Goal: Task Accomplishment & Management: Manage account settings

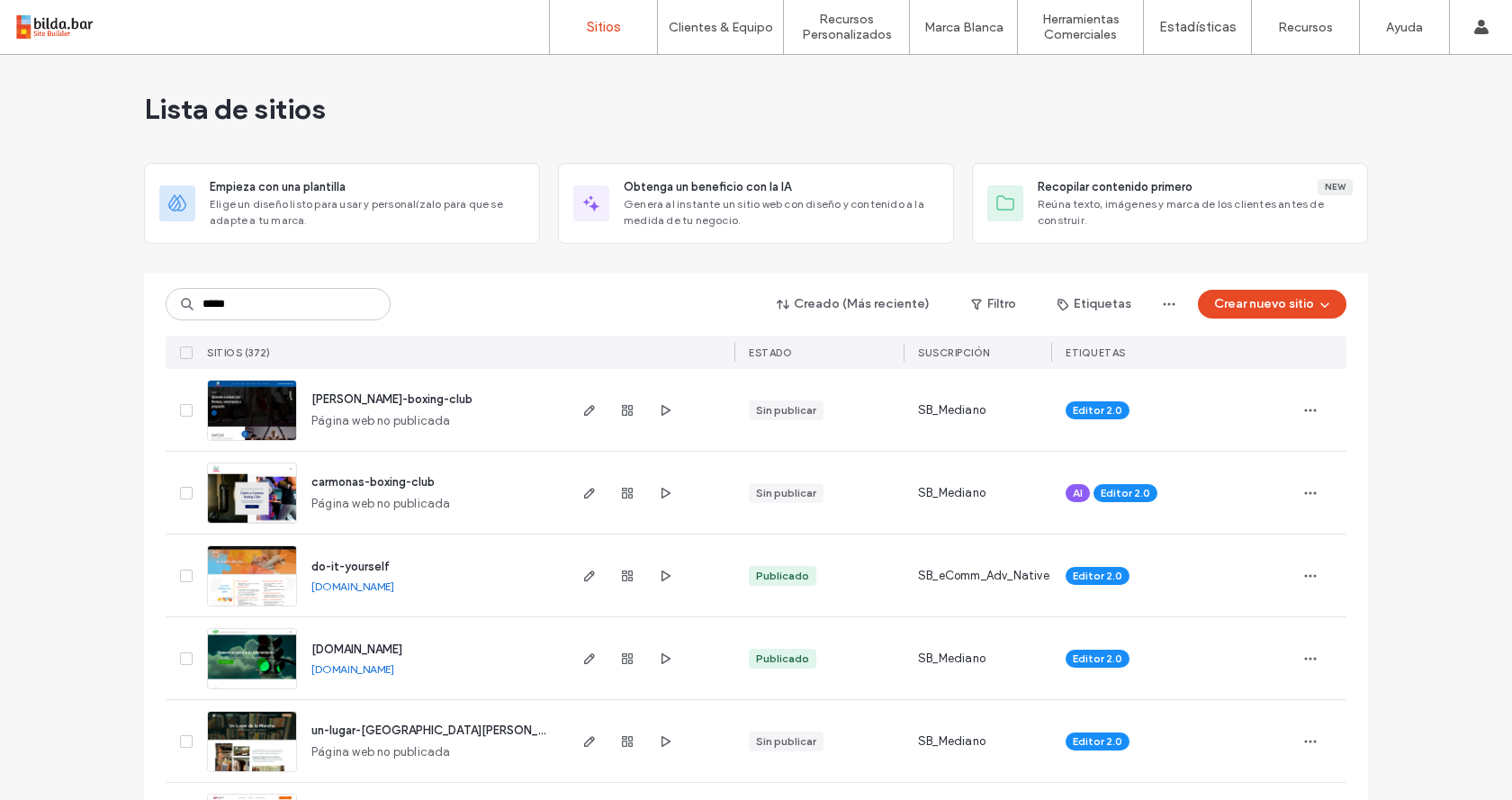
type input "*****"
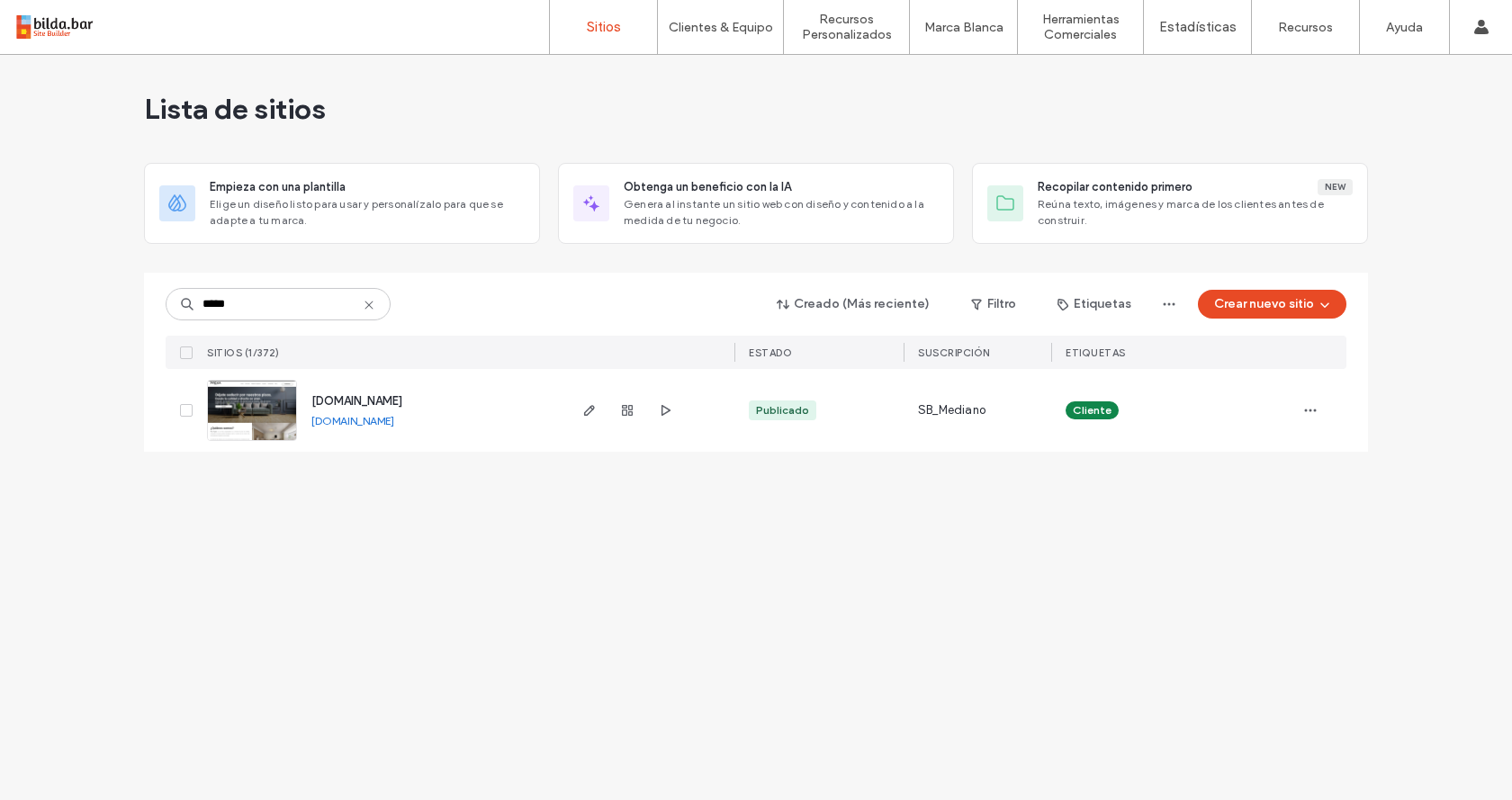
click at [233, 415] on img at bounding box center [252, 442] width 88 height 122
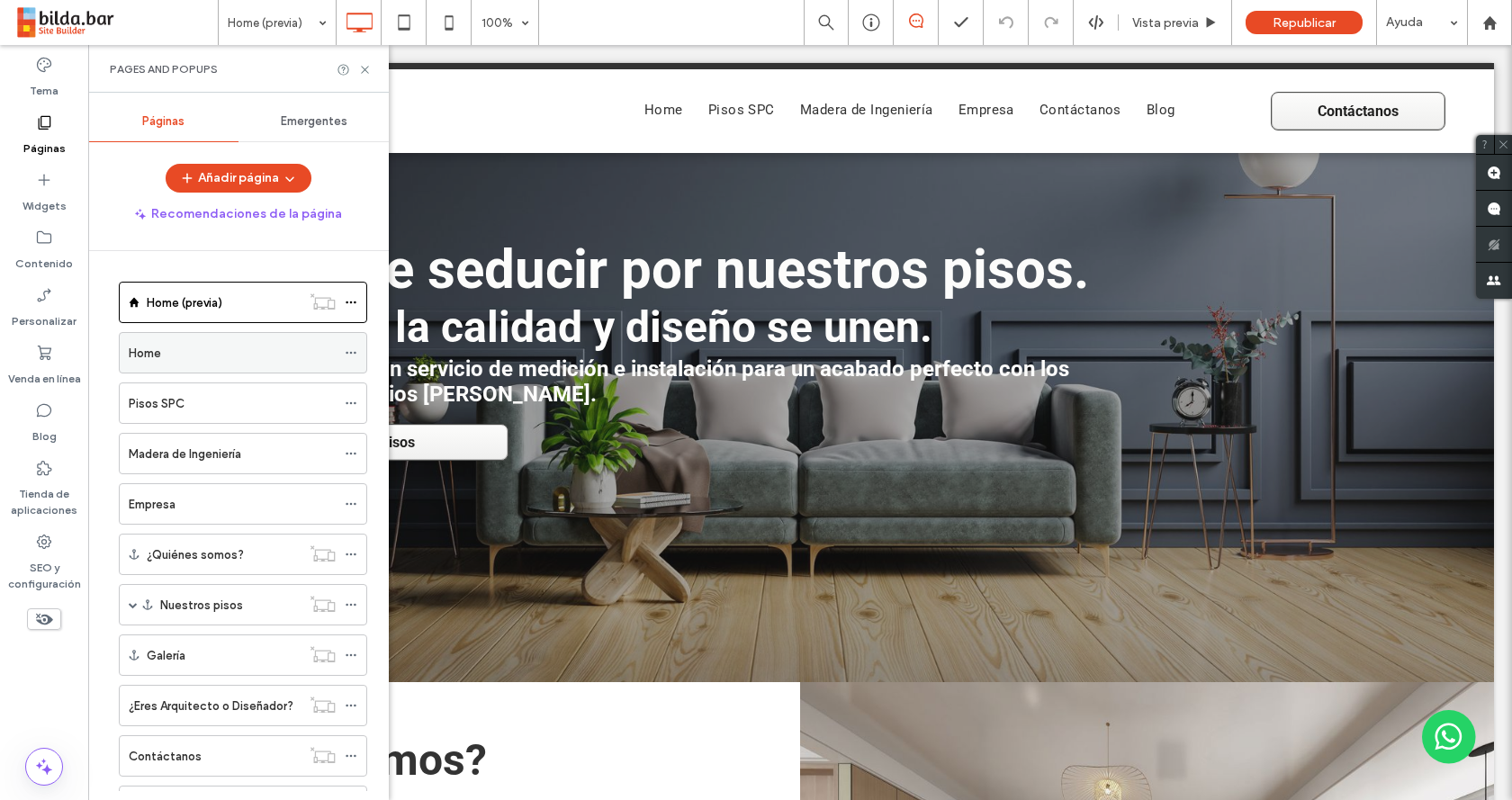
click at [216, 356] on div "Home" at bounding box center [231, 353] width 207 height 19
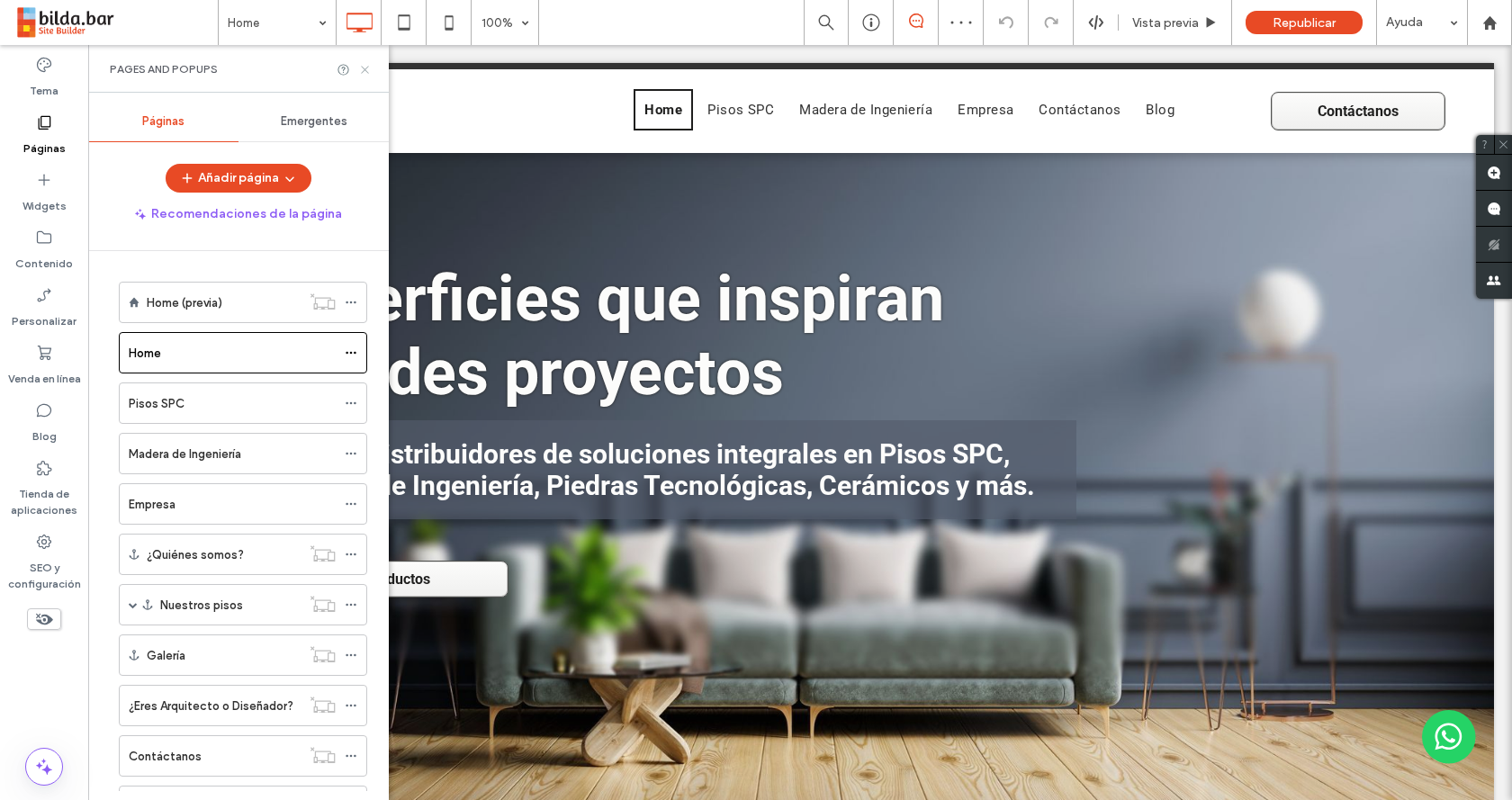
click at [367, 66] on icon at bounding box center [365, 69] width 14 height 14
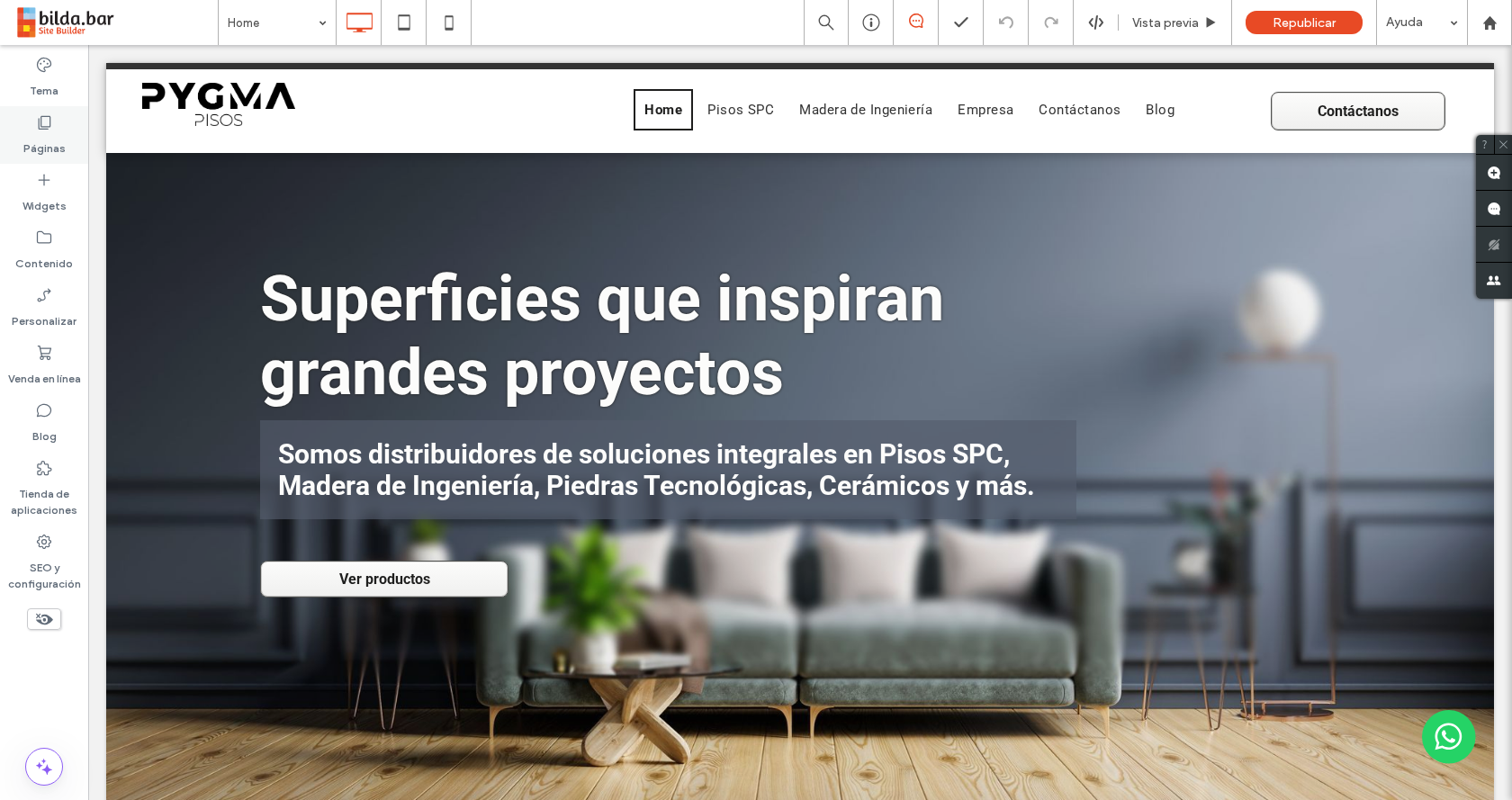
click at [51, 123] on icon at bounding box center [45, 122] width 18 height 18
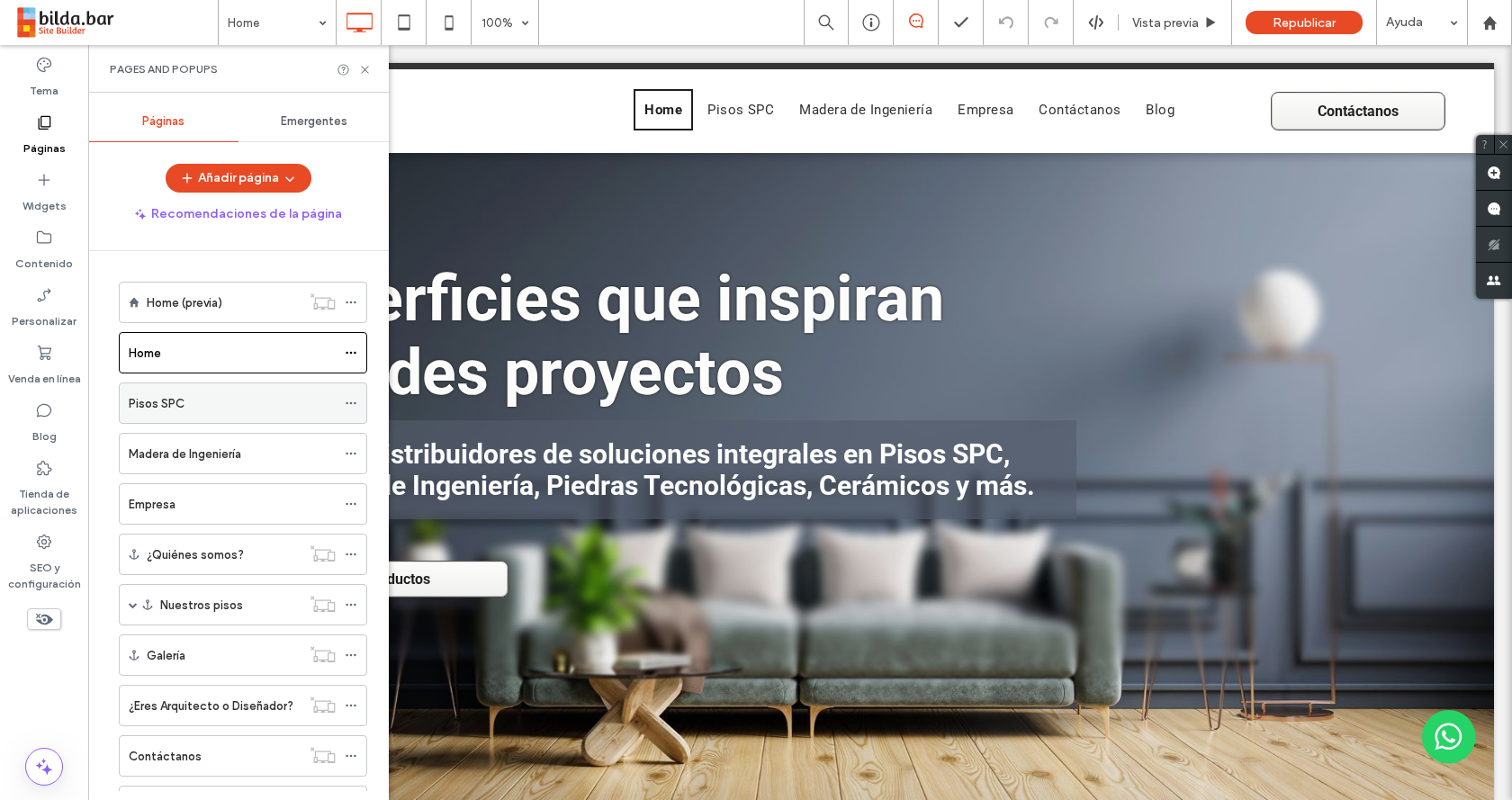
click at [222, 415] on div "Pisos SPC" at bounding box center [231, 403] width 207 height 39
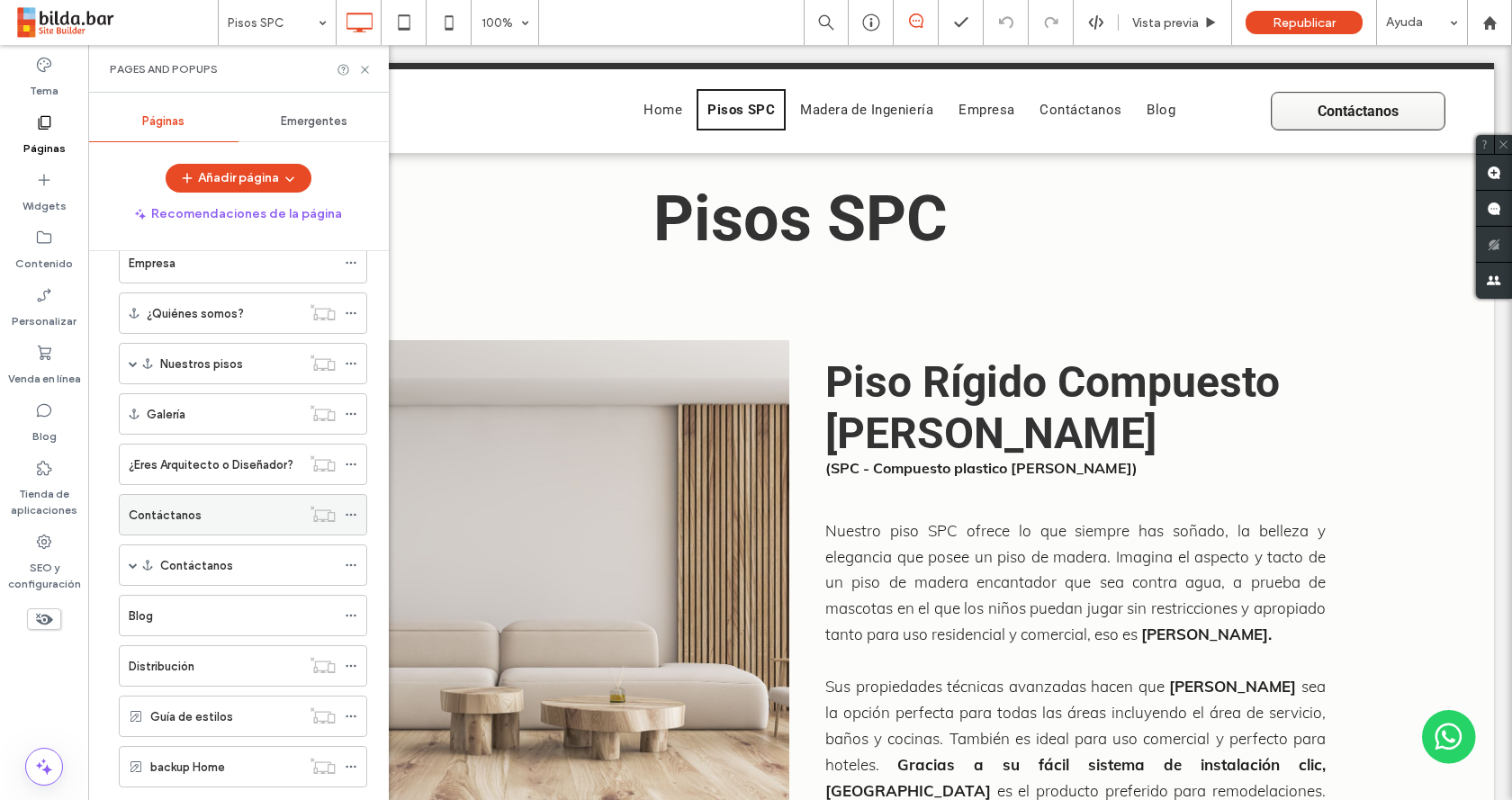
scroll to position [270, 0]
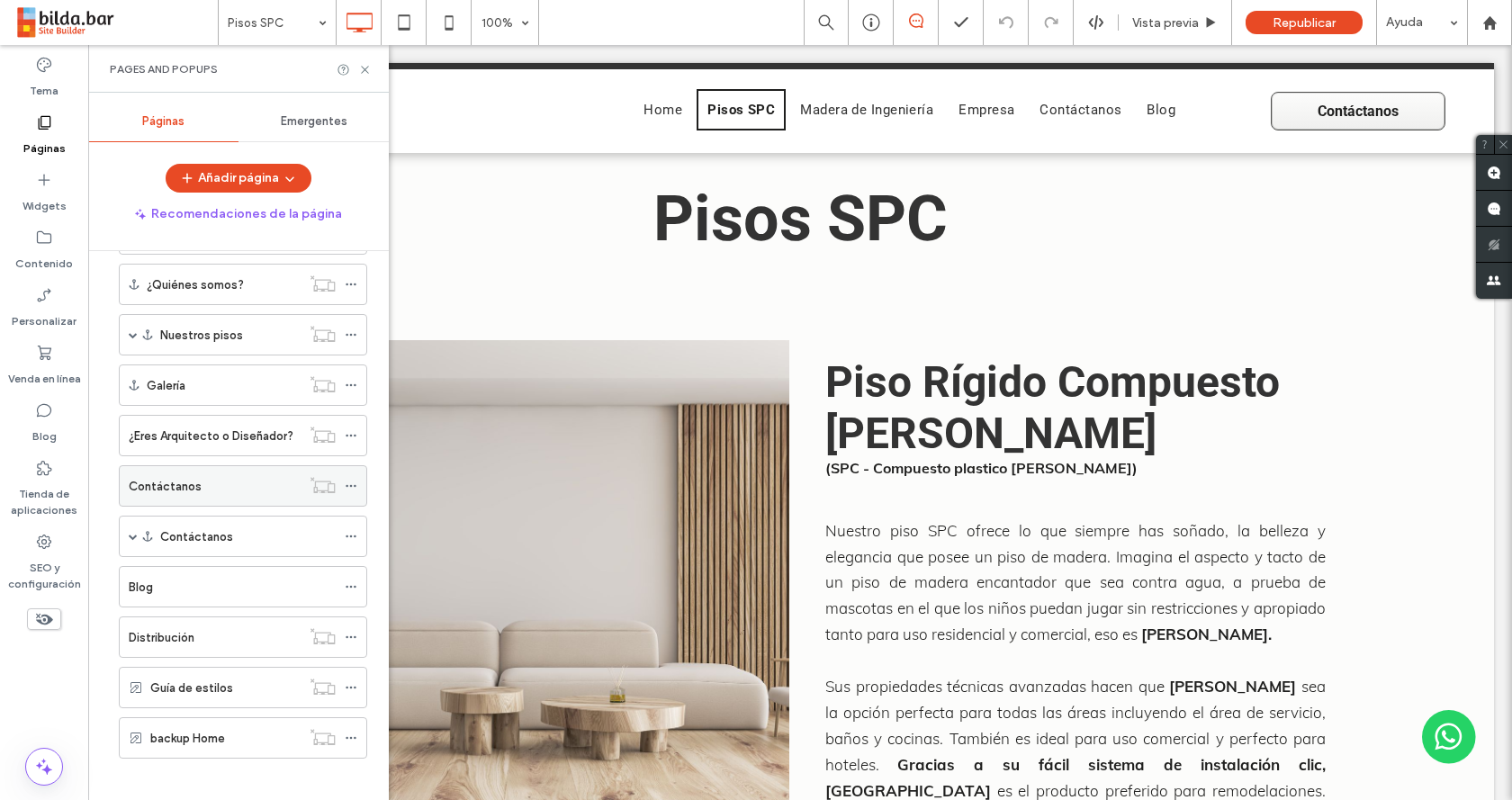
click at [201, 487] on div "Contáctanos" at bounding box center [214, 486] width 172 height 19
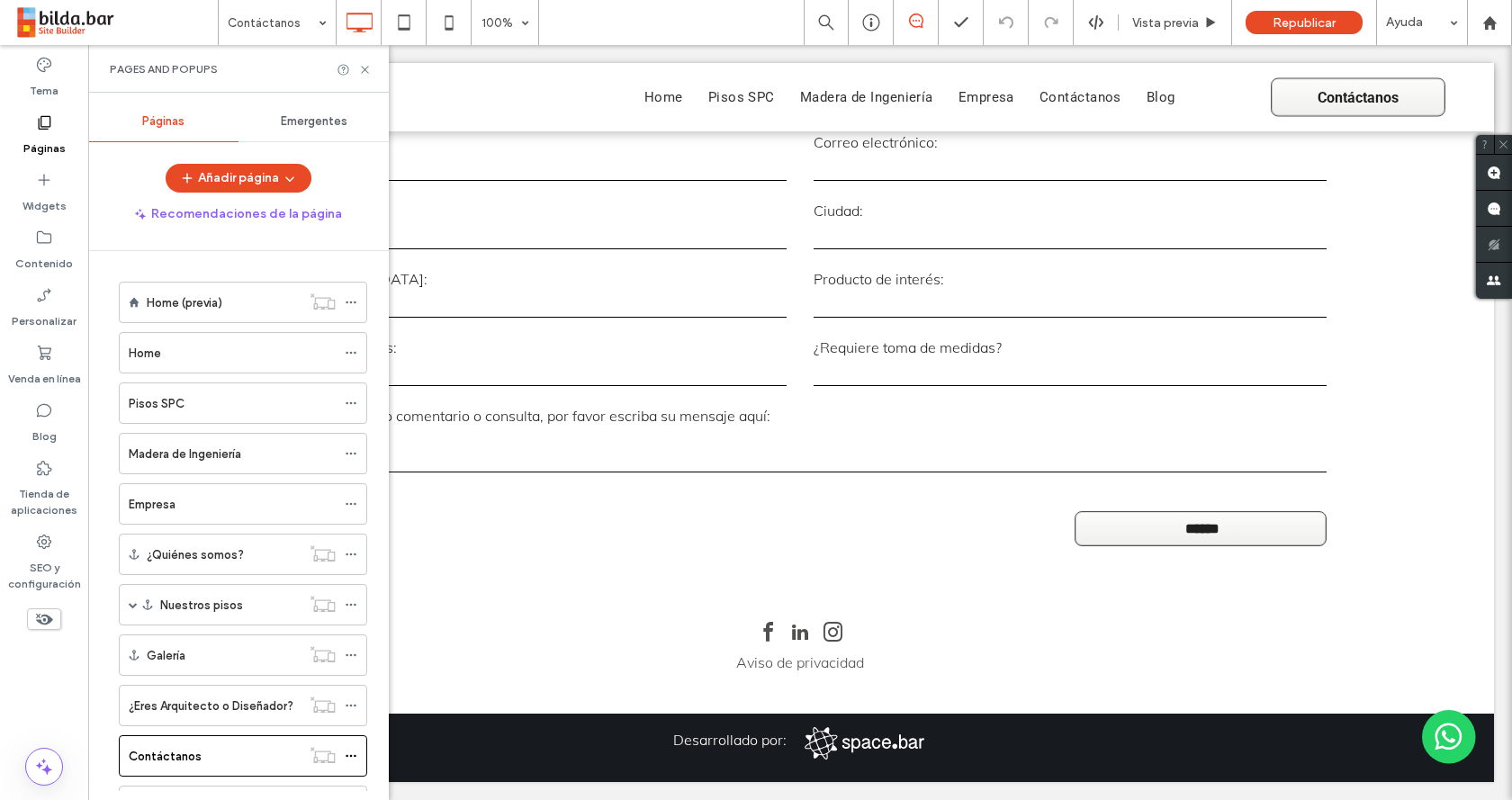
click at [241, 345] on div "Home" at bounding box center [231, 353] width 207 height 19
click at [365, 70] on use at bounding box center [365, 69] width 7 height 7
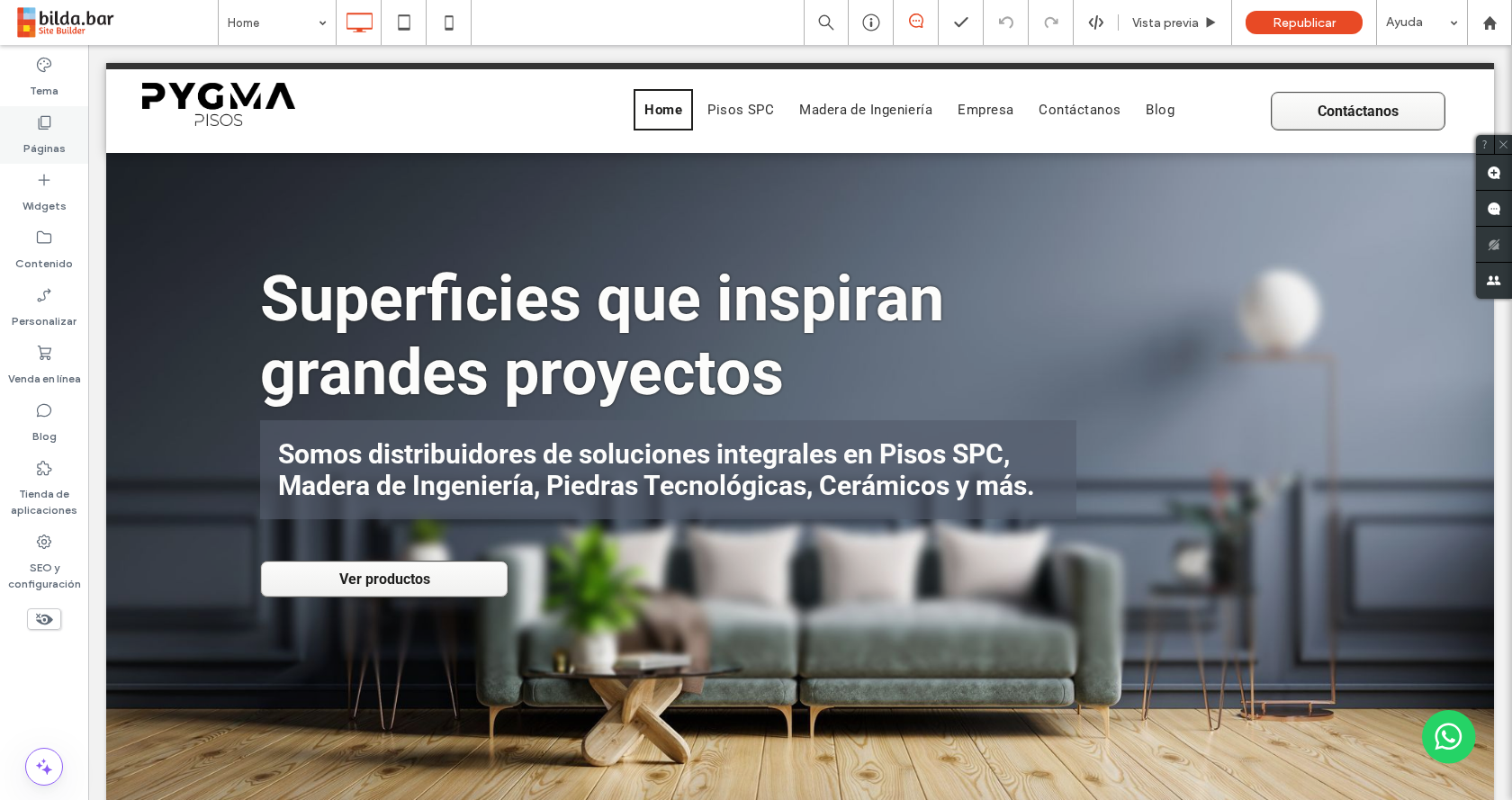
click at [53, 115] on div "Páginas" at bounding box center [44, 135] width 88 height 57
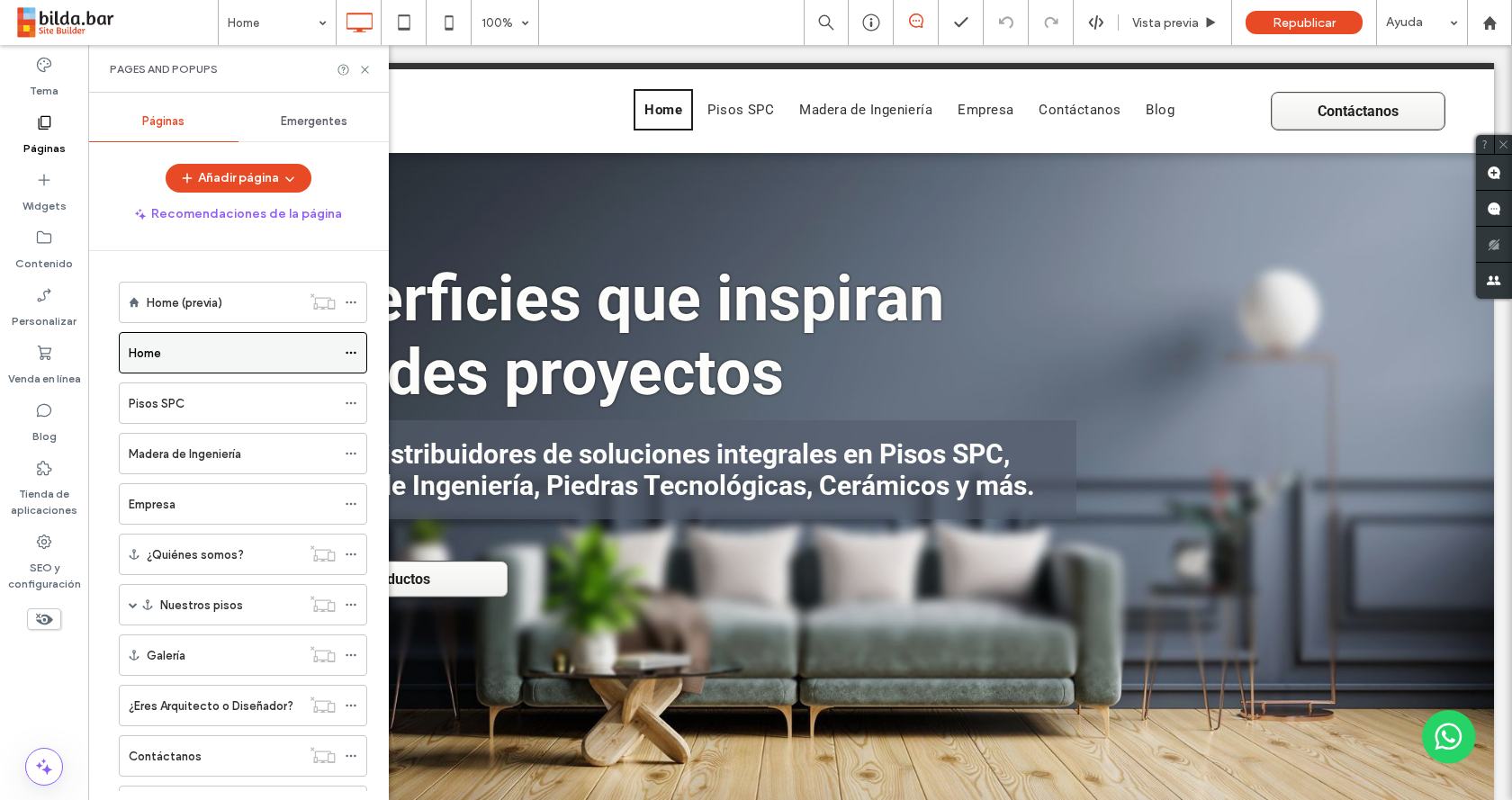
click at [350, 348] on icon at bounding box center [351, 353] width 13 height 13
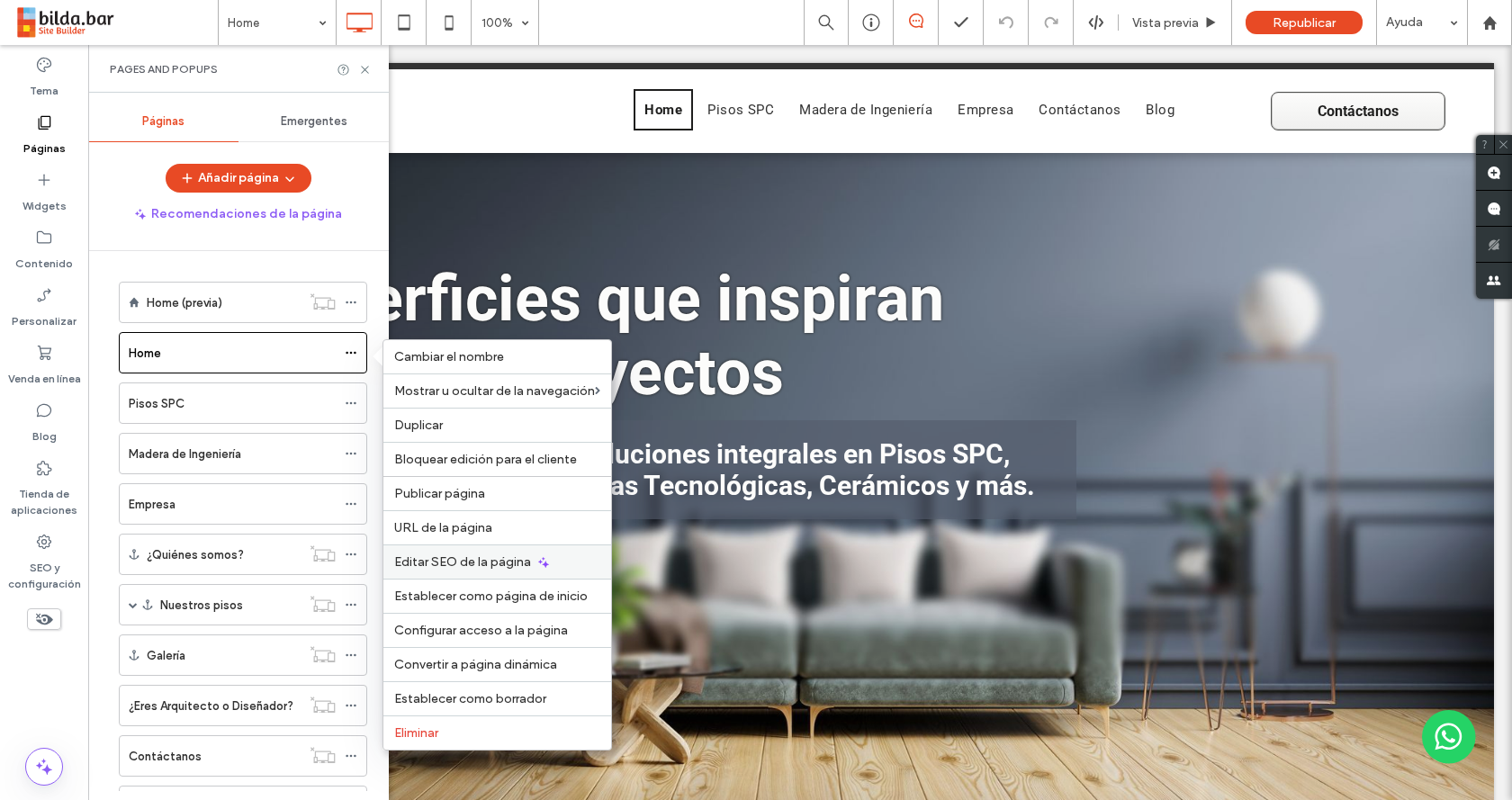
click at [440, 566] on span "Editar SEO de la página" at bounding box center [463, 561] width 137 height 15
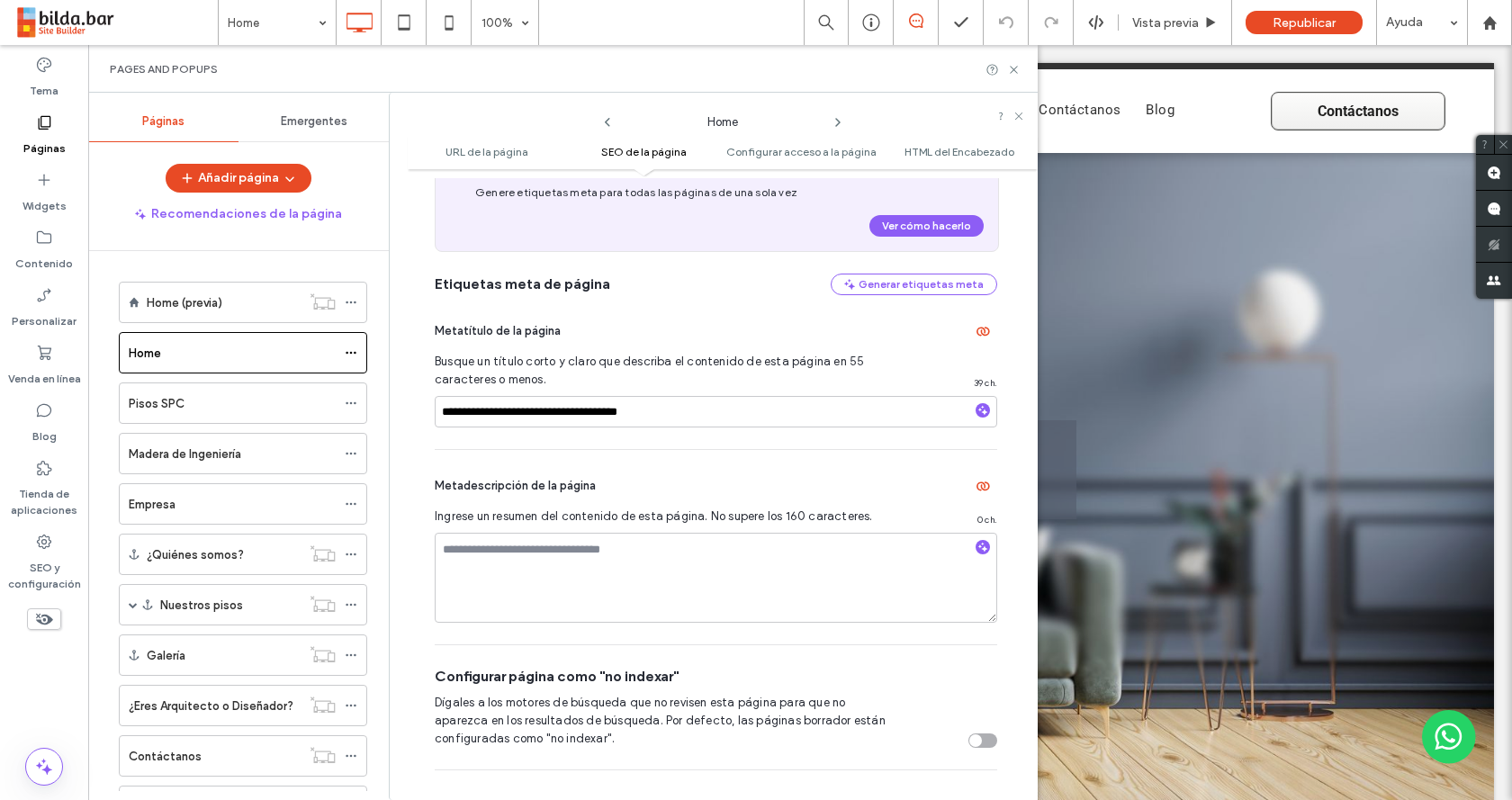
scroll to position [442, 0]
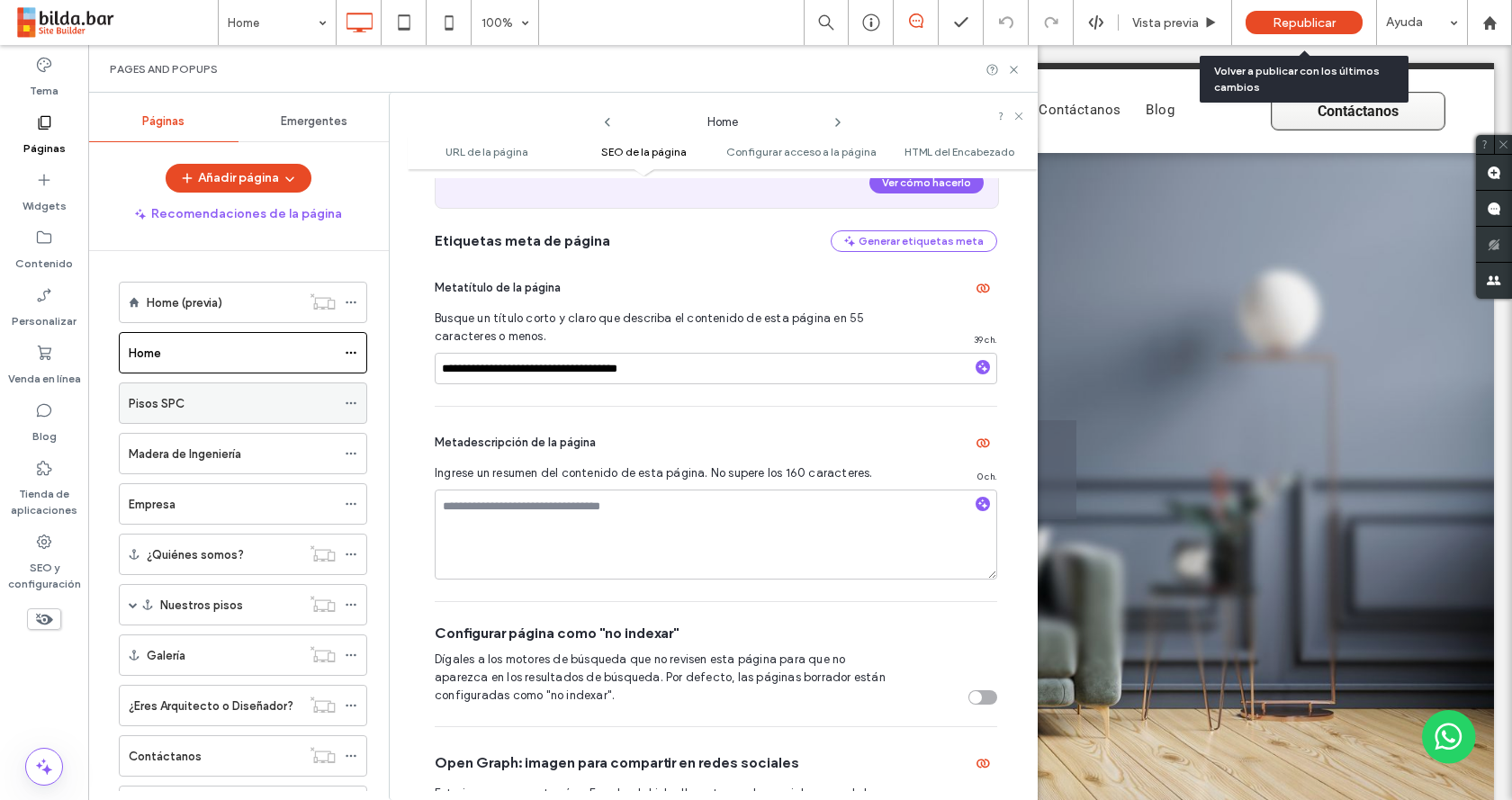
click at [306, 395] on div "Pisos SPC" at bounding box center [231, 404] width 207 height 19
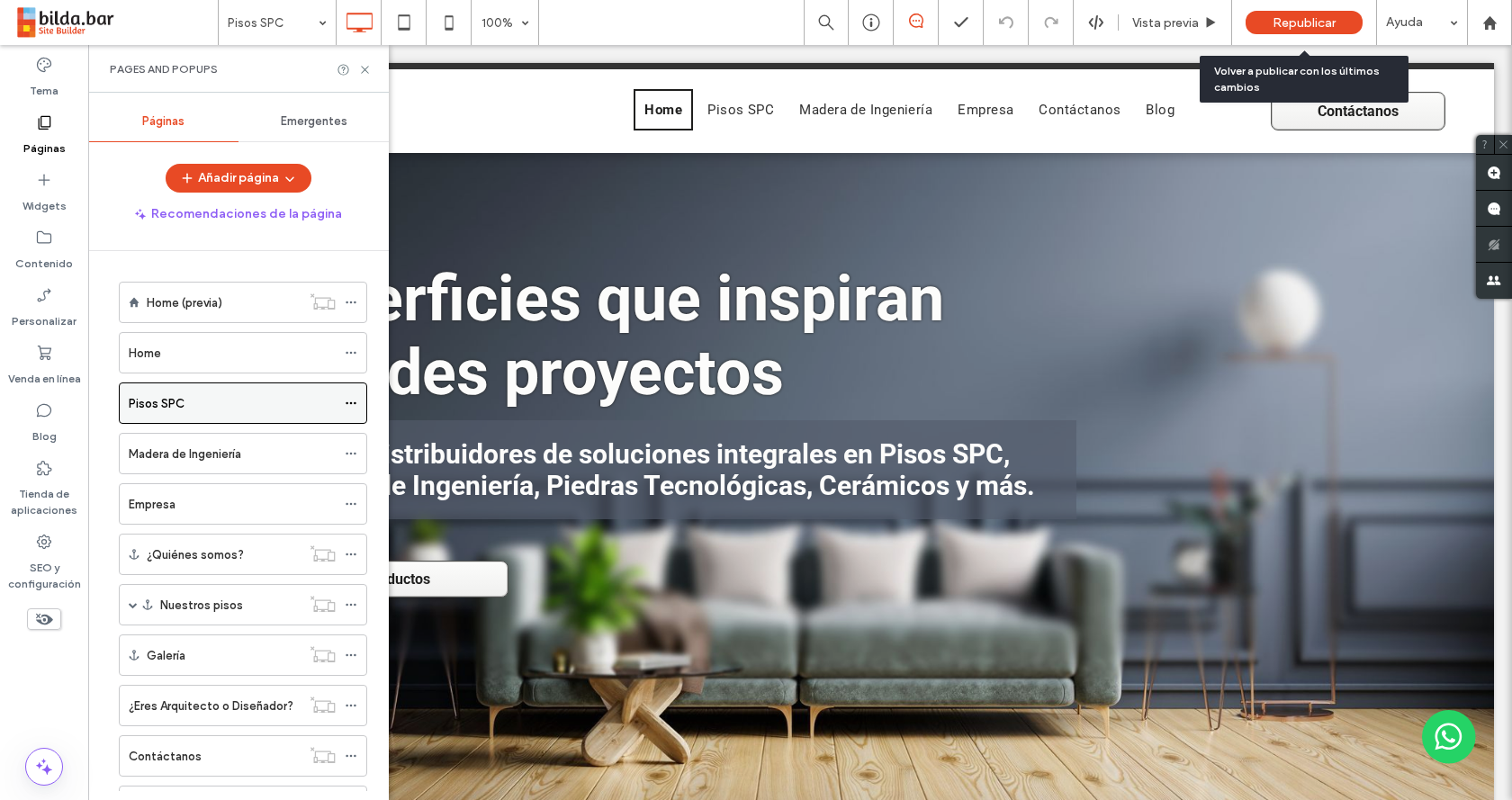
click at [355, 403] on use at bounding box center [350, 403] width 10 height 3
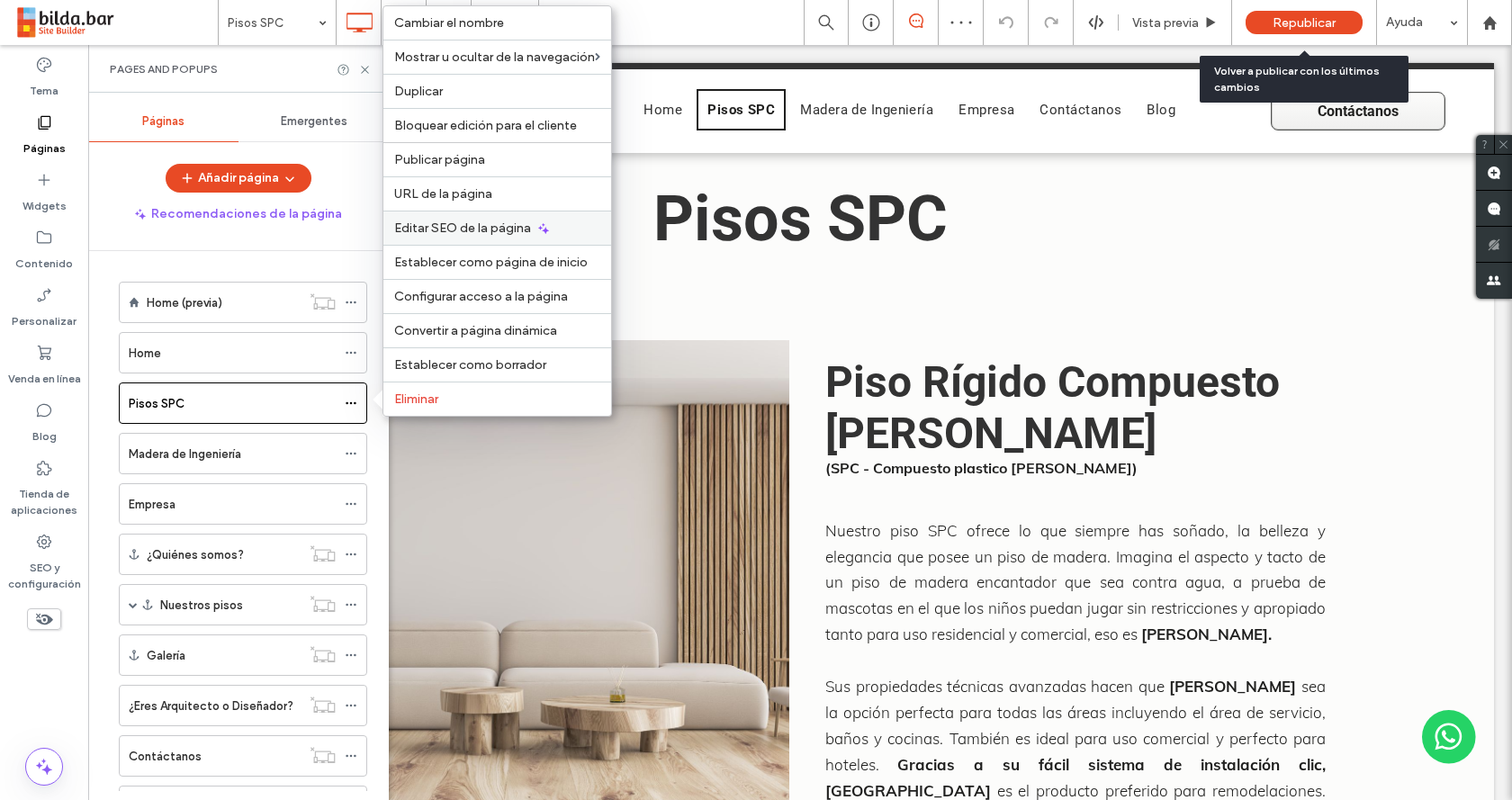
click at [447, 222] on span "Editar SEO de la página" at bounding box center [463, 228] width 137 height 15
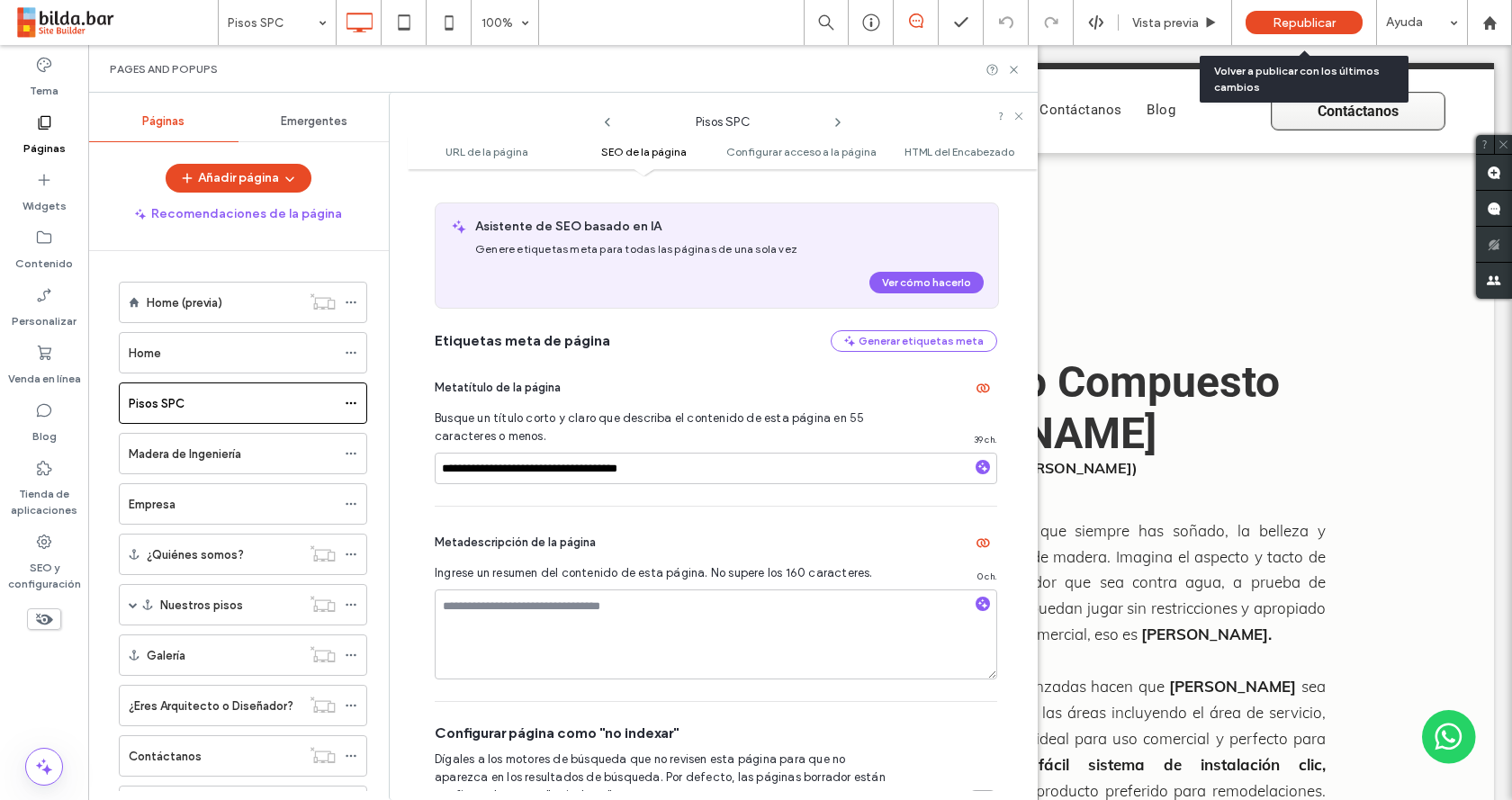
scroll to position [532, 0]
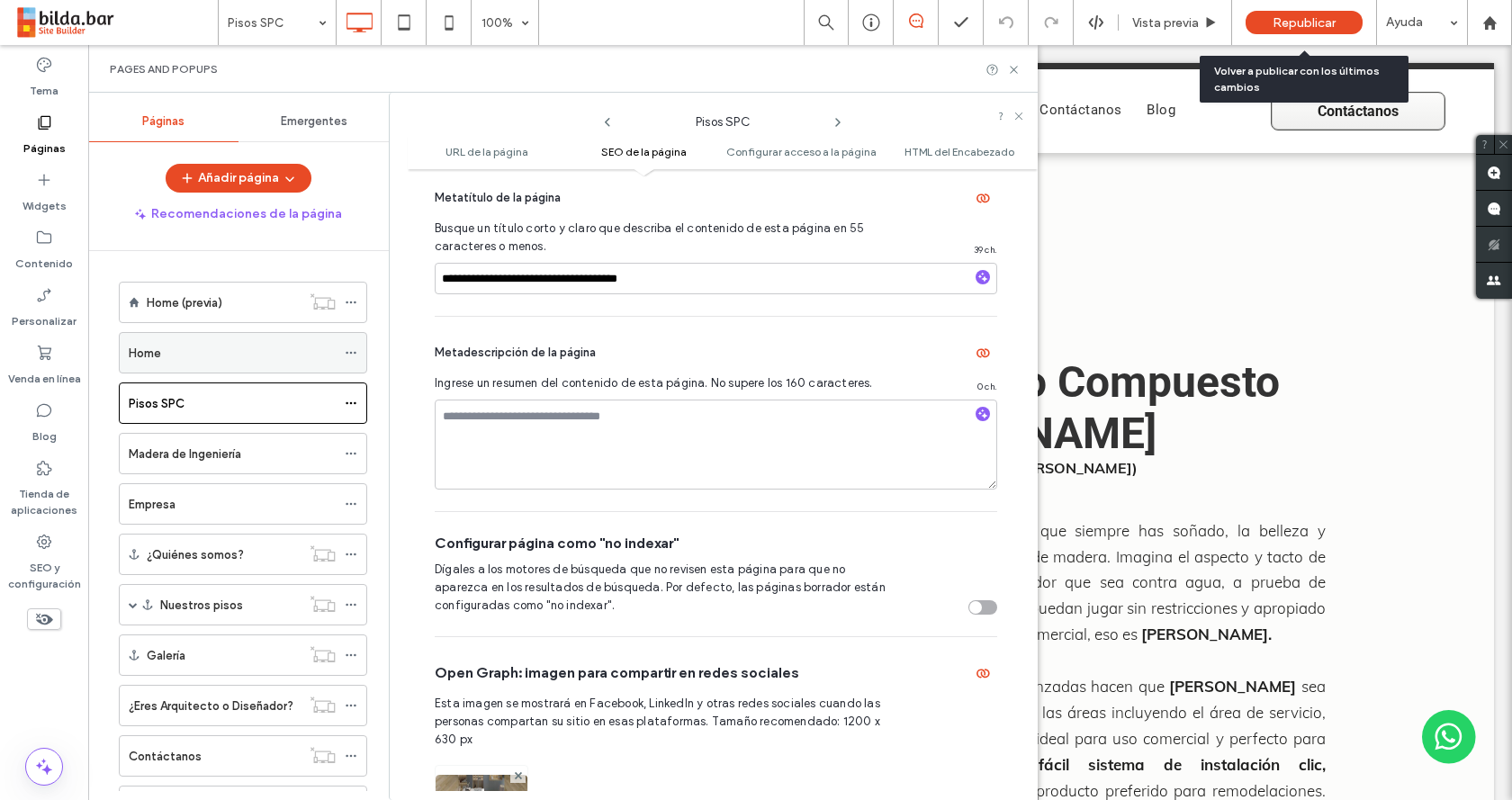
click at [355, 348] on span at bounding box center [351, 353] width 13 height 27
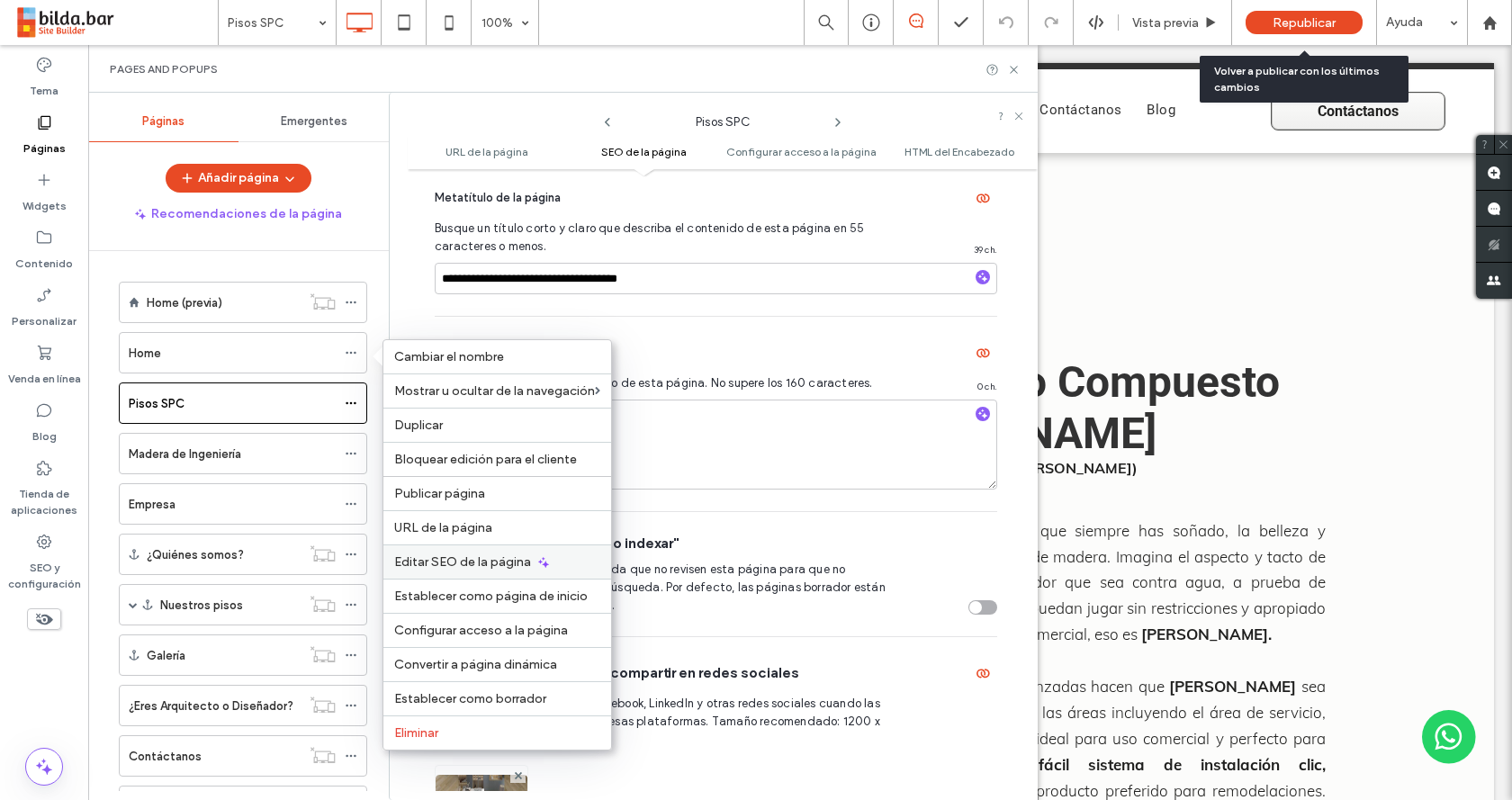
click at [537, 566] on icon at bounding box center [544, 562] width 15 height 15
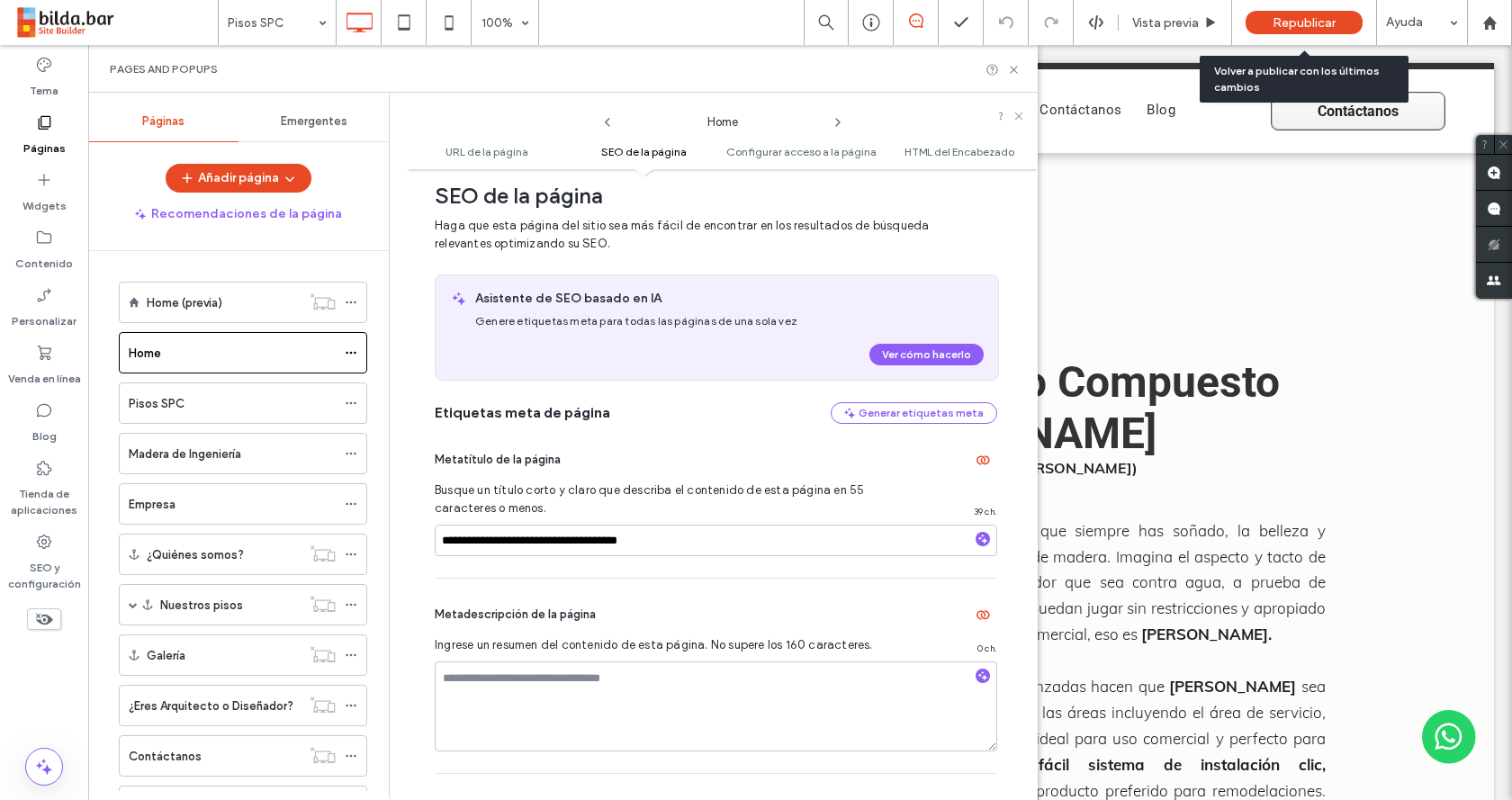
scroll to position [262, 0]
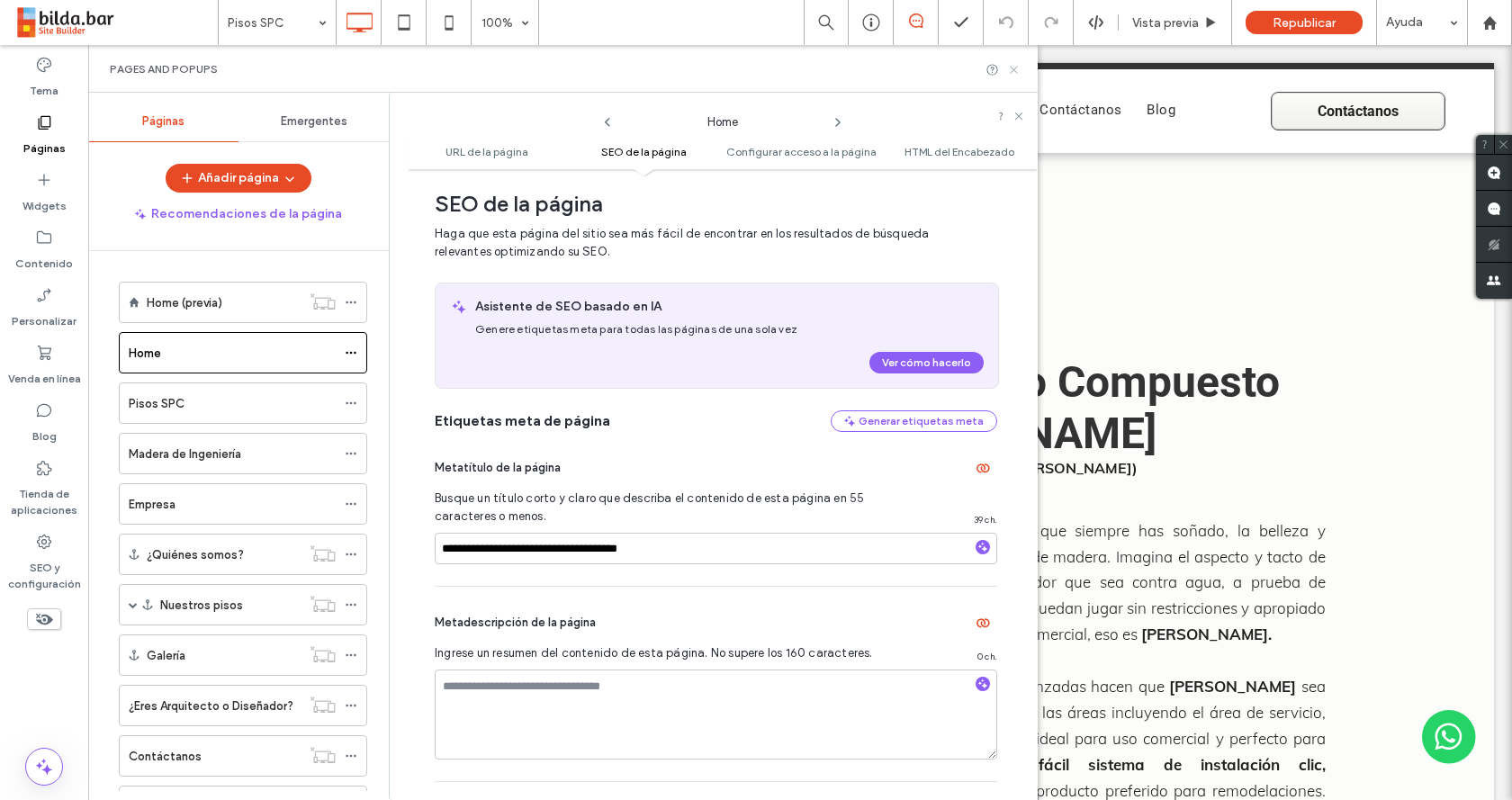
click at [1009, 71] on icon at bounding box center [1013, 69] width 14 height 14
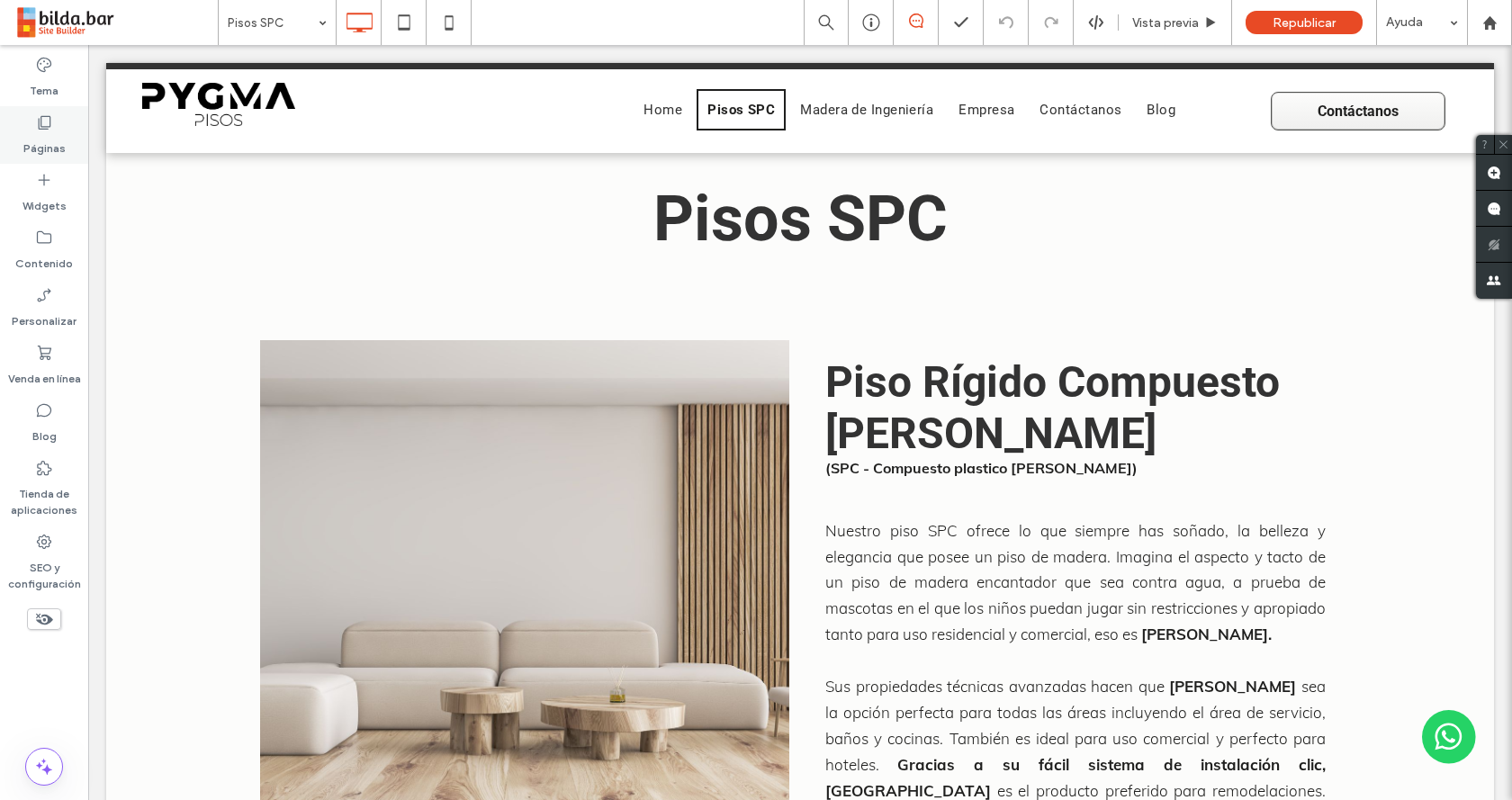
click at [57, 115] on div "Páginas" at bounding box center [44, 135] width 88 height 57
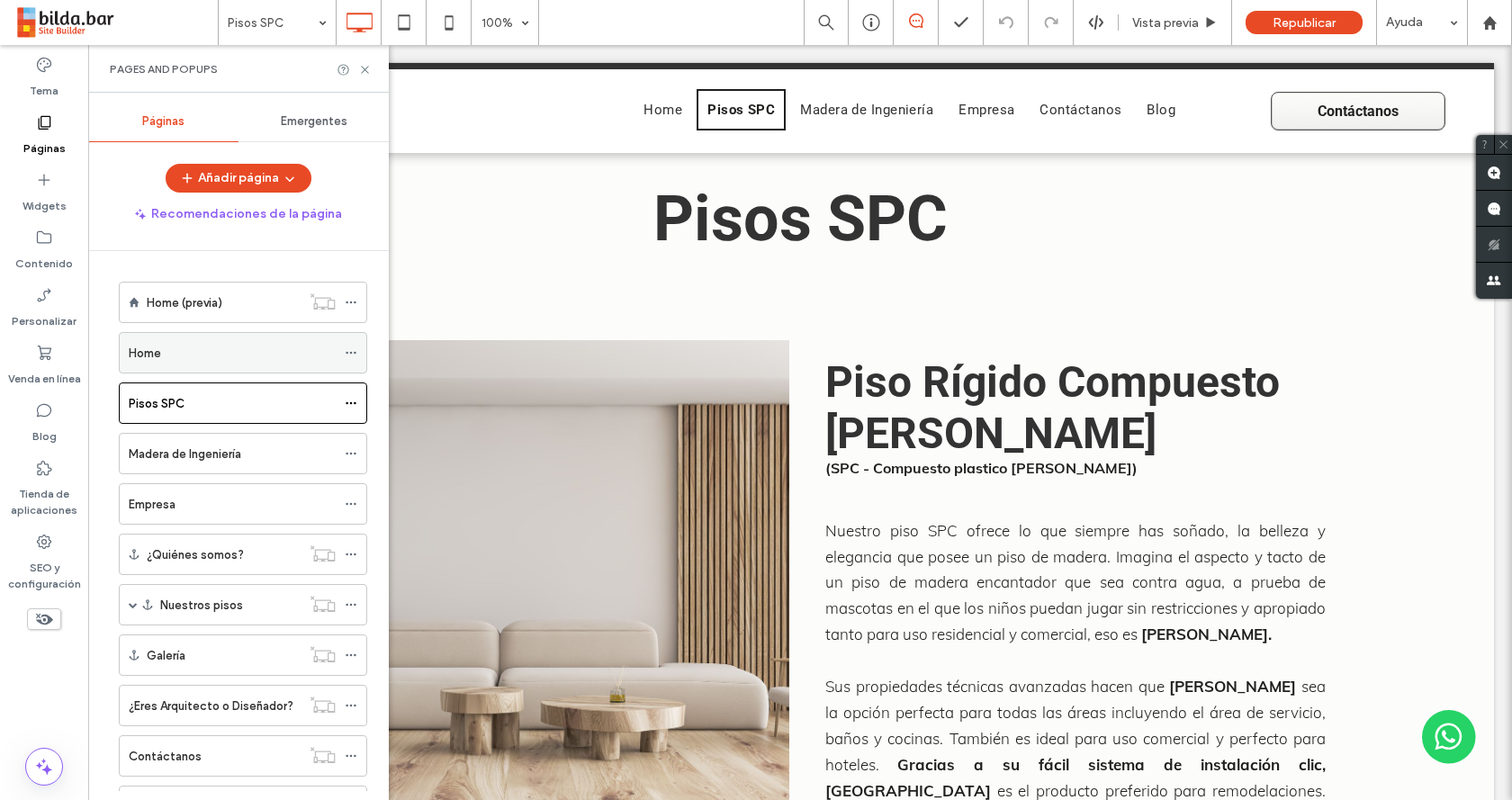
click at [200, 342] on div "Home" at bounding box center [231, 352] width 207 height 39
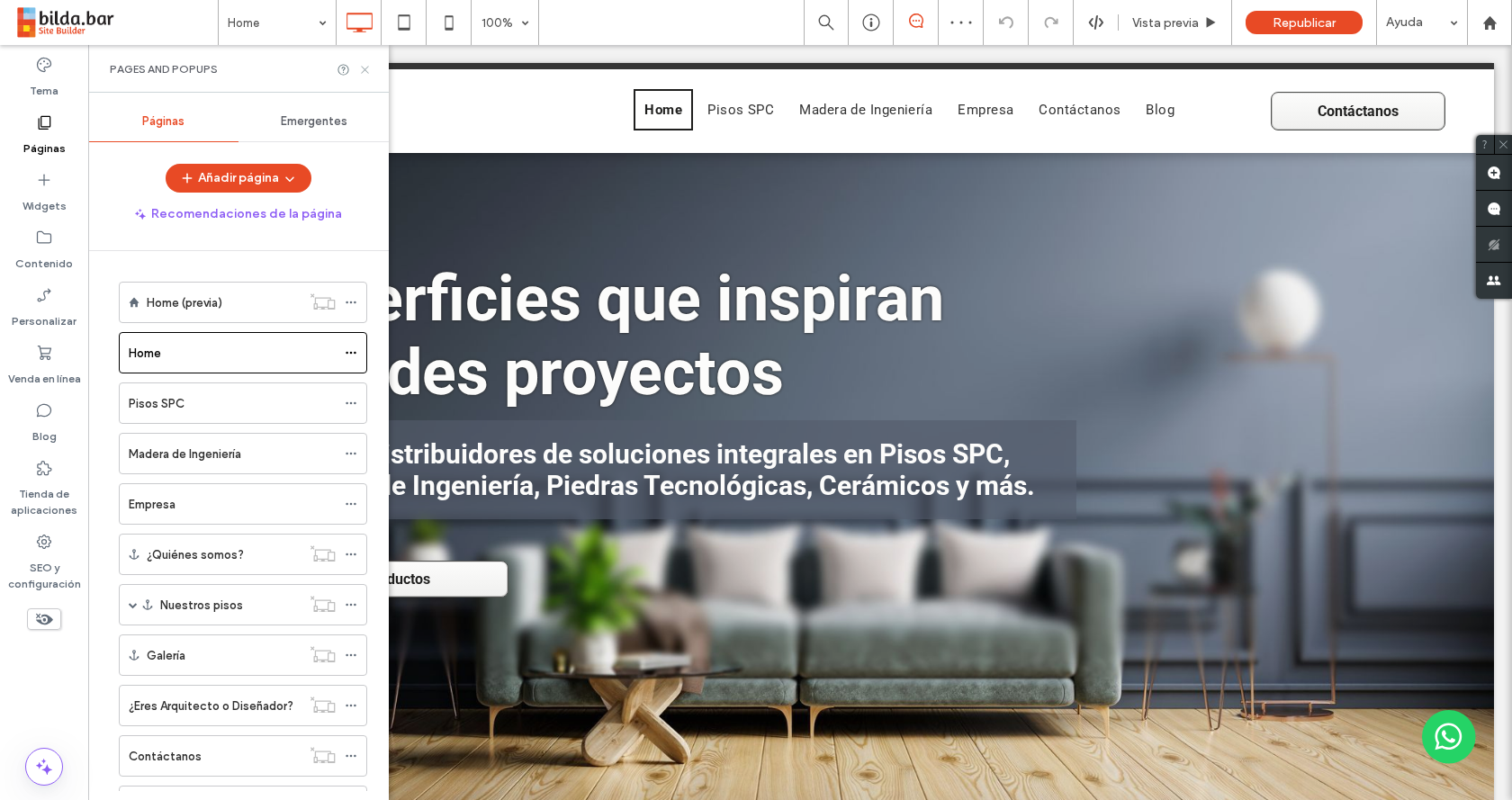
click at [365, 70] on use at bounding box center [365, 69] width 7 height 7
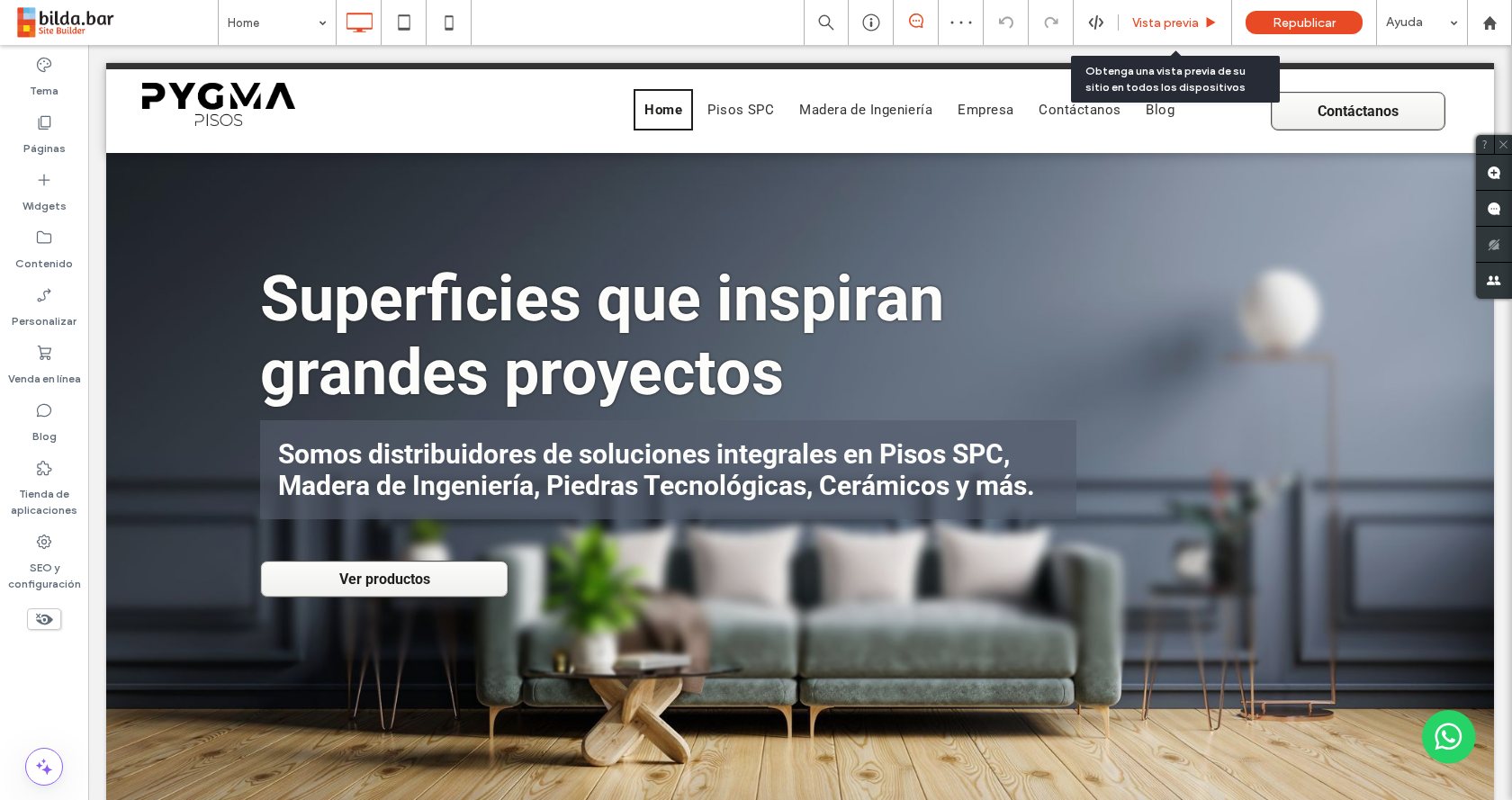
click at [1154, 11] on div "Vista previa" at bounding box center [1176, 22] width 113 height 45
click at [1159, 32] on div "Vista previa" at bounding box center [1176, 22] width 113 height 45
click at [1141, 31] on div "Vista previa" at bounding box center [1176, 22] width 113 height 45
click at [1161, 17] on span "Vista previa" at bounding box center [1165, 23] width 67 height 15
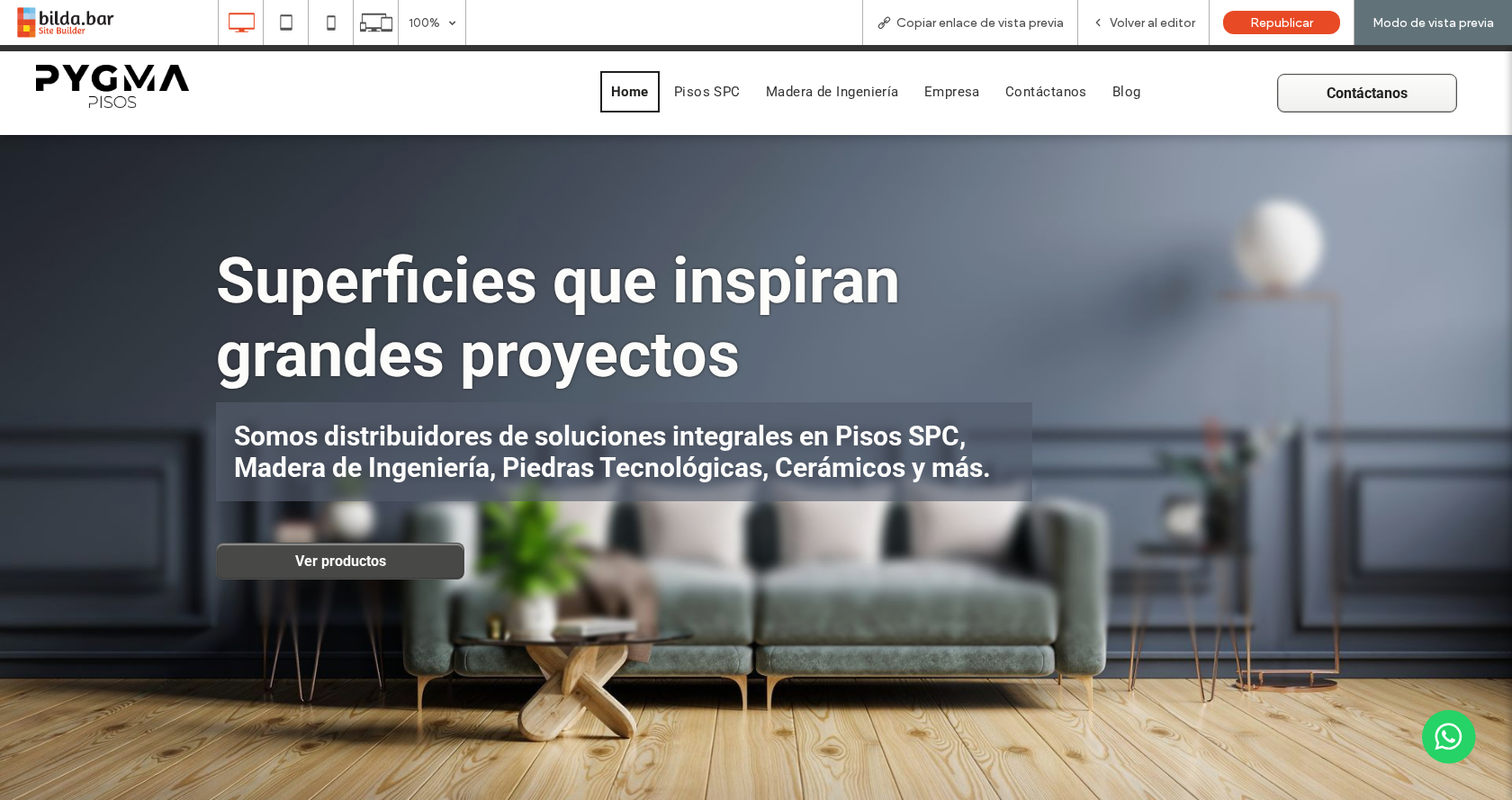
click at [385, 562] on span "Ver productos" at bounding box center [341, 560] width 104 height 36
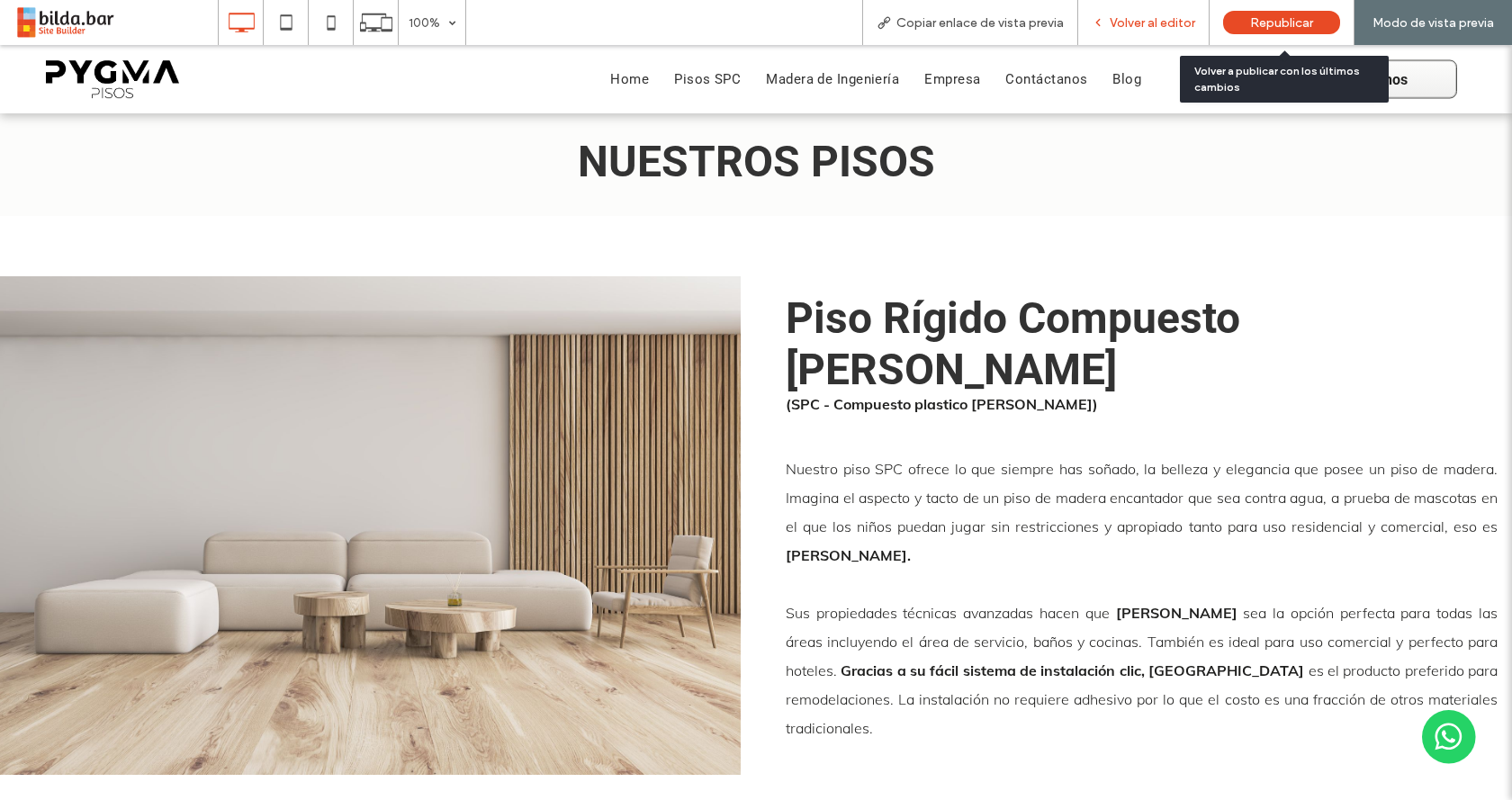
click at [1132, 24] on span "Volver al editor" at bounding box center [1153, 23] width 86 height 15
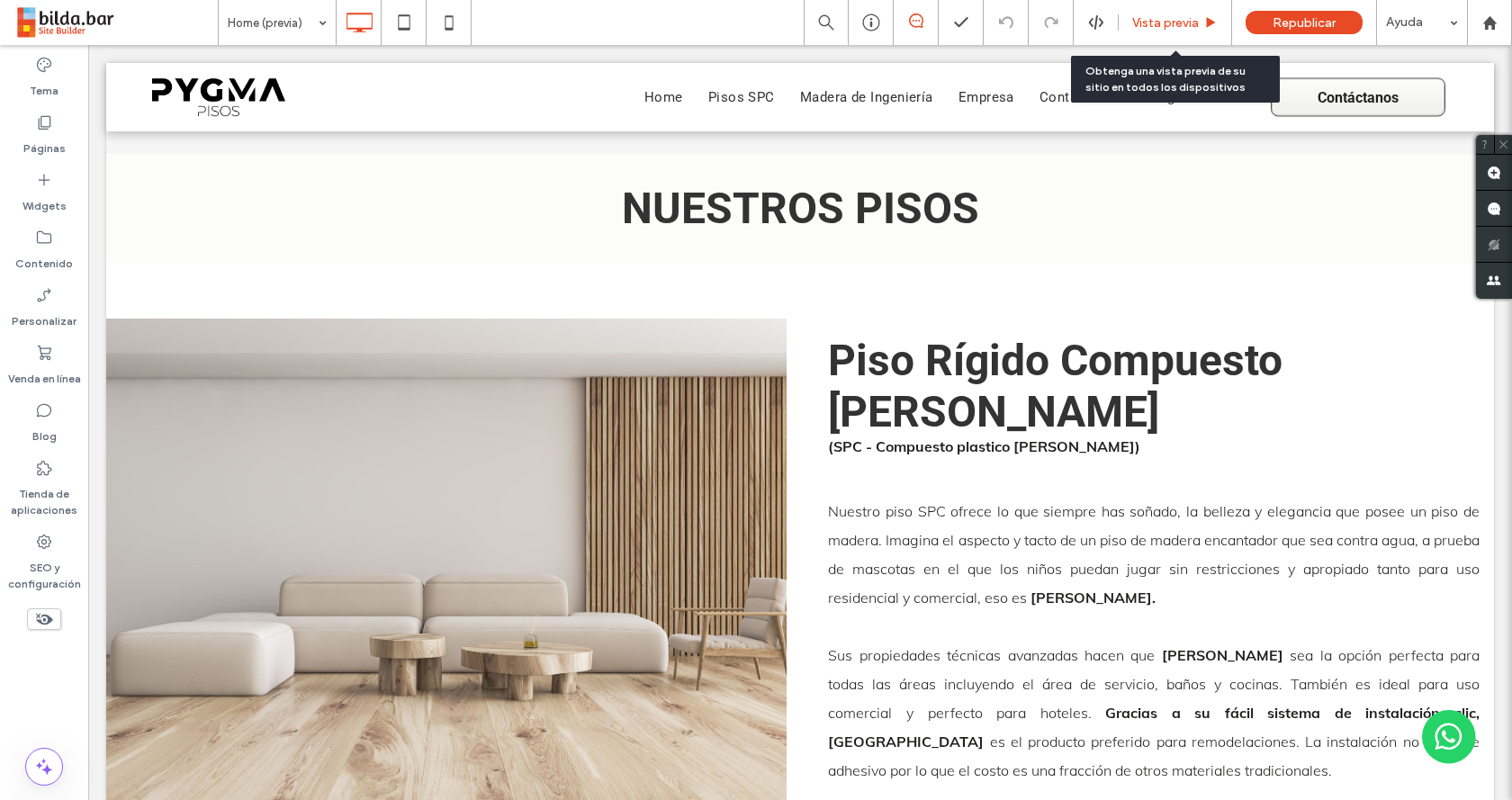
scroll to position [1587, 0]
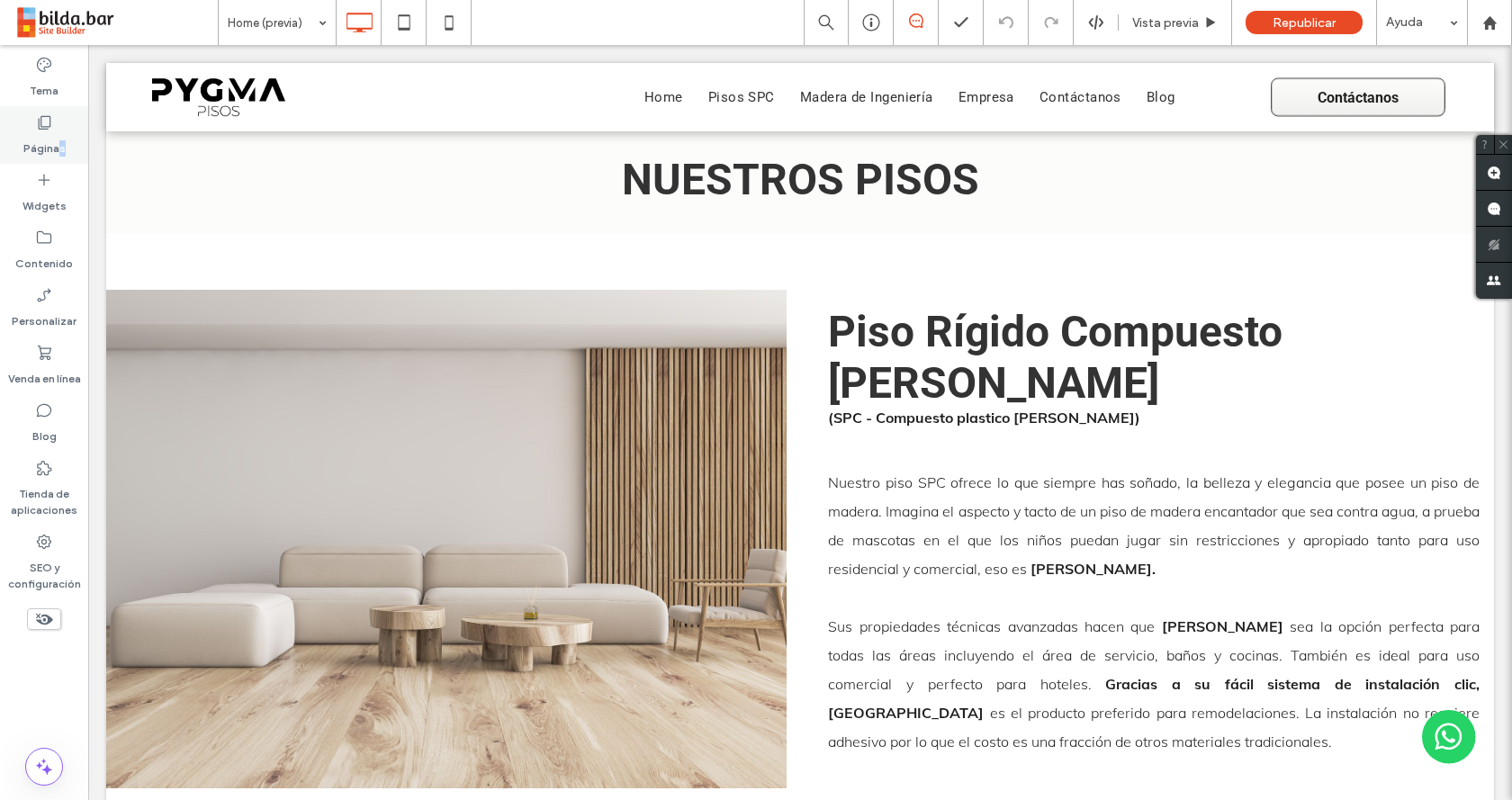
click at [63, 127] on div "Páginas" at bounding box center [44, 135] width 88 height 57
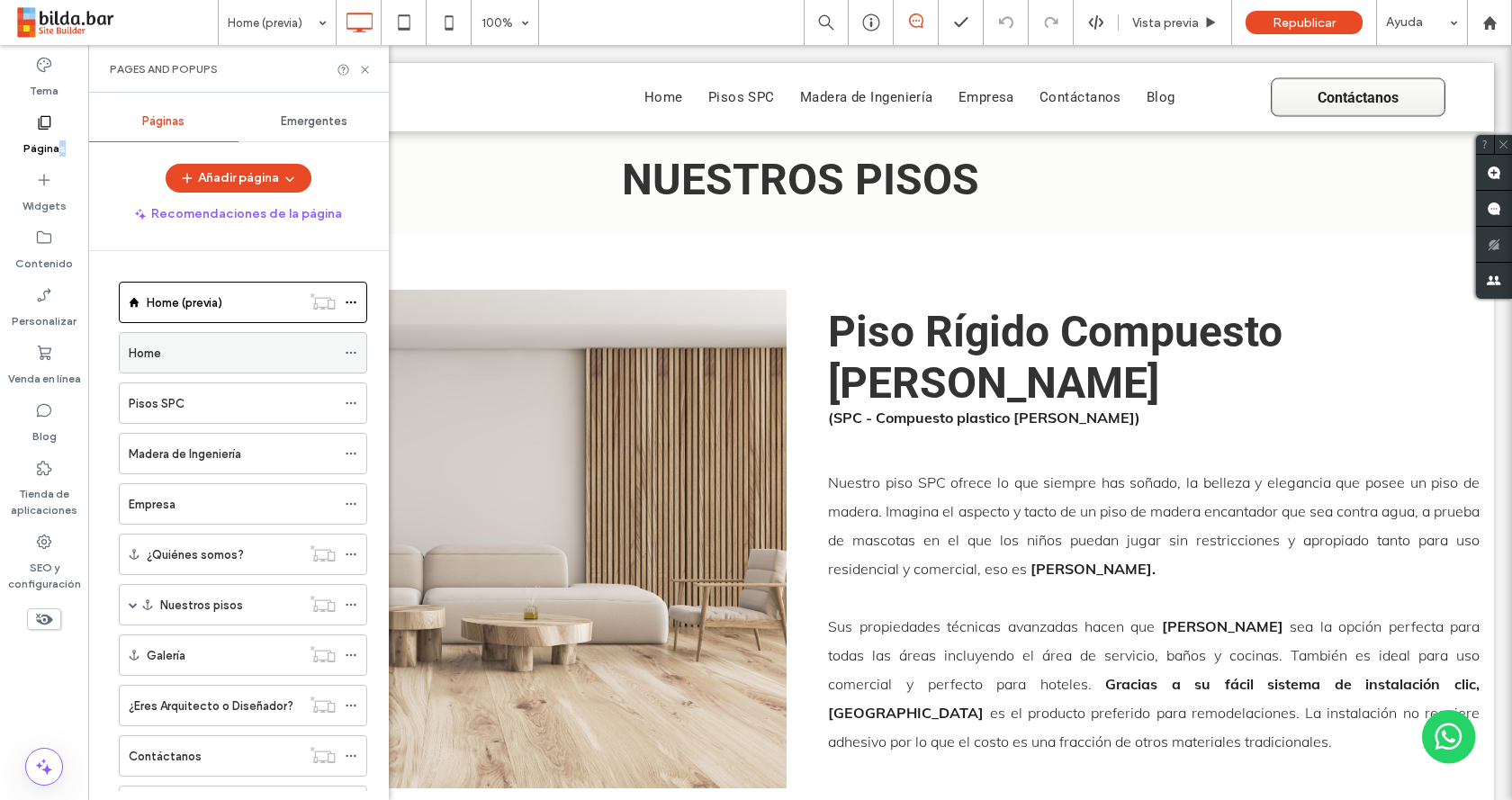
click at [163, 336] on div "Home" at bounding box center [231, 352] width 207 height 39
click at [1181, 16] on span "Vista previa" at bounding box center [1165, 23] width 67 height 15
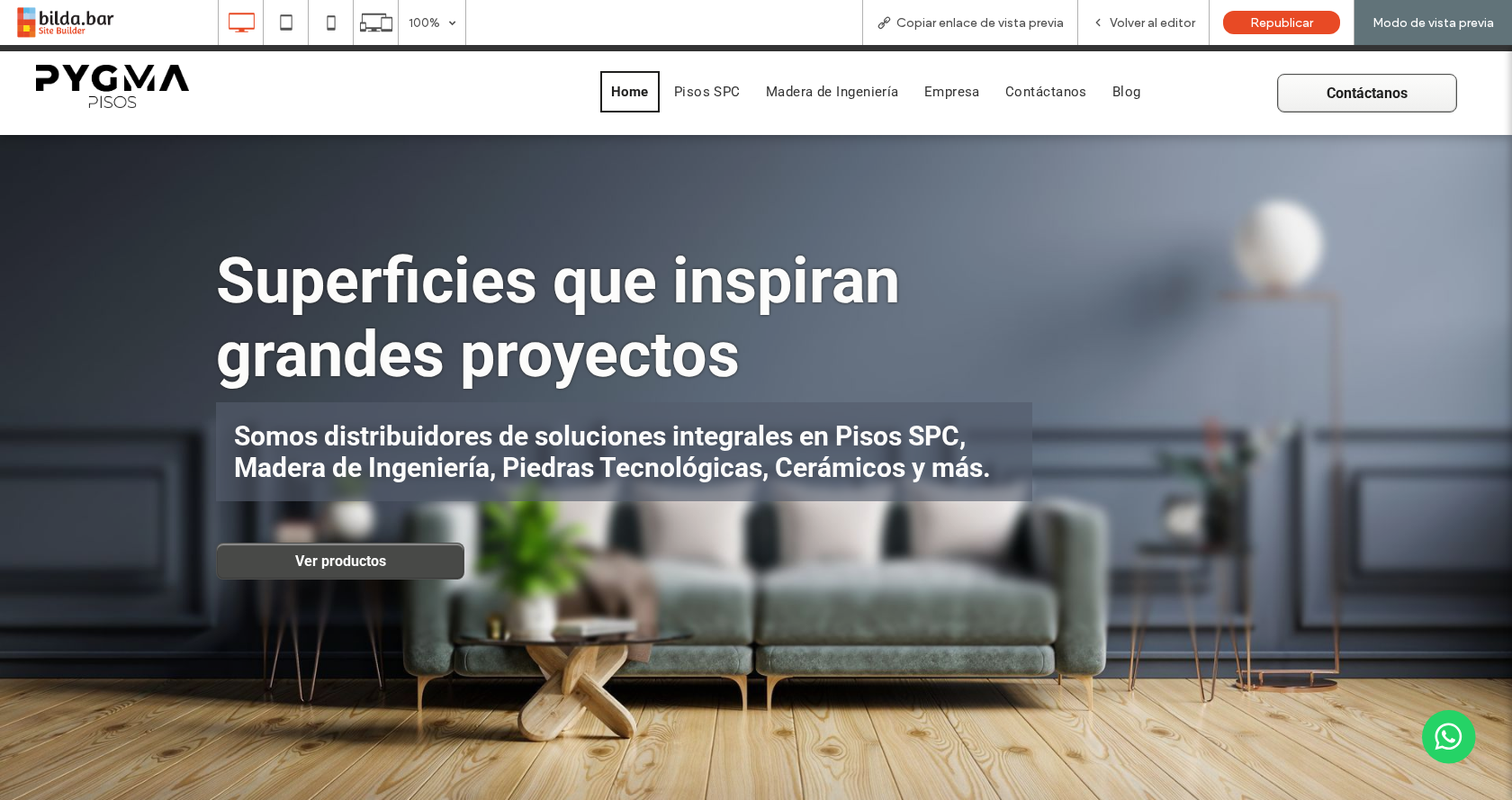
click at [346, 573] on span "Ver productos" at bounding box center [341, 560] width 104 height 36
click at [1165, 35] on div "Volver al editor" at bounding box center [1144, 22] width 131 height 45
click at [1154, 26] on span "Volver al editor" at bounding box center [1153, 23] width 86 height 15
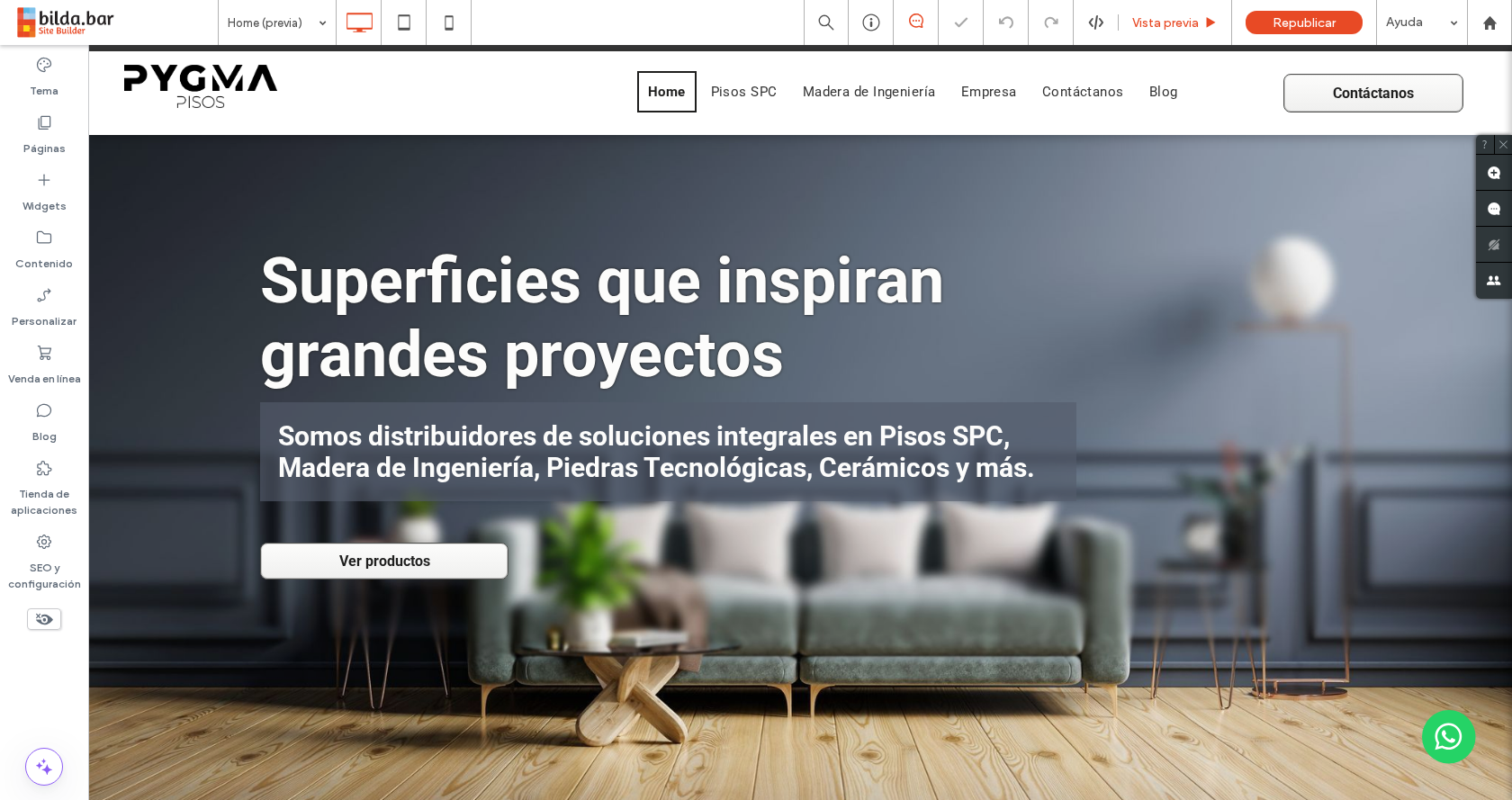
click at [1128, 36] on div "Vista previa" at bounding box center [1176, 22] width 113 height 45
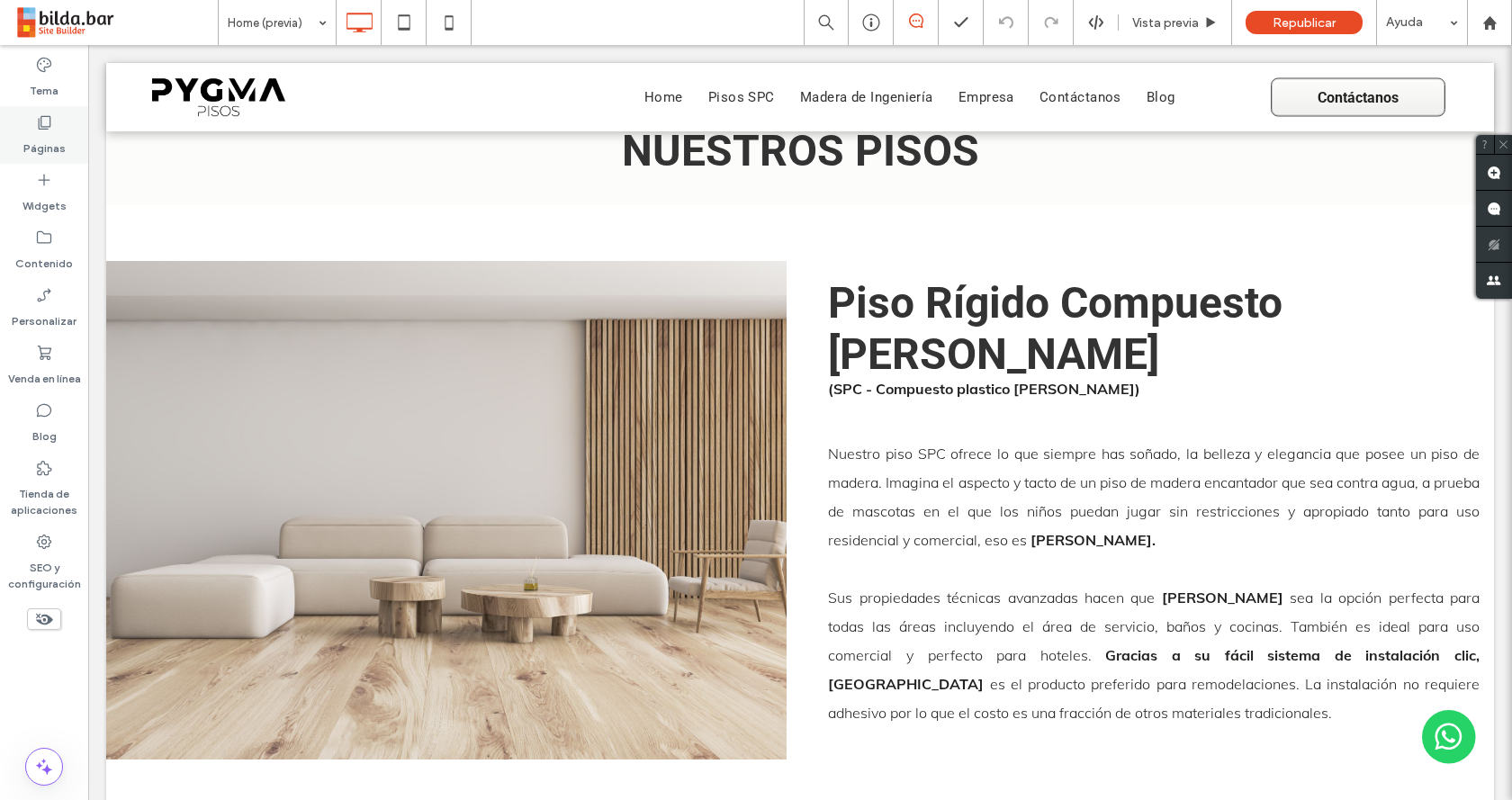
click at [47, 129] on icon at bounding box center [45, 122] width 18 height 18
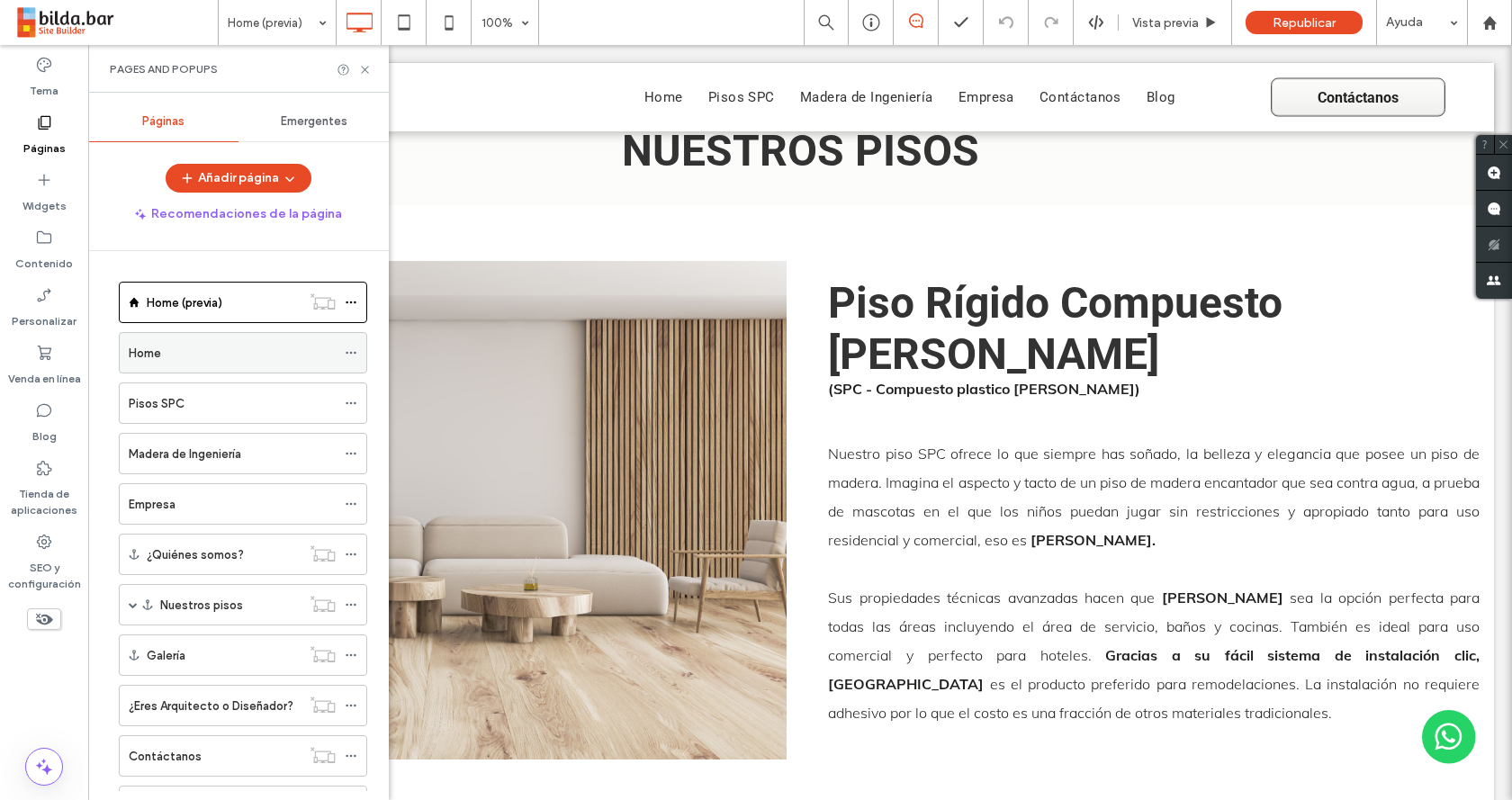
click at [205, 362] on div "Home" at bounding box center [231, 353] width 207 height 19
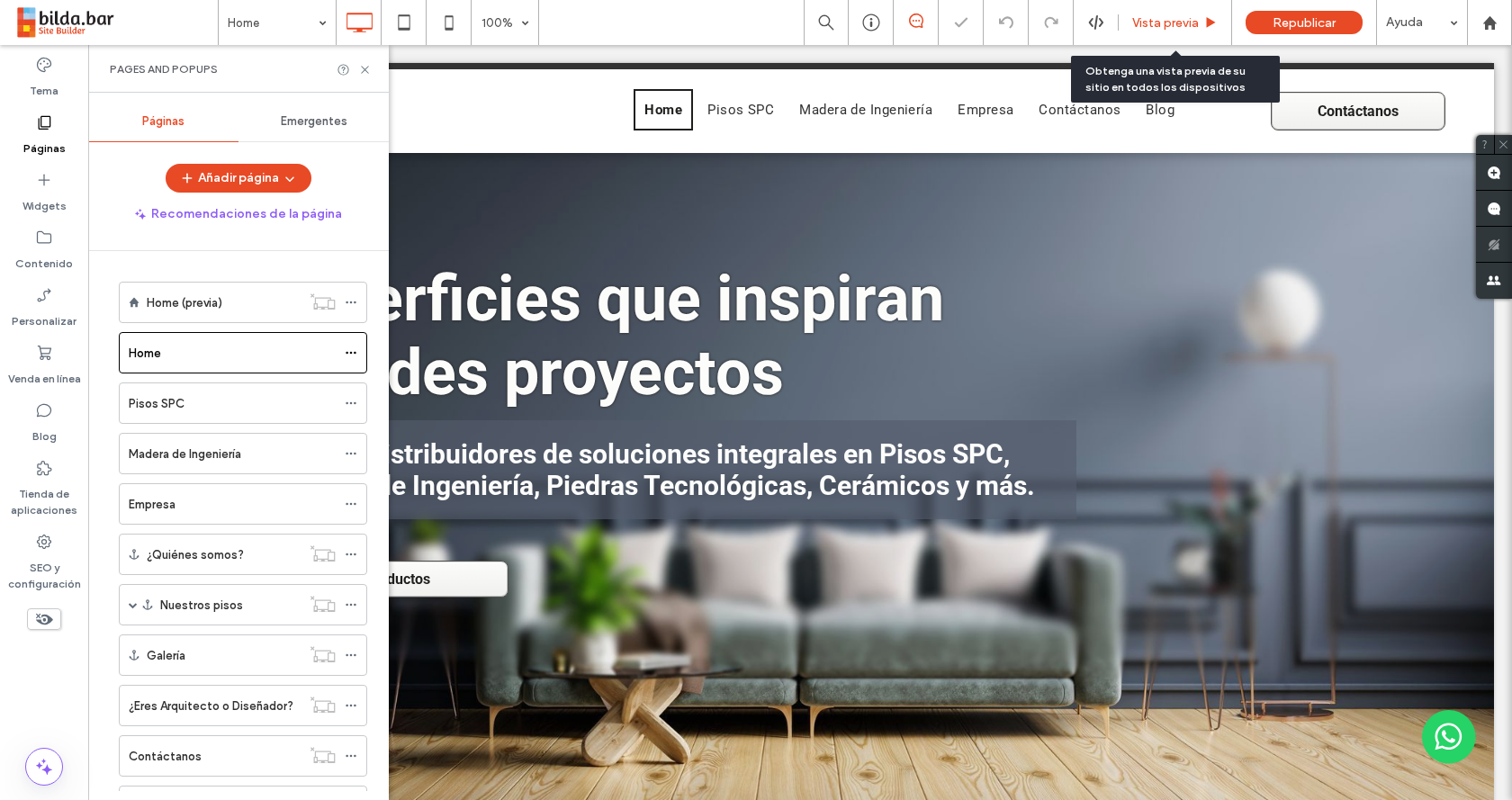
click at [1172, 14] on div "Vista previa" at bounding box center [1176, 22] width 113 height 45
click at [1172, 18] on span "Vista previa" at bounding box center [1165, 23] width 67 height 15
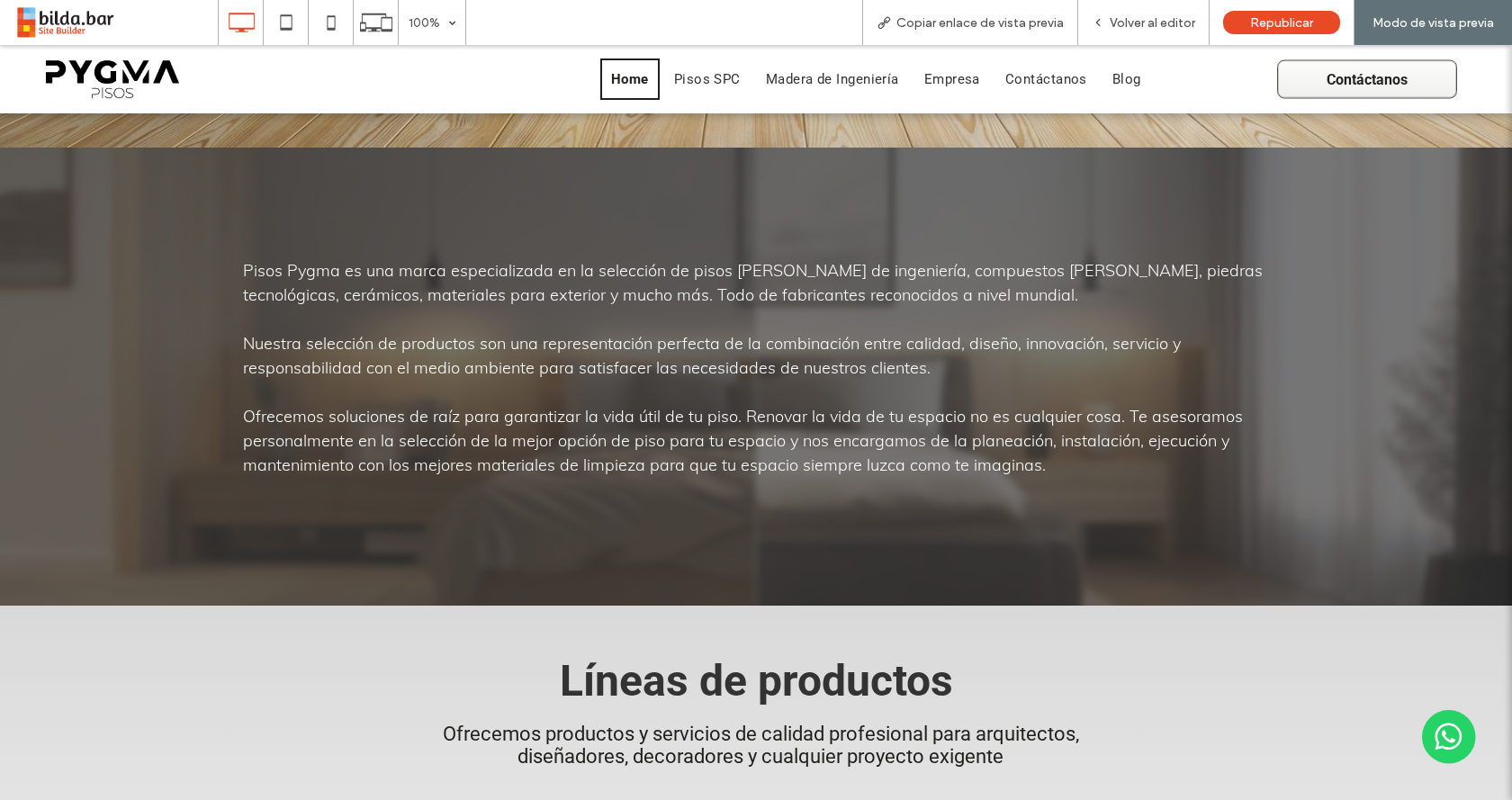
scroll to position [540, 0]
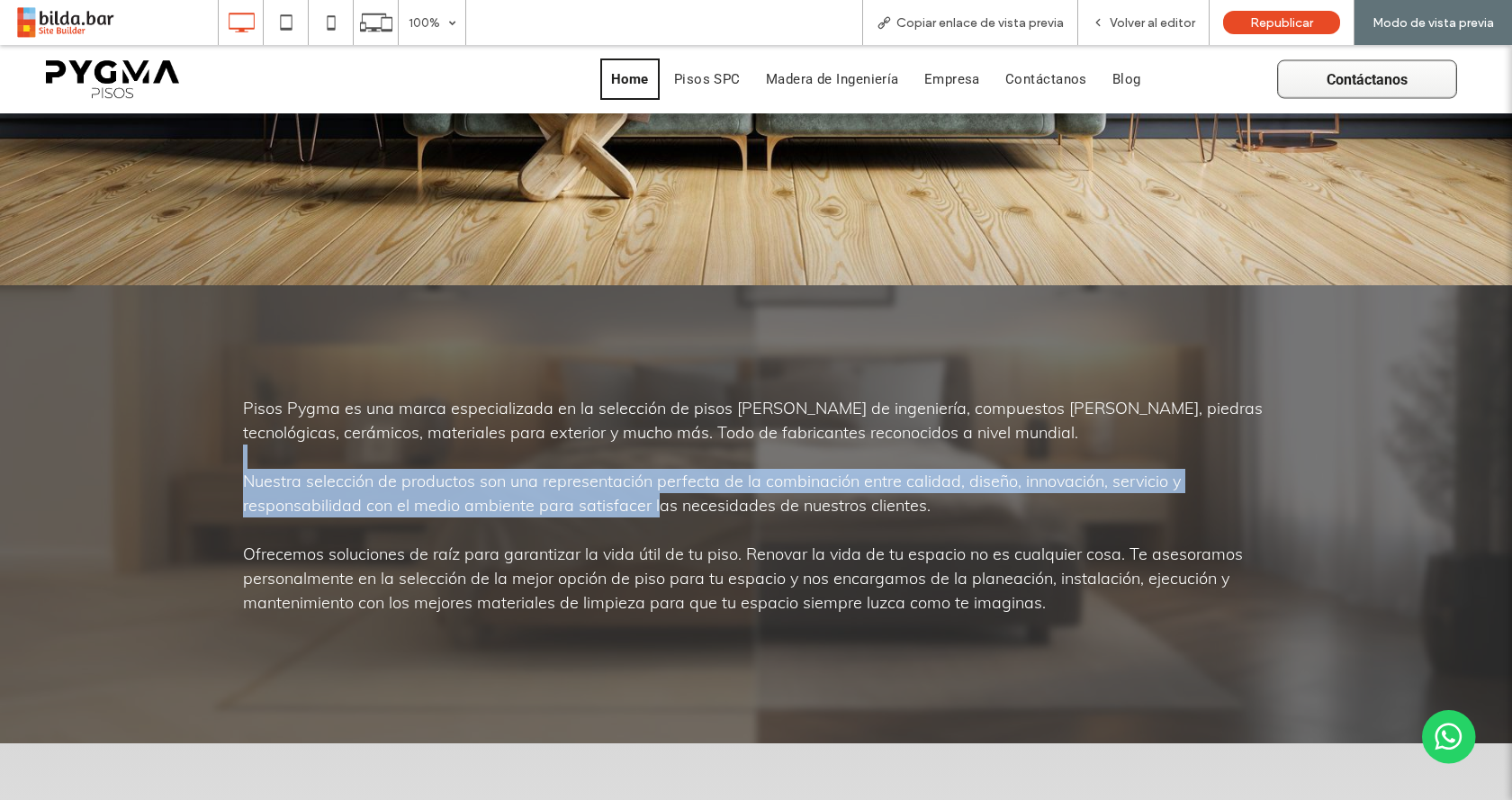
drag, startPoint x: 602, startPoint y: 463, endPoint x: 647, endPoint y: 520, distance: 72.6
click at [647, 520] on div "Pisos Pygma es una marca especializada en la selección de pisos de madera de in…" at bounding box center [756, 514] width 1080 height 416
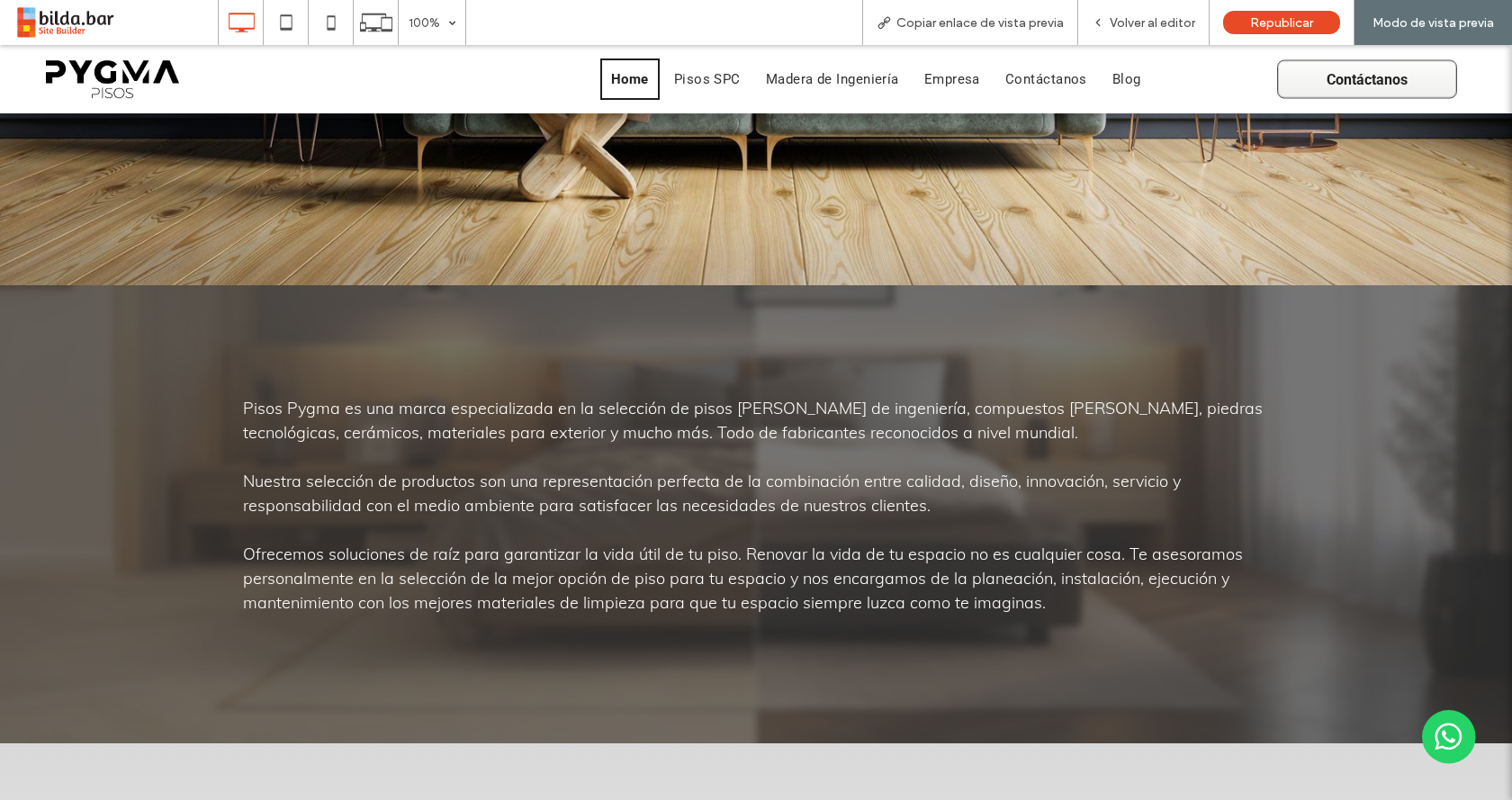
click at [652, 516] on span "Nuestra selección de productos son una representación perfecta de la combinació…" at bounding box center [712, 492] width 938 height 45
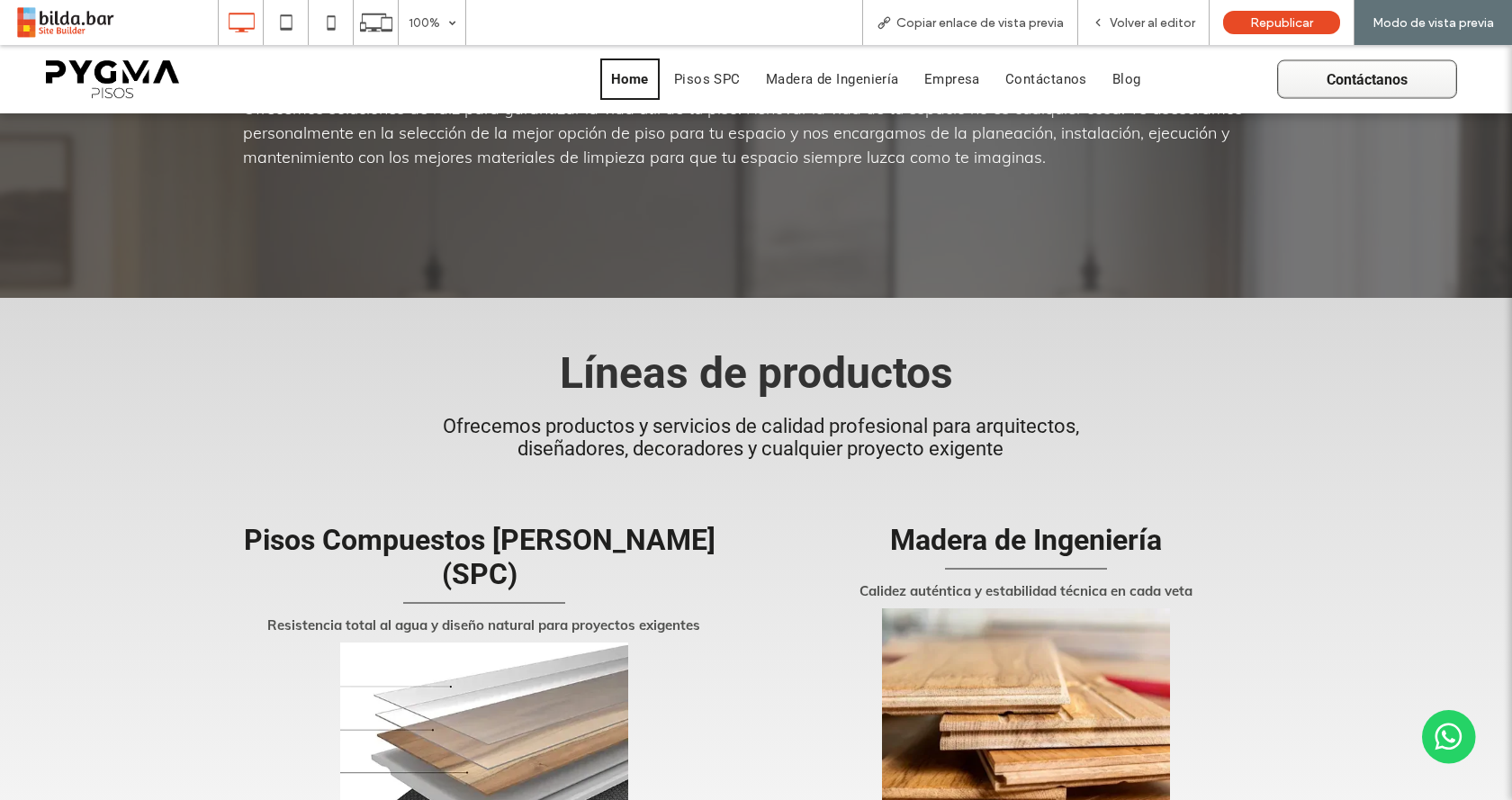
scroll to position [990, 0]
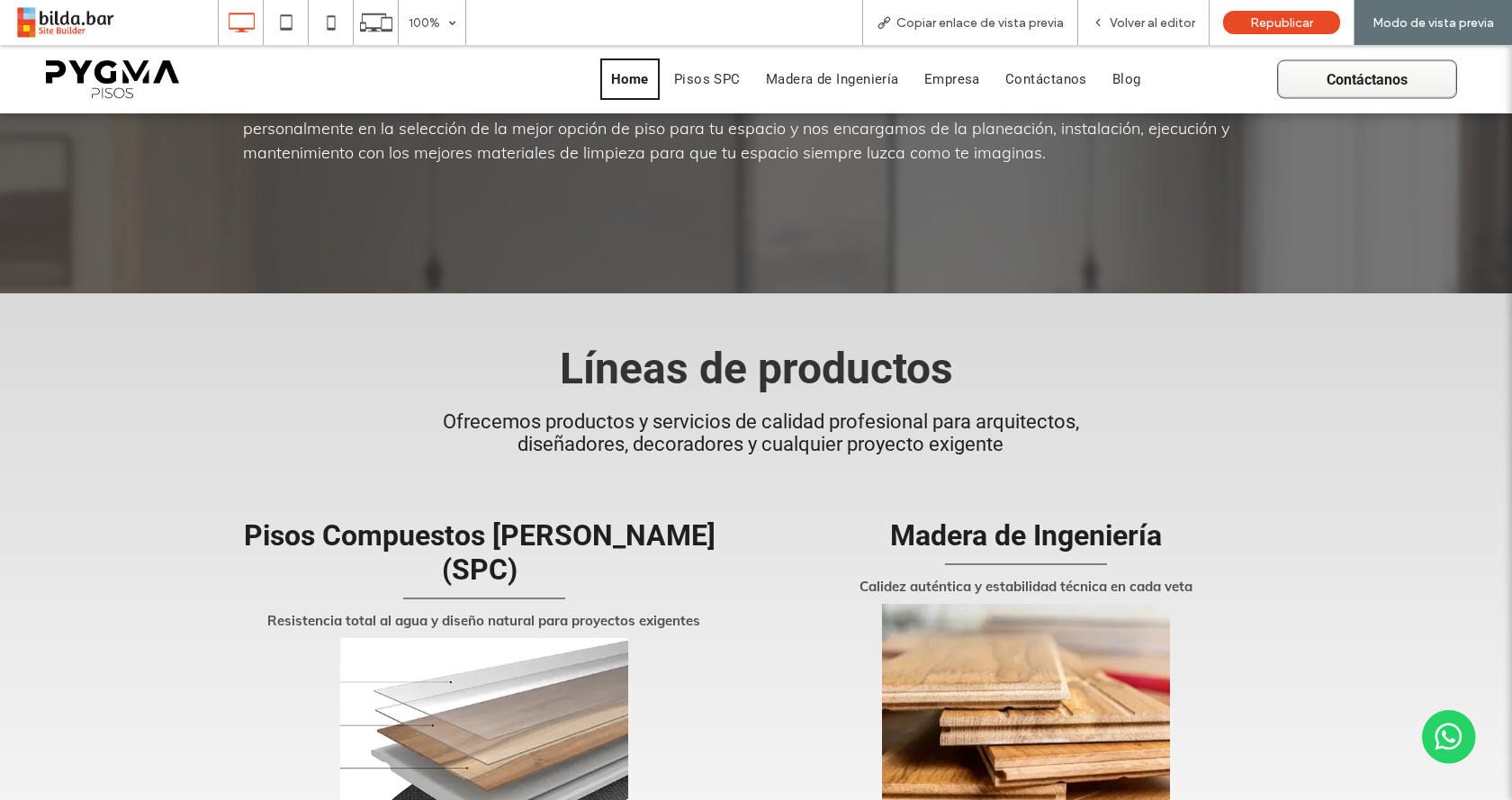
click at [643, 446] on span "Ofrecemos productos y servicios de calidad profesional para arquitectos, diseña…" at bounding box center [761, 432] width 636 height 45
click at [675, 389] on span "Líneas de productos" at bounding box center [756, 368] width 394 height 51
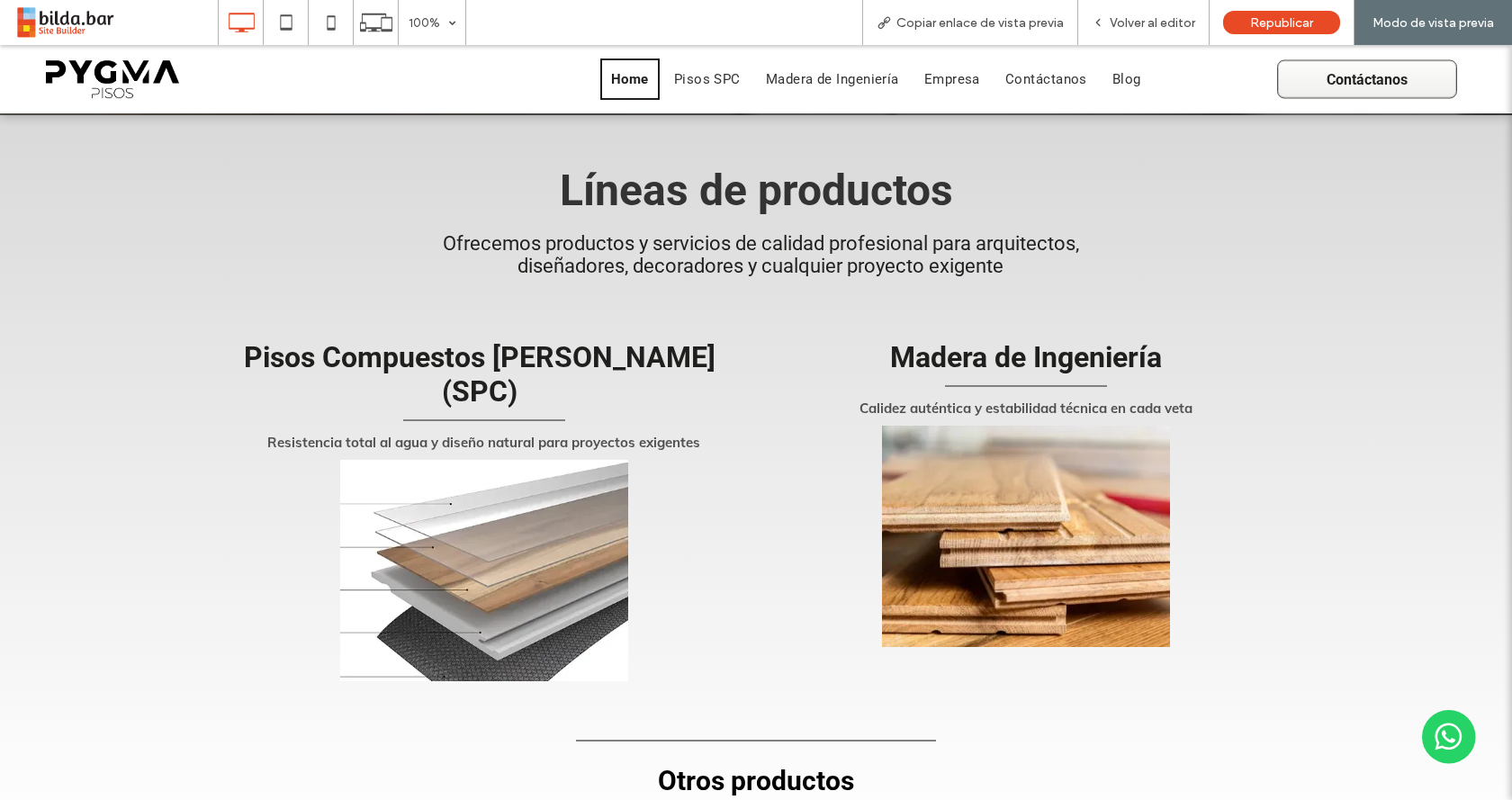
scroll to position [1170, 0]
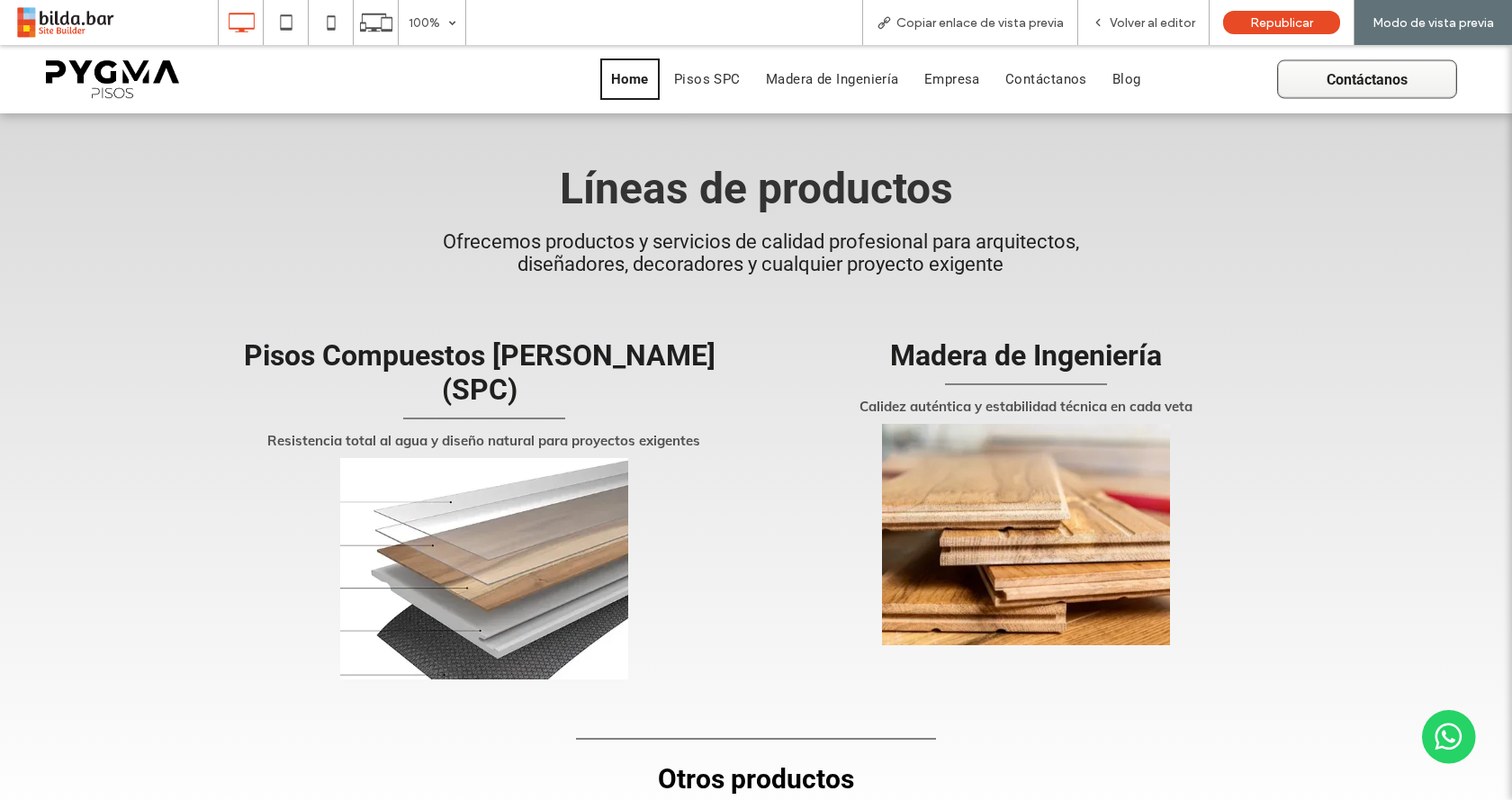
click at [488, 500] on img at bounding box center [484, 569] width 288 height 221
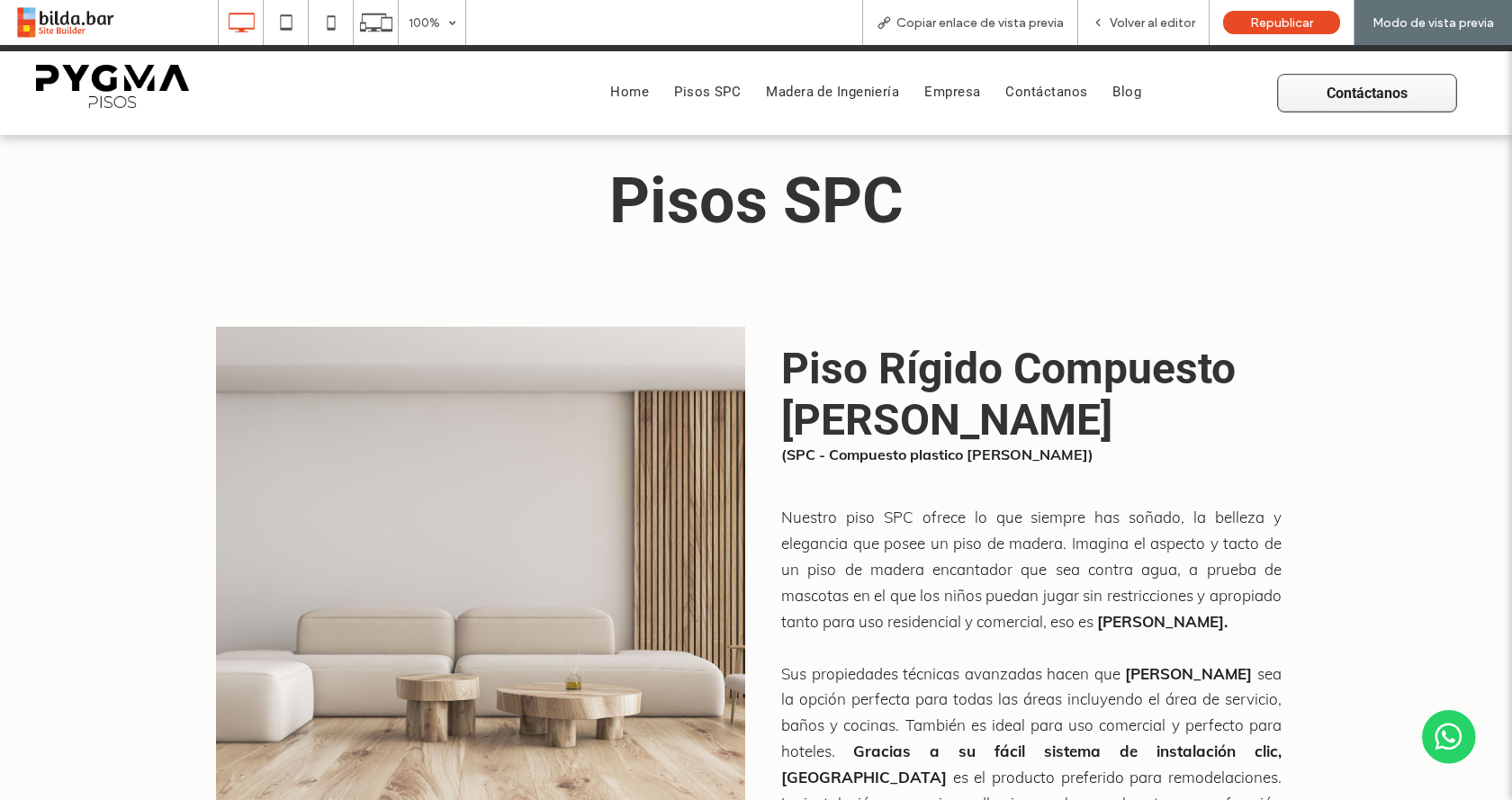
drag, startPoint x: 481, startPoint y: 301, endPoint x: 465, endPoint y: 289, distance: 20.0
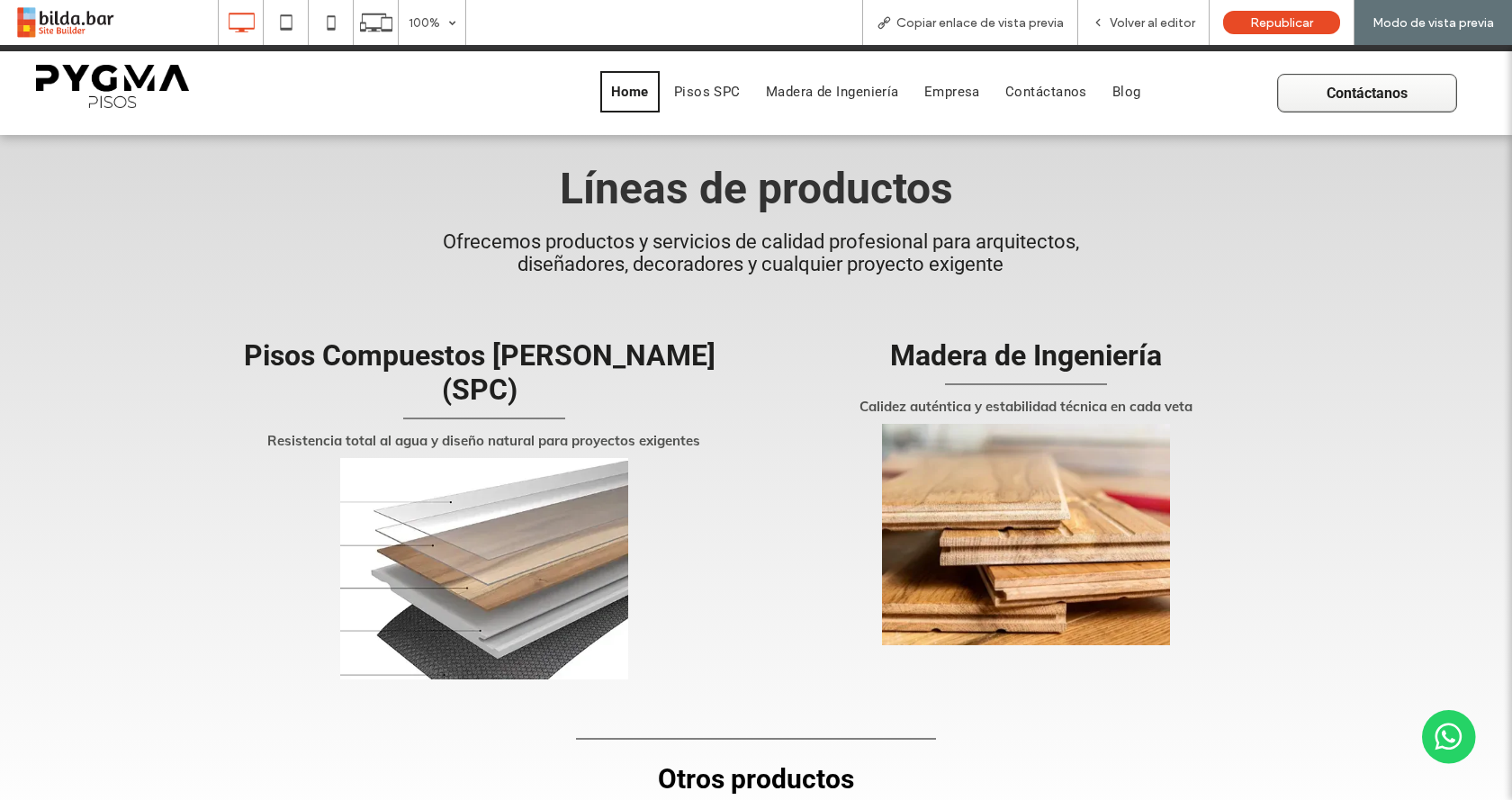
click at [972, 452] on img at bounding box center [1026, 534] width 288 height 221
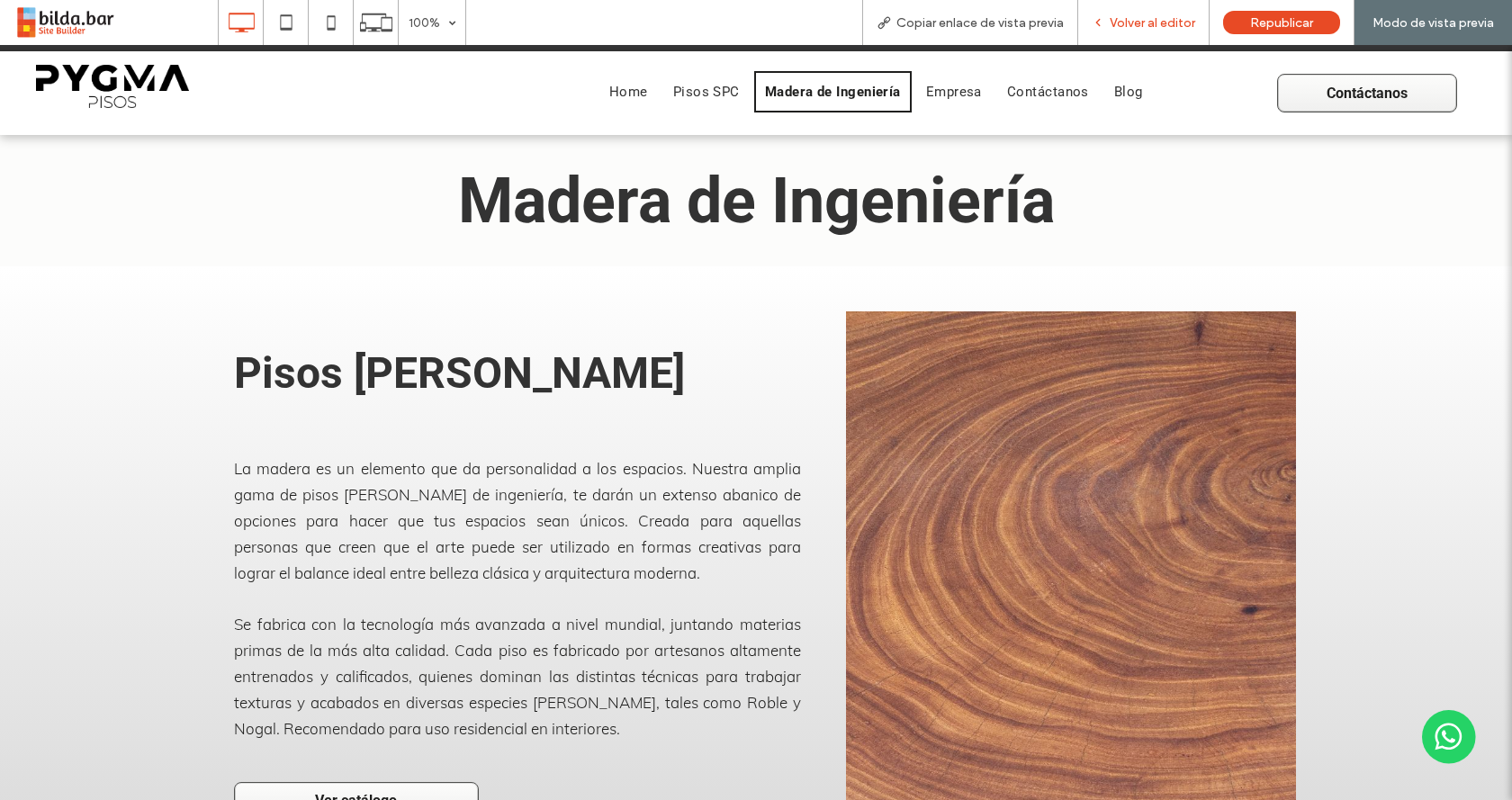
click at [1135, 25] on span "Volver al editor" at bounding box center [1153, 23] width 86 height 15
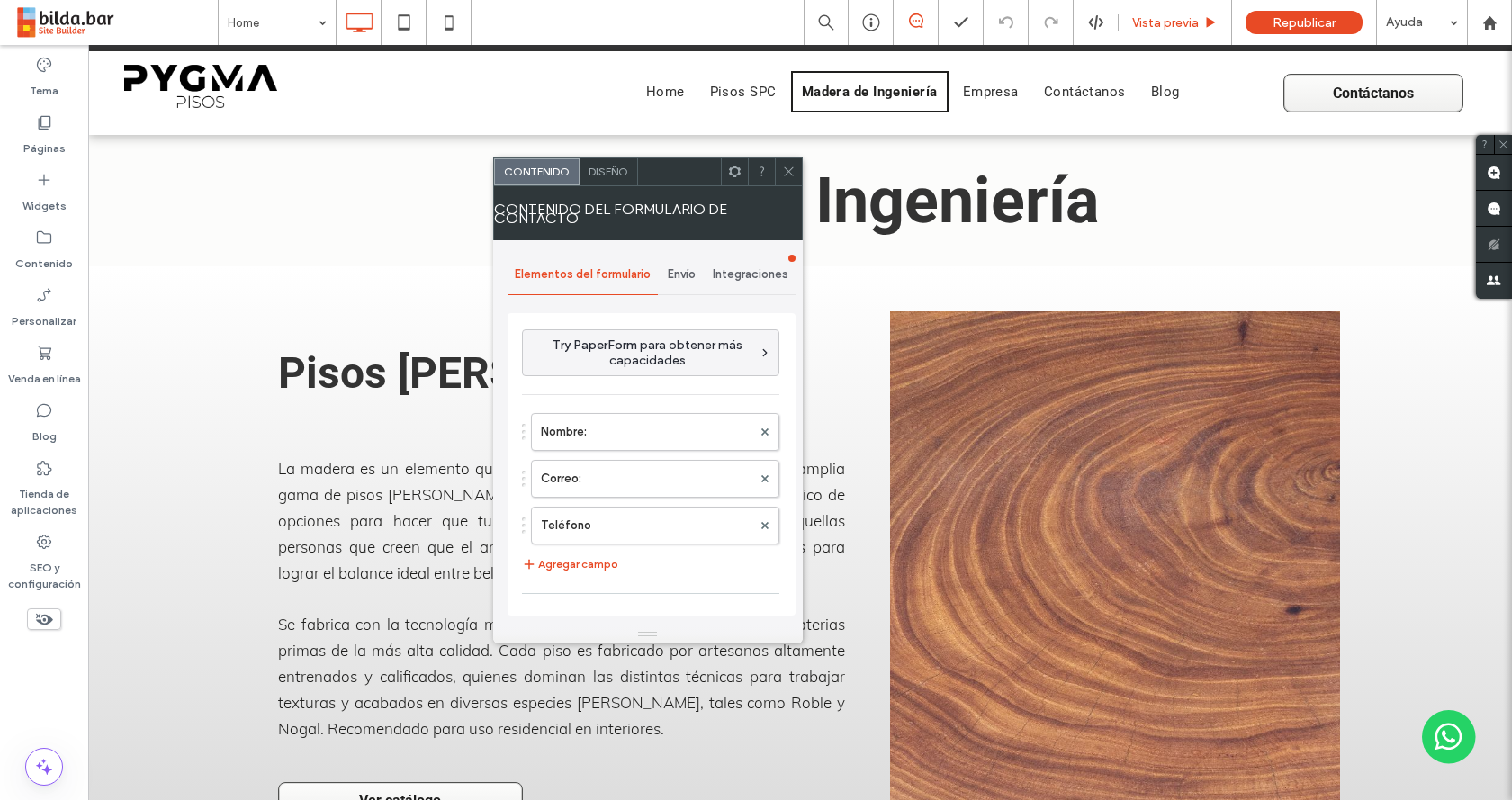
type input "**********"
click at [687, 269] on span "Envío" at bounding box center [682, 274] width 28 height 15
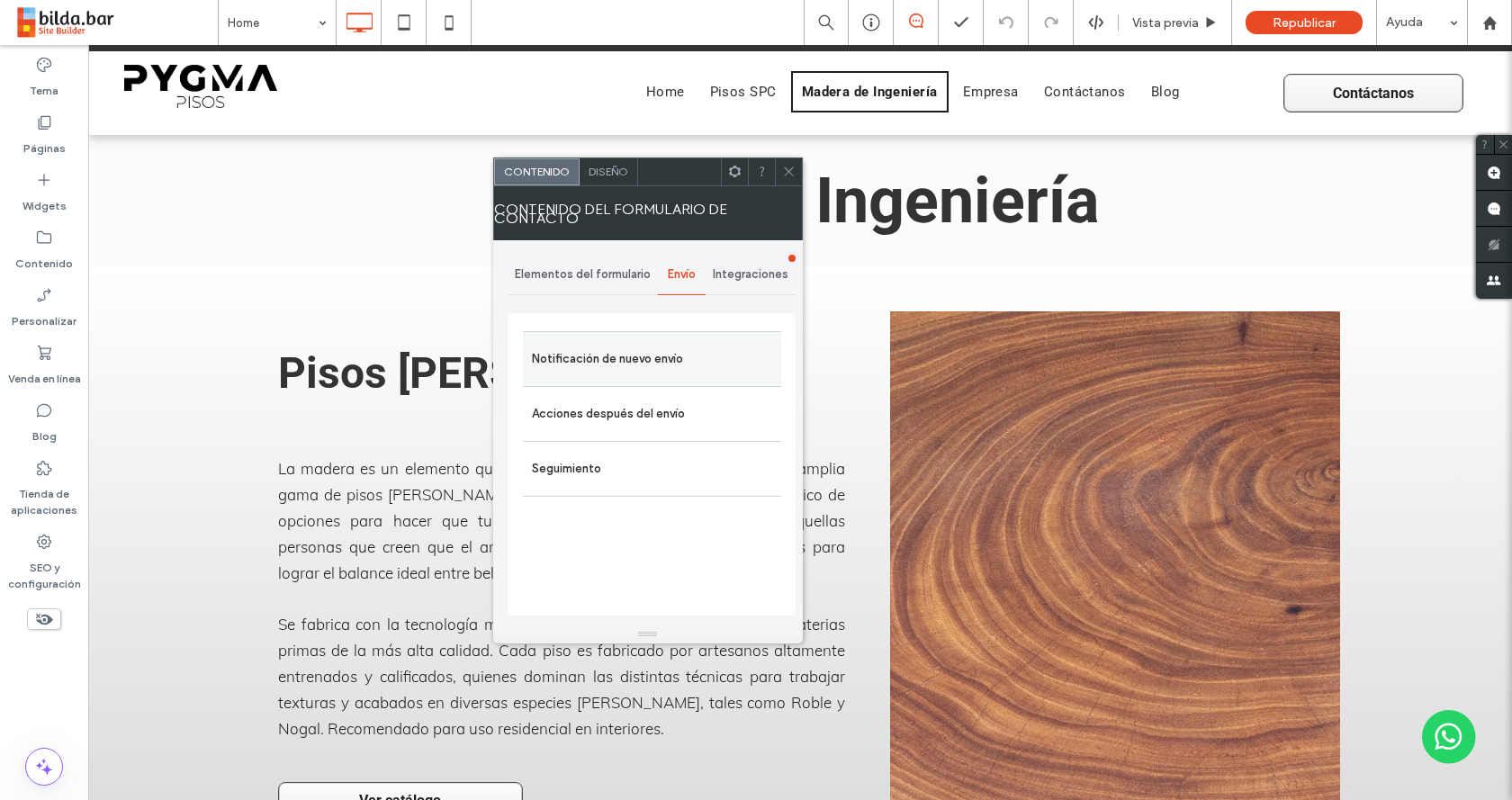
click at [651, 363] on label "Notificación de nuevo envío" at bounding box center [653, 359] width 241 height 36
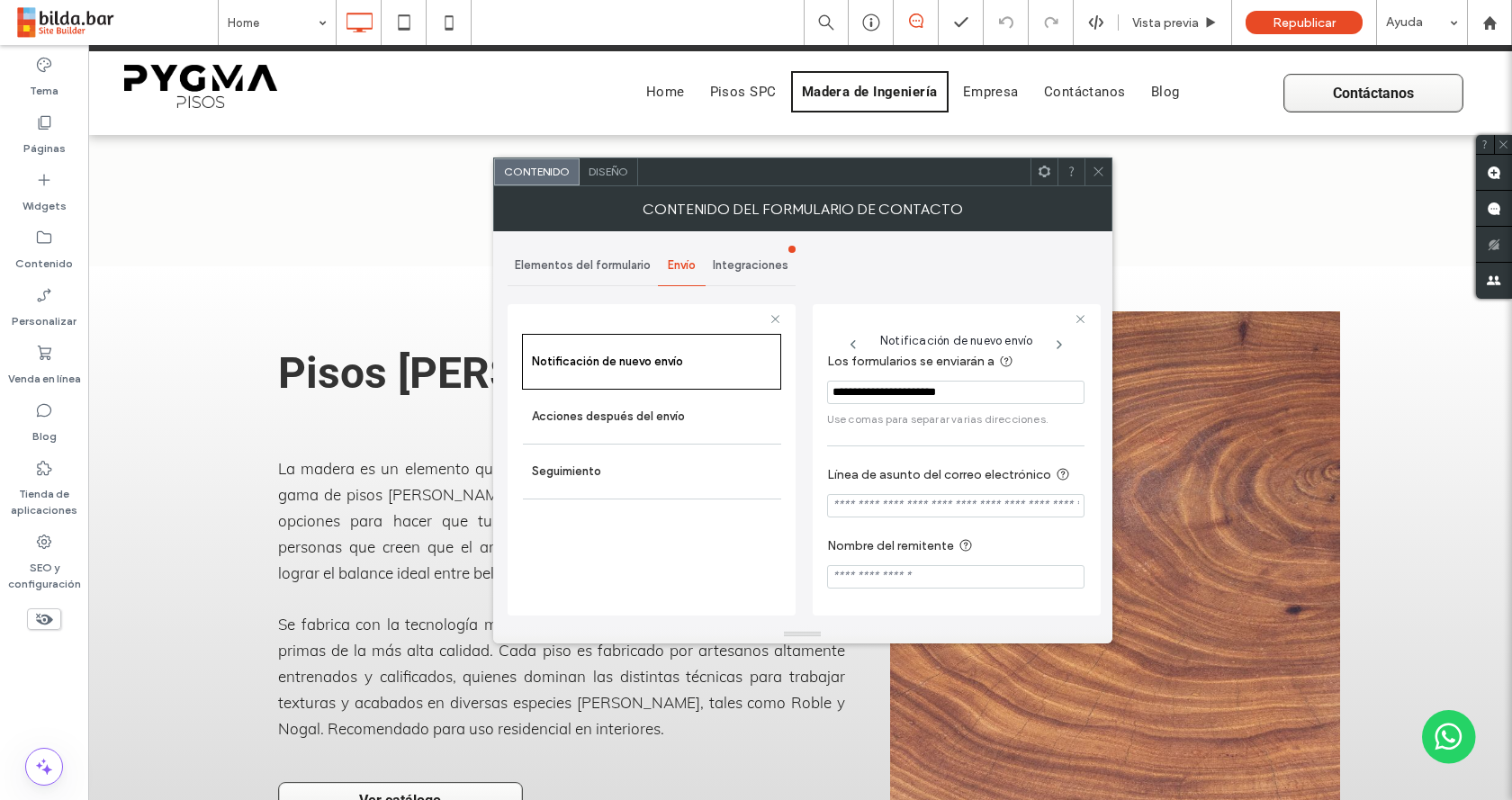
scroll to position [32, 0]
click at [882, 500] on input "Línea de asunto del correo electrónico" at bounding box center [956, 506] width 257 height 24
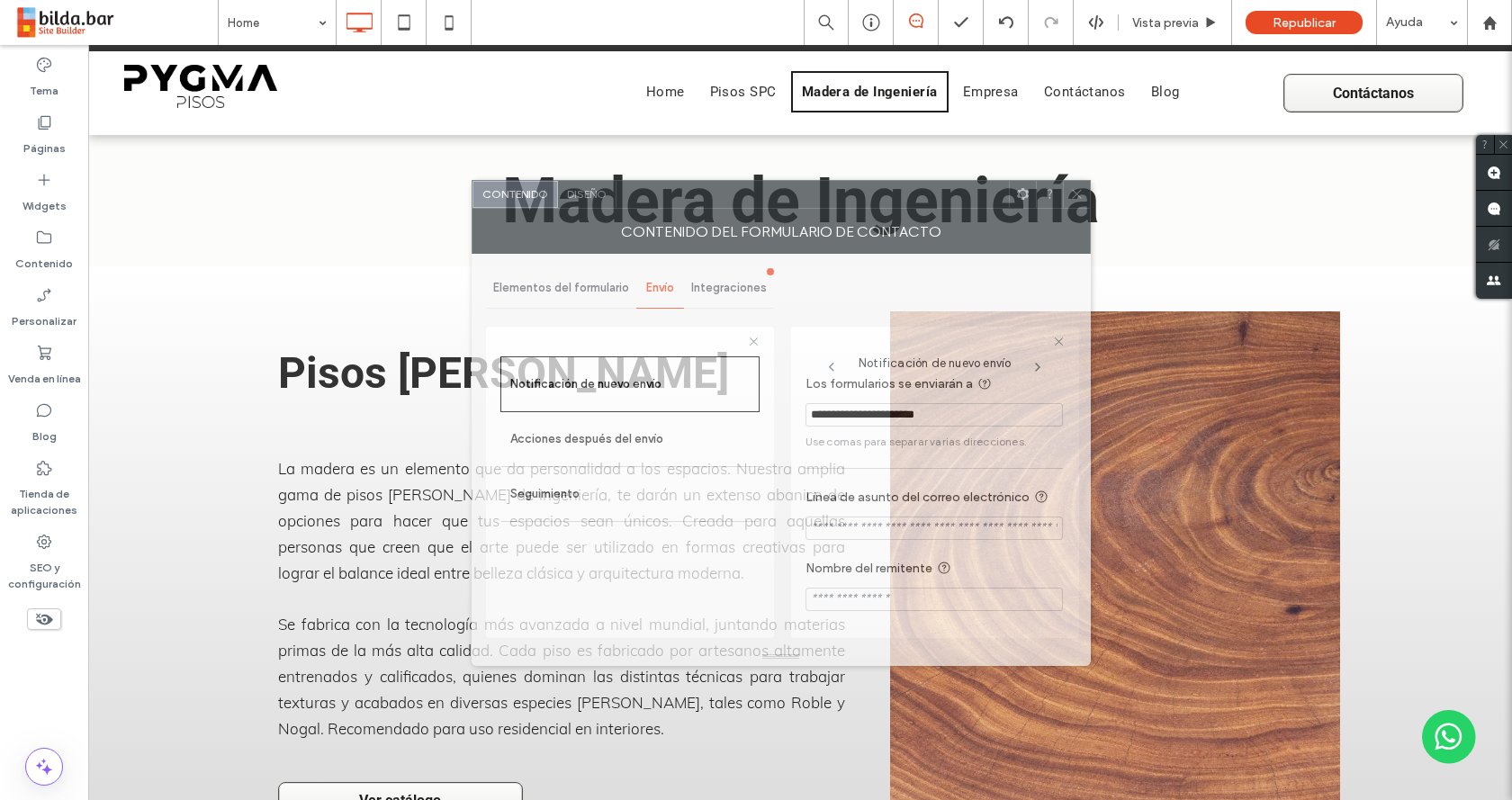
drag, startPoint x: 742, startPoint y: 173, endPoint x: 718, endPoint y: 194, distance: 31.9
click at [719, 194] on div at bounding box center [812, 194] width 393 height 27
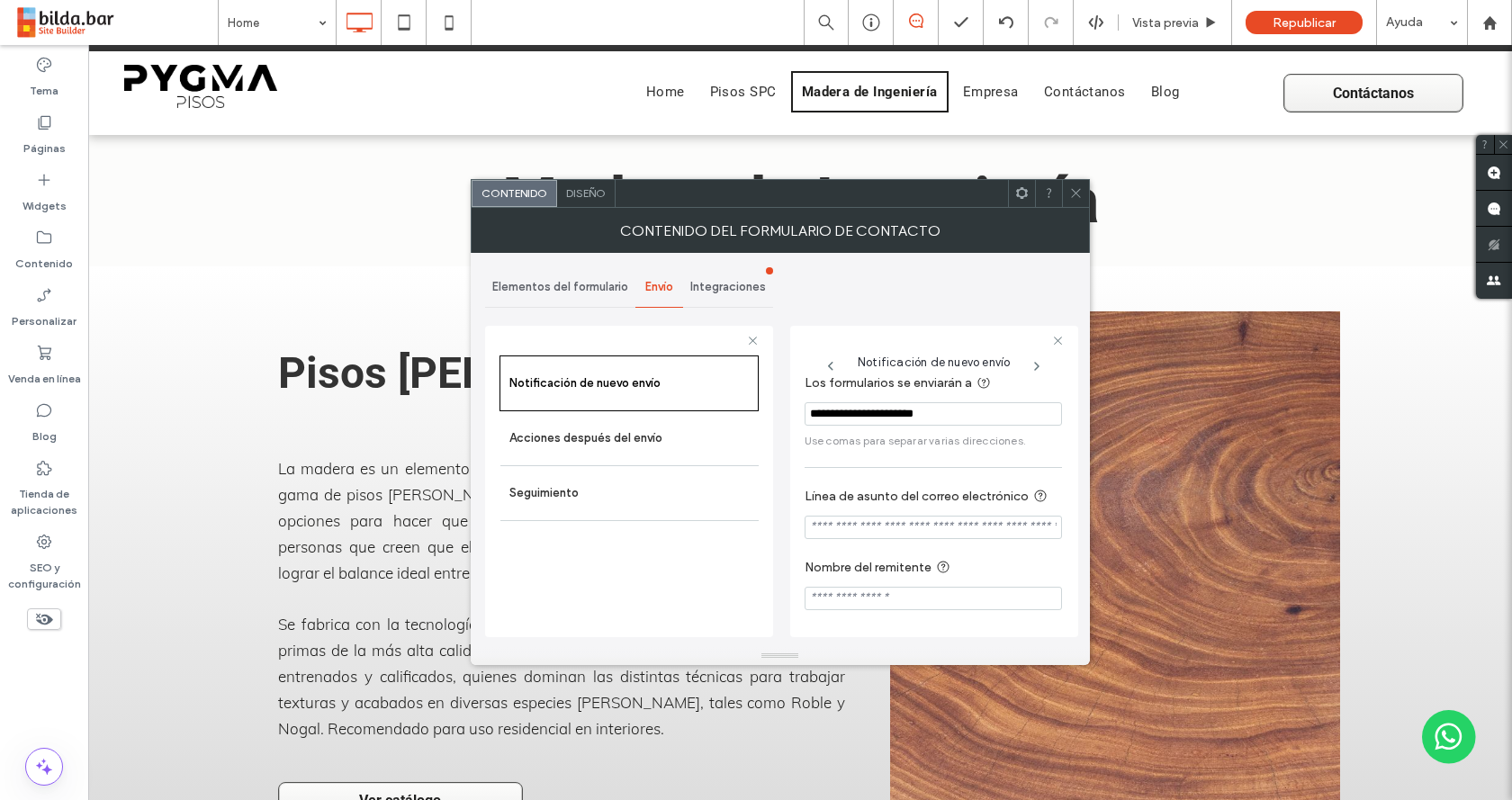
click at [1074, 189] on icon at bounding box center [1075, 192] width 14 height 14
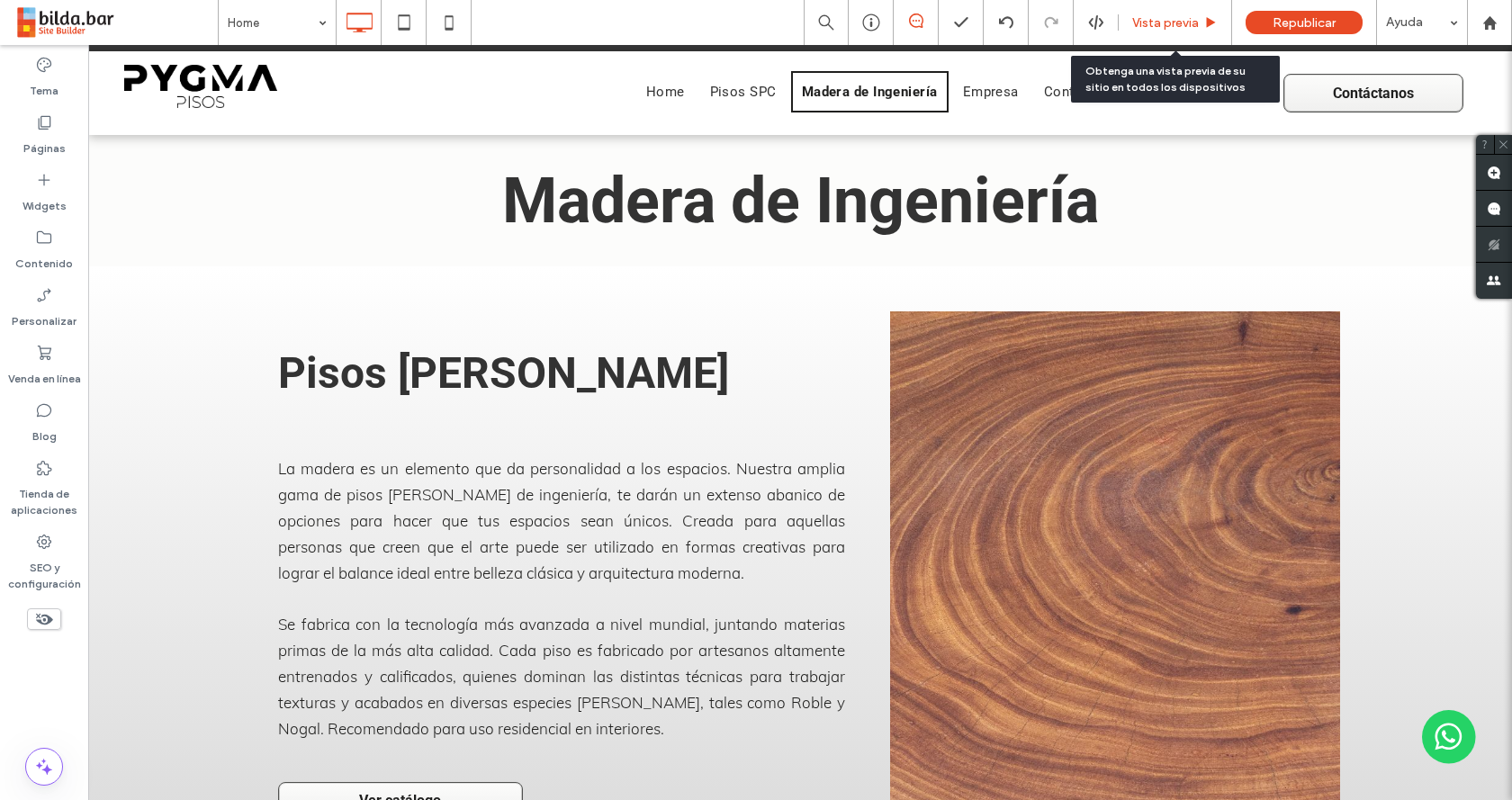
click at [1164, 15] on span "Vista previa" at bounding box center [1165, 23] width 67 height 15
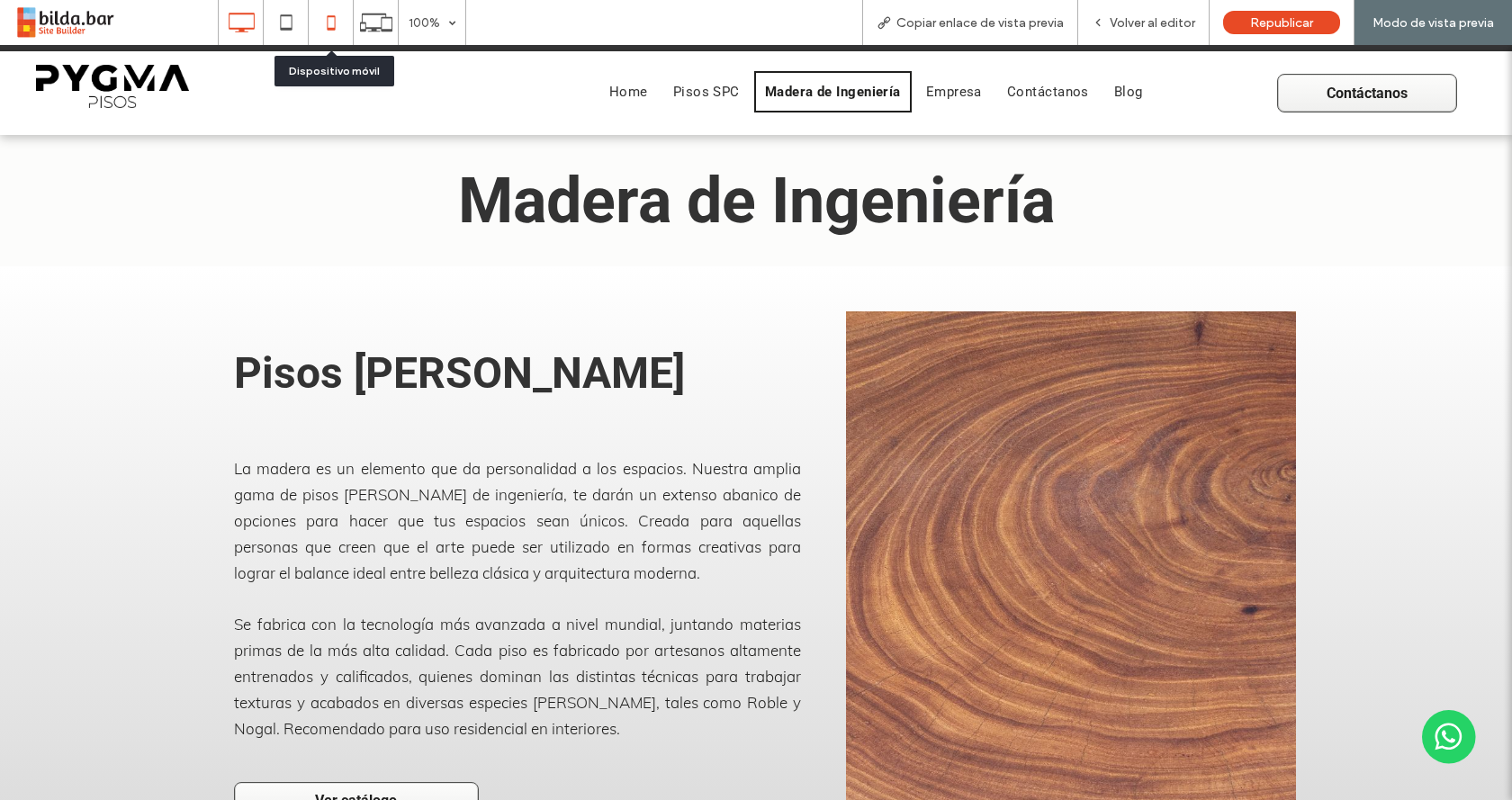
click at [337, 29] on icon at bounding box center [332, 23] width 36 height 36
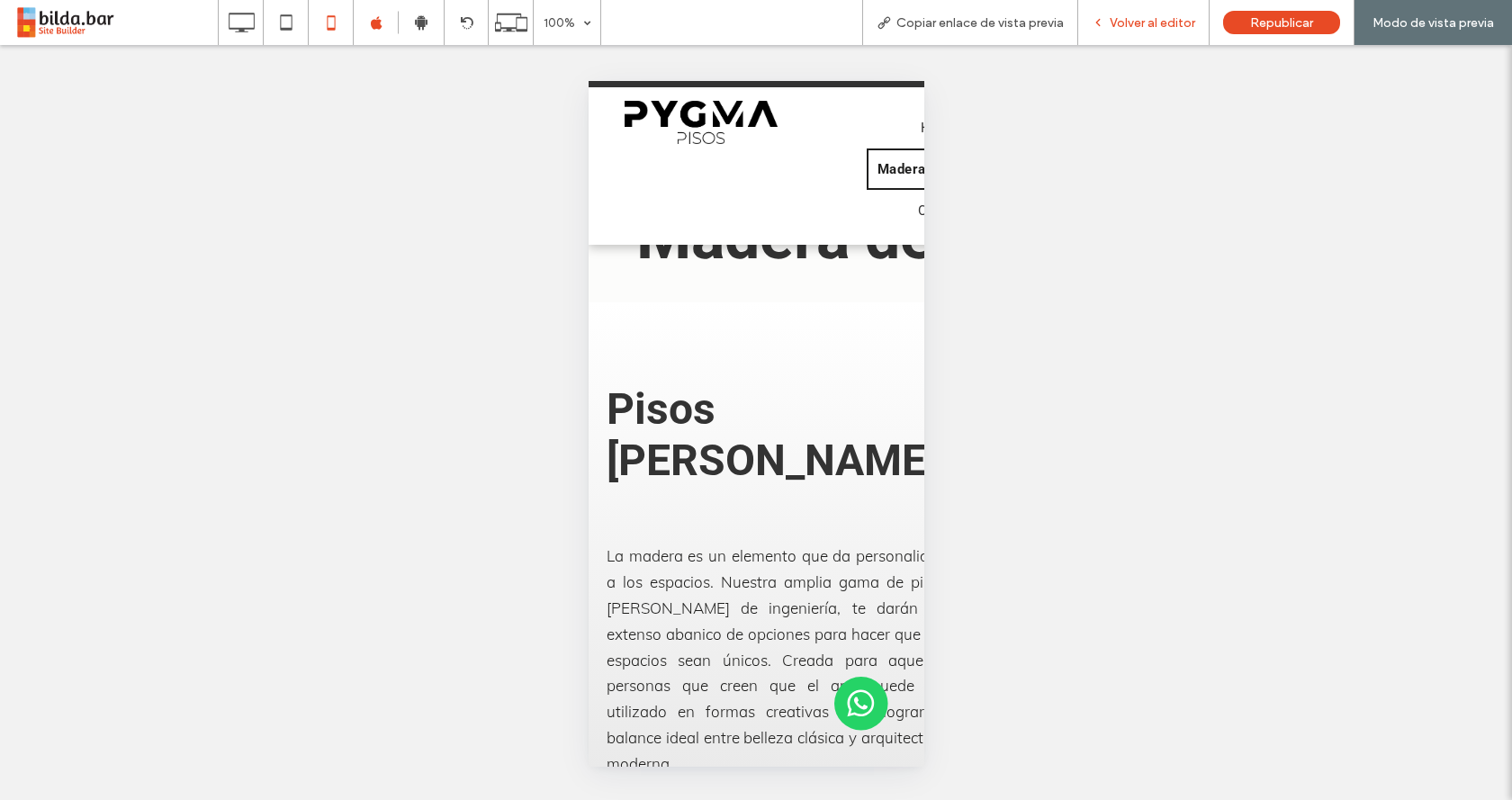
click at [1128, 16] on span "Volver al editor" at bounding box center [1153, 23] width 86 height 15
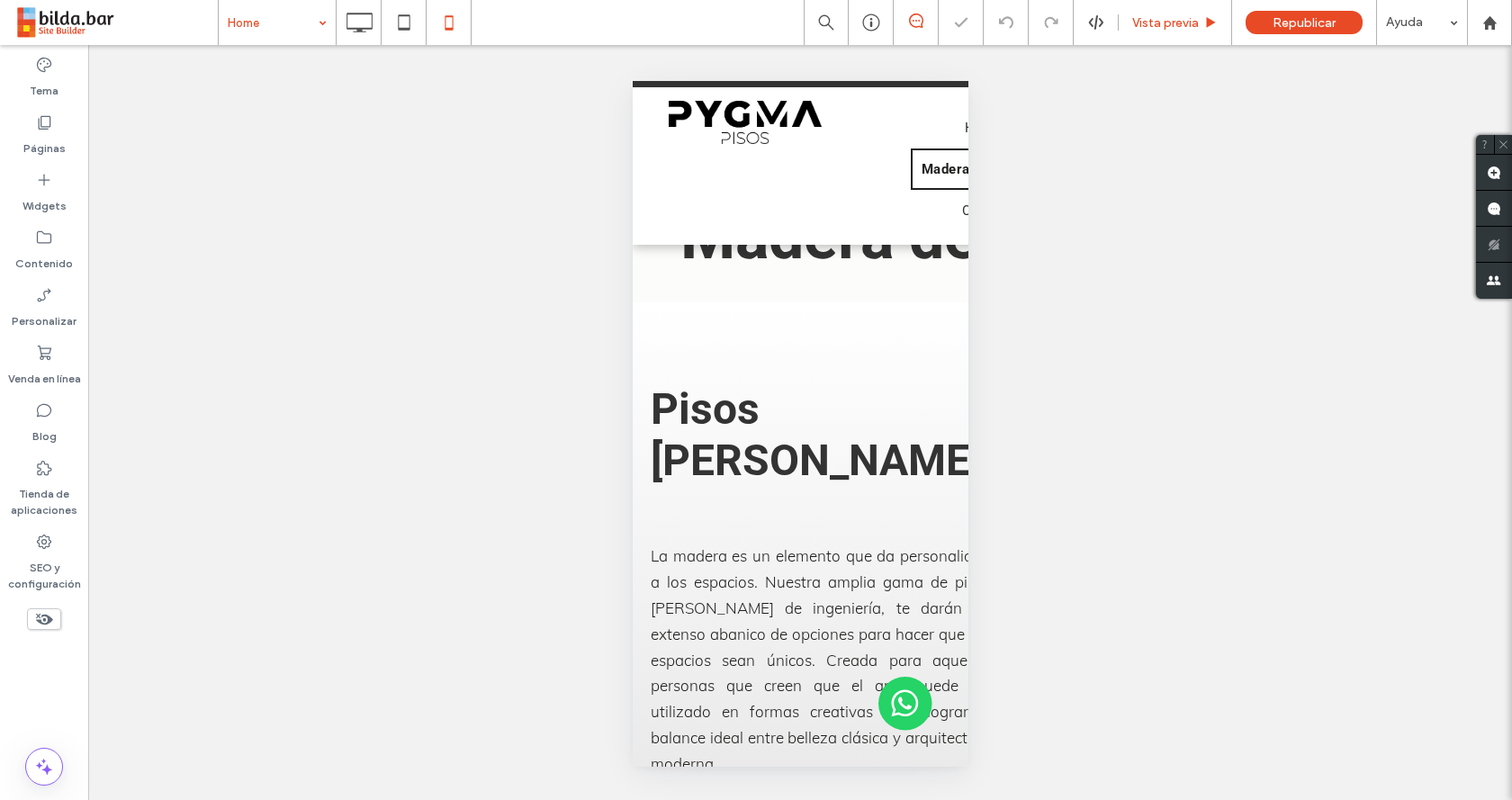
click at [1168, 18] on span "Vista previa" at bounding box center [1165, 23] width 67 height 15
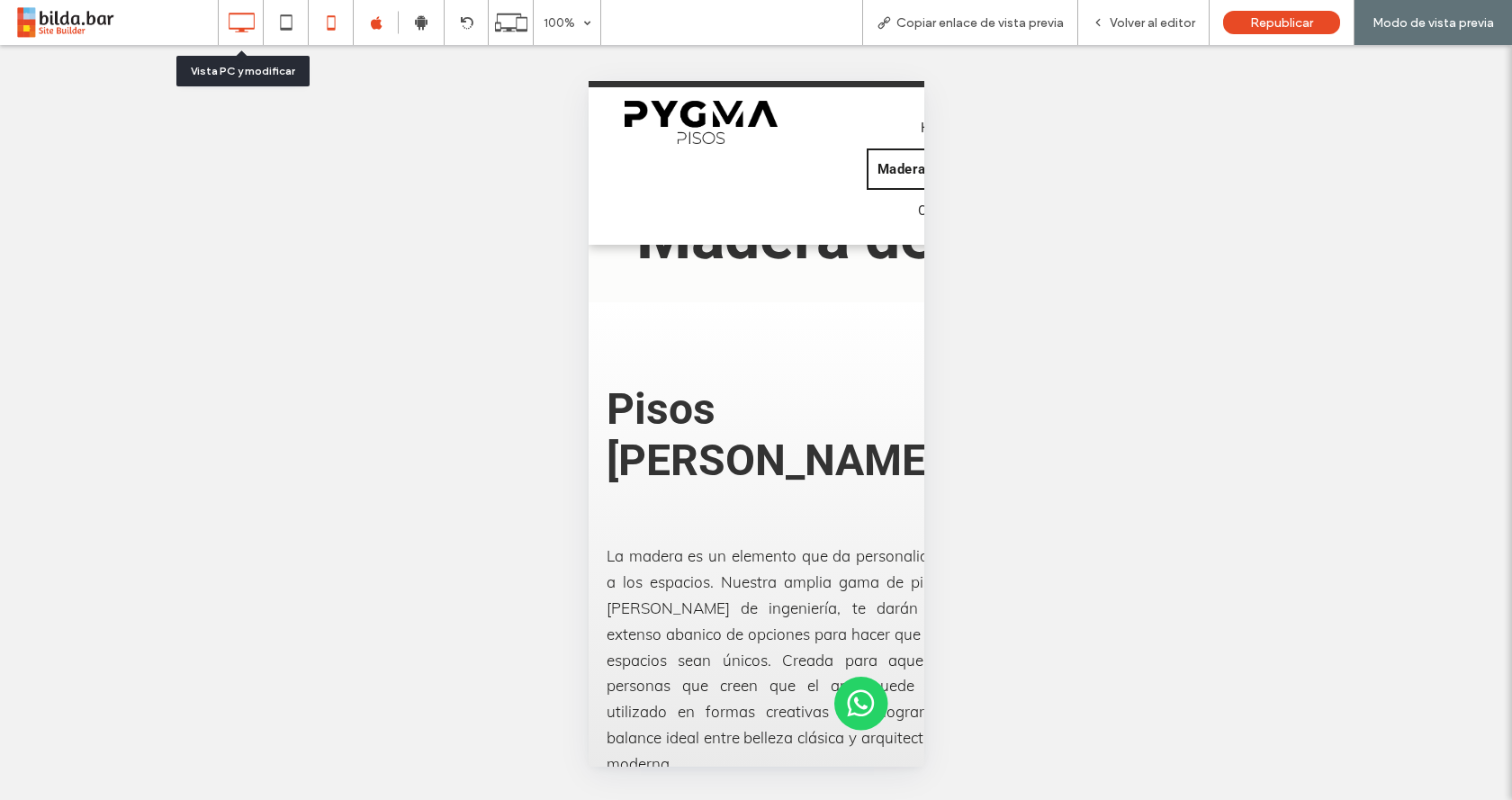
click at [233, 26] on icon at bounding box center [242, 23] width 36 height 36
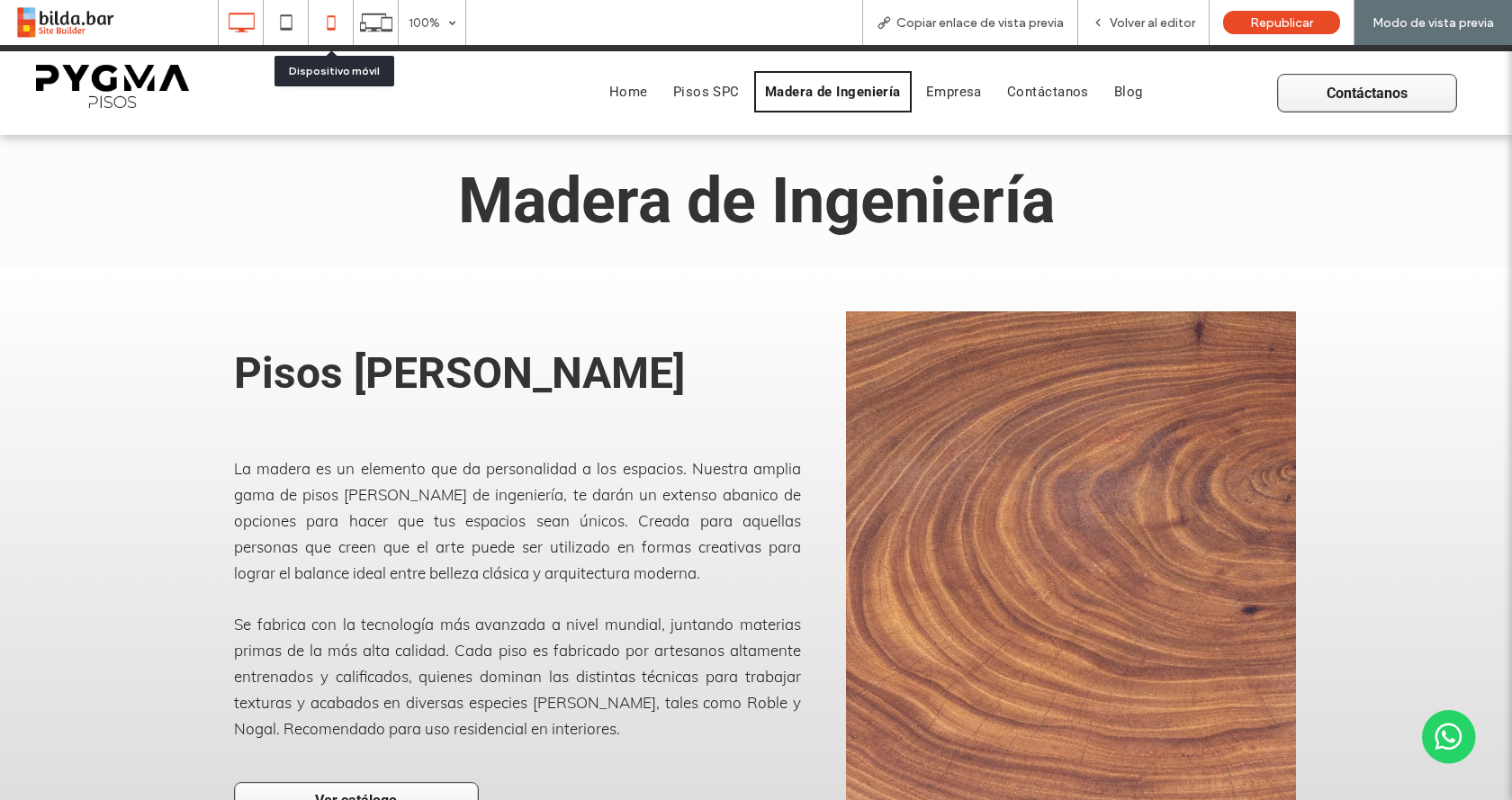
click at [340, 23] on icon at bounding box center [332, 23] width 36 height 36
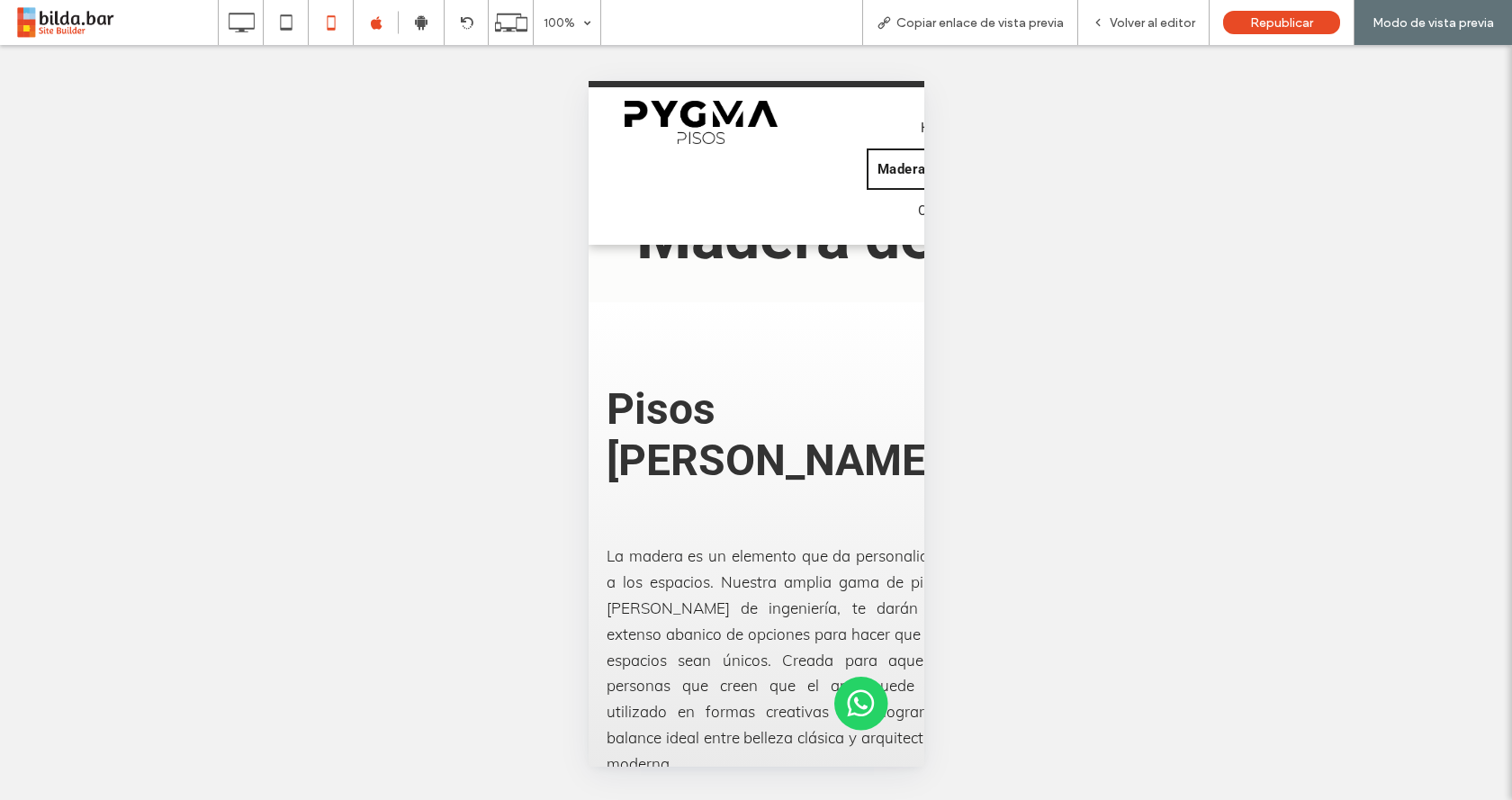
drag, startPoint x: 1202, startPoint y: 447, endPoint x: 1107, endPoint y: 508, distance: 112.9
click at [1192, 457] on div "Hacer visible? Sí Hacer visible? Sí Hacer visible? Sí Hacer visible? Sí Hacer v…" at bounding box center [756, 422] width 1512 height 755
click at [264, 21] on div at bounding box center [285, 23] width 44 height 36
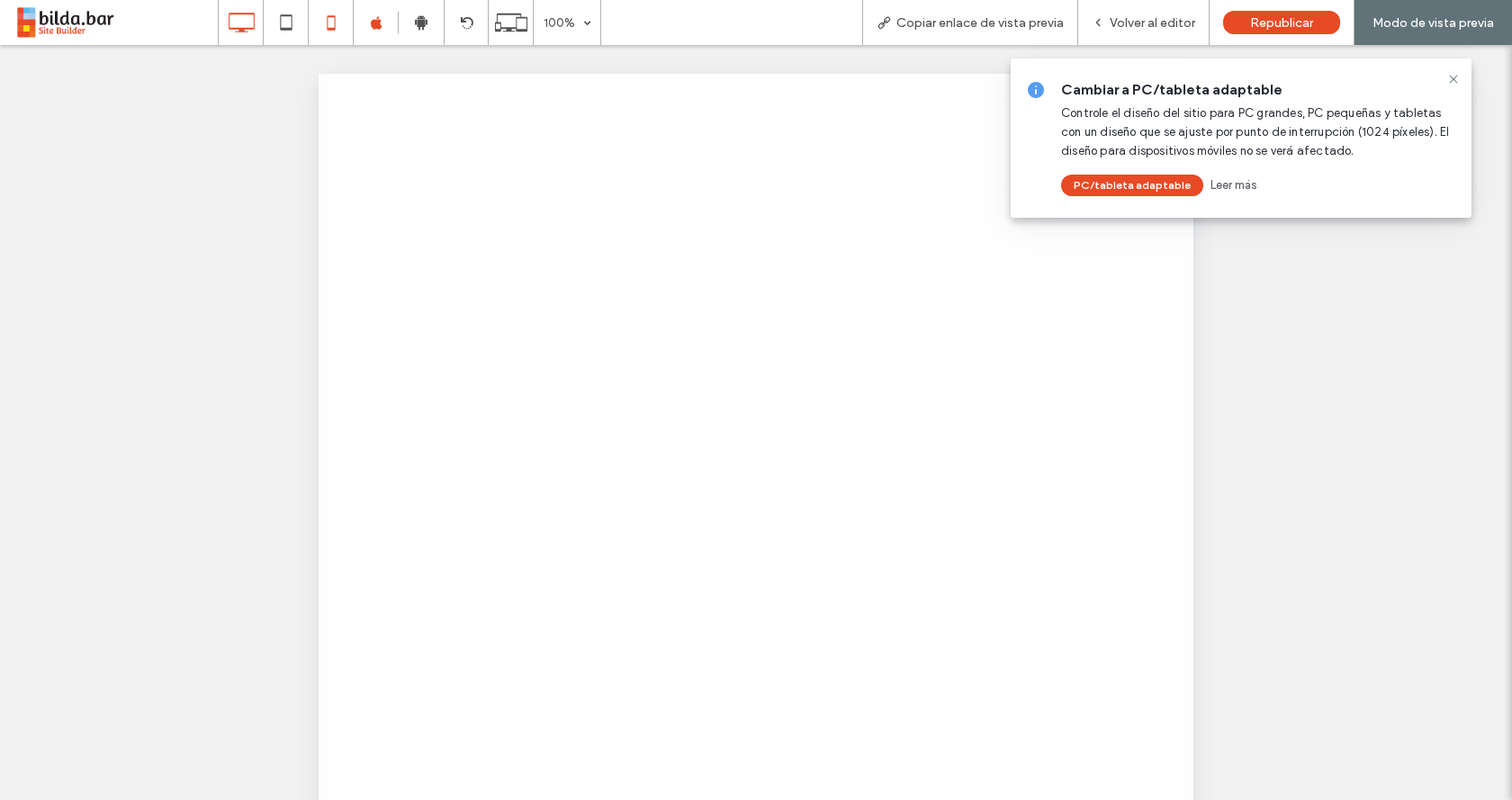
click at [252, 22] on icon at bounding box center [242, 23] width 36 height 36
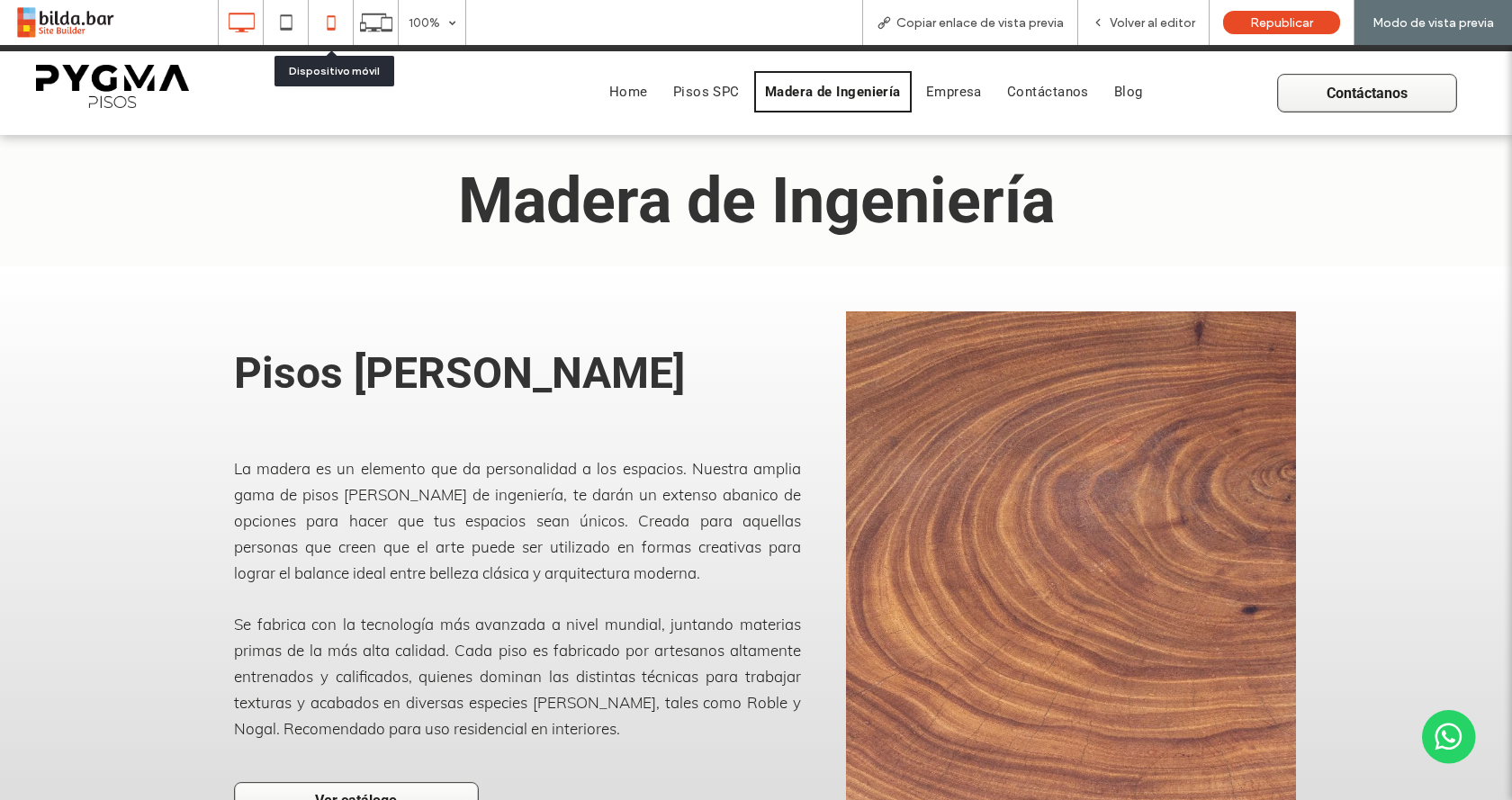
click at [333, 26] on icon at bounding box center [332, 23] width 36 height 36
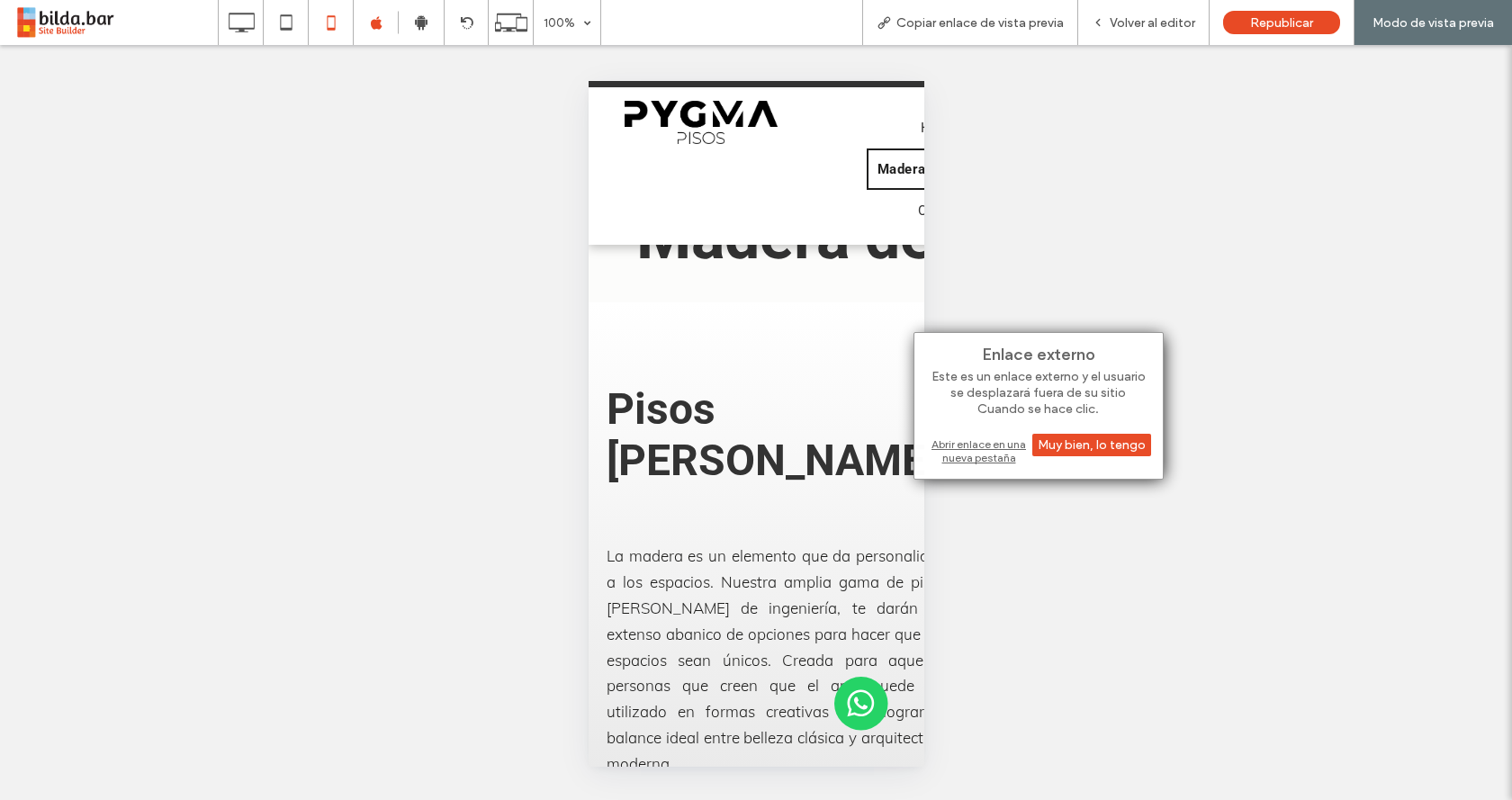
click at [989, 303] on div "Enlace externo Este es un enlace externo y el usuario se desplazará fuera de su…" at bounding box center [756, 422] width 1512 height 755
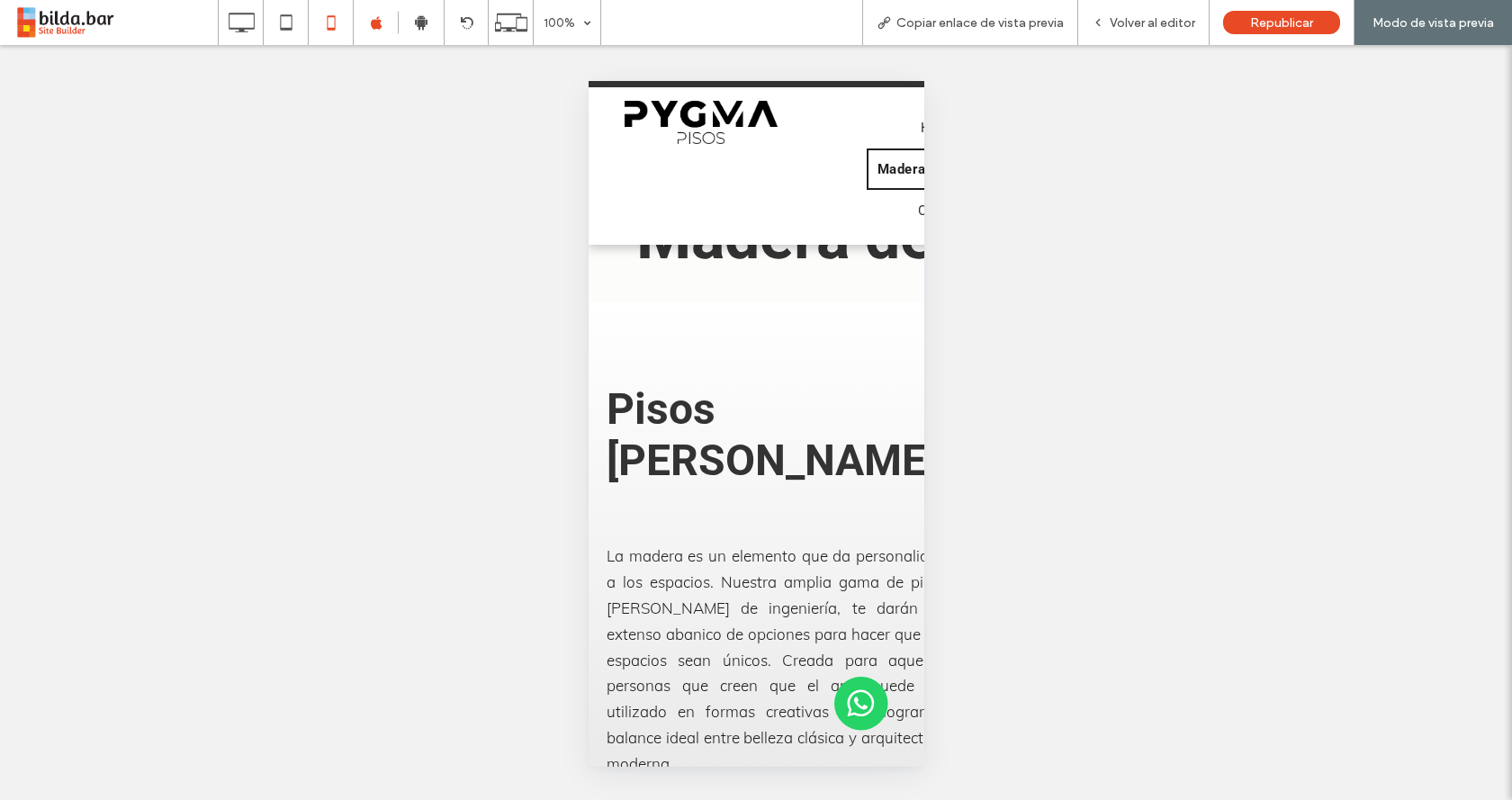
drag, startPoint x: 1117, startPoint y: 30, endPoint x: 1117, endPoint y: 129, distance: 99.0
click at [1117, 30] on span "Volver al editor" at bounding box center [1153, 23] width 86 height 15
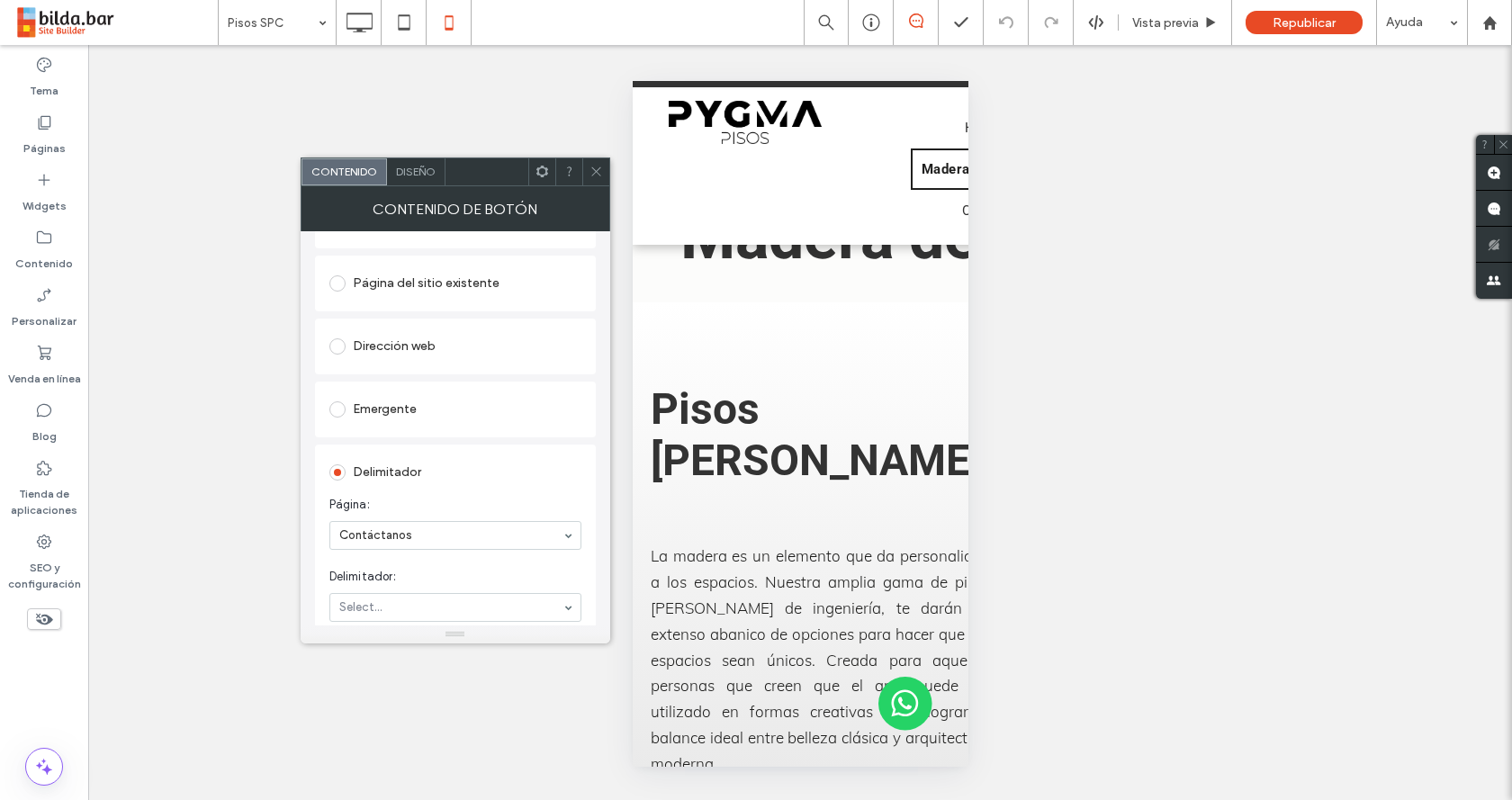
scroll to position [90, 0]
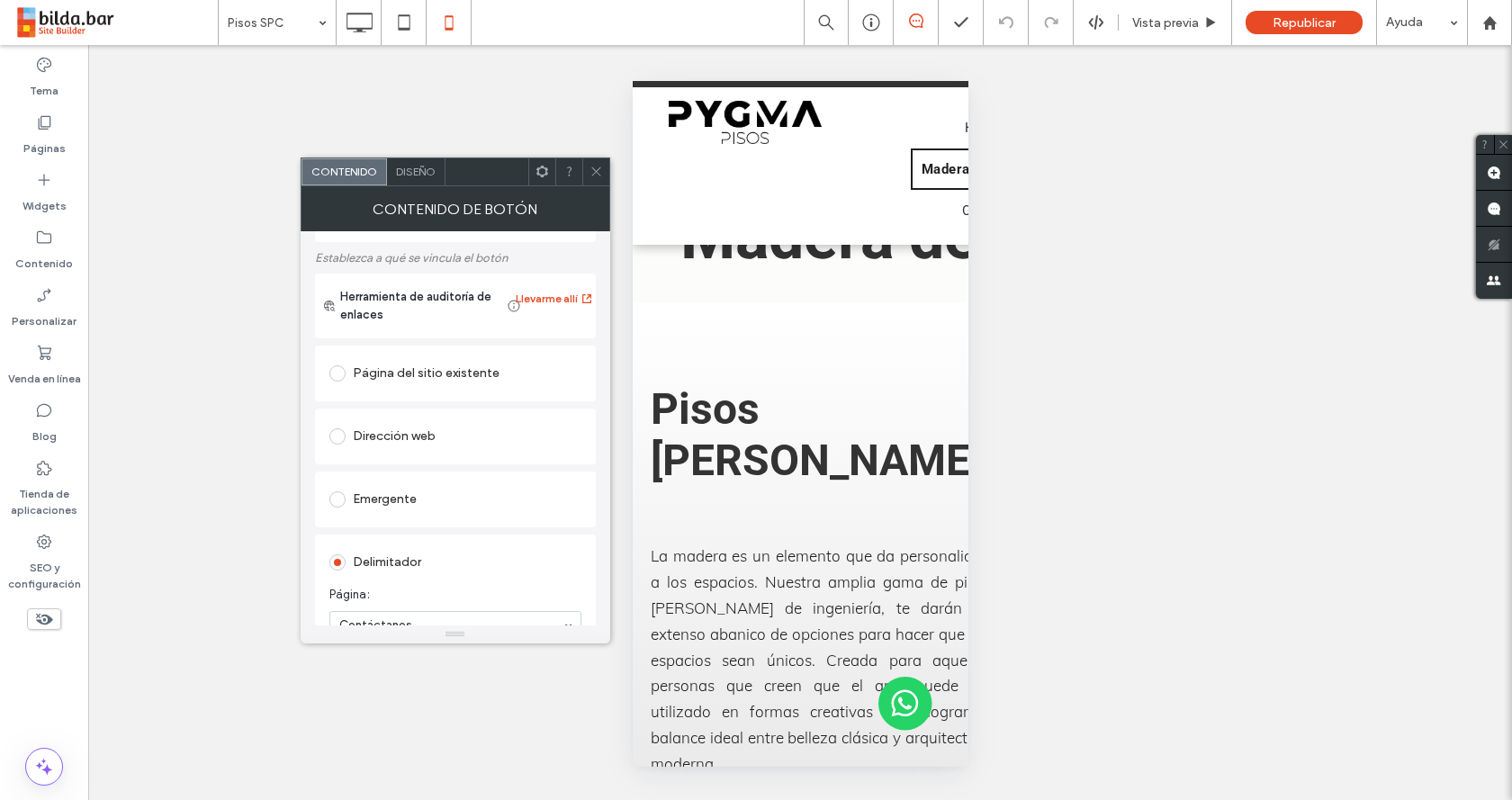
click at [427, 338] on div "Herramienta de auditoría de enlaces Llevarme allí" at bounding box center [456, 305] width 281 height 65
click at [414, 370] on div "Página del sitio existente" at bounding box center [455, 374] width 252 height 29
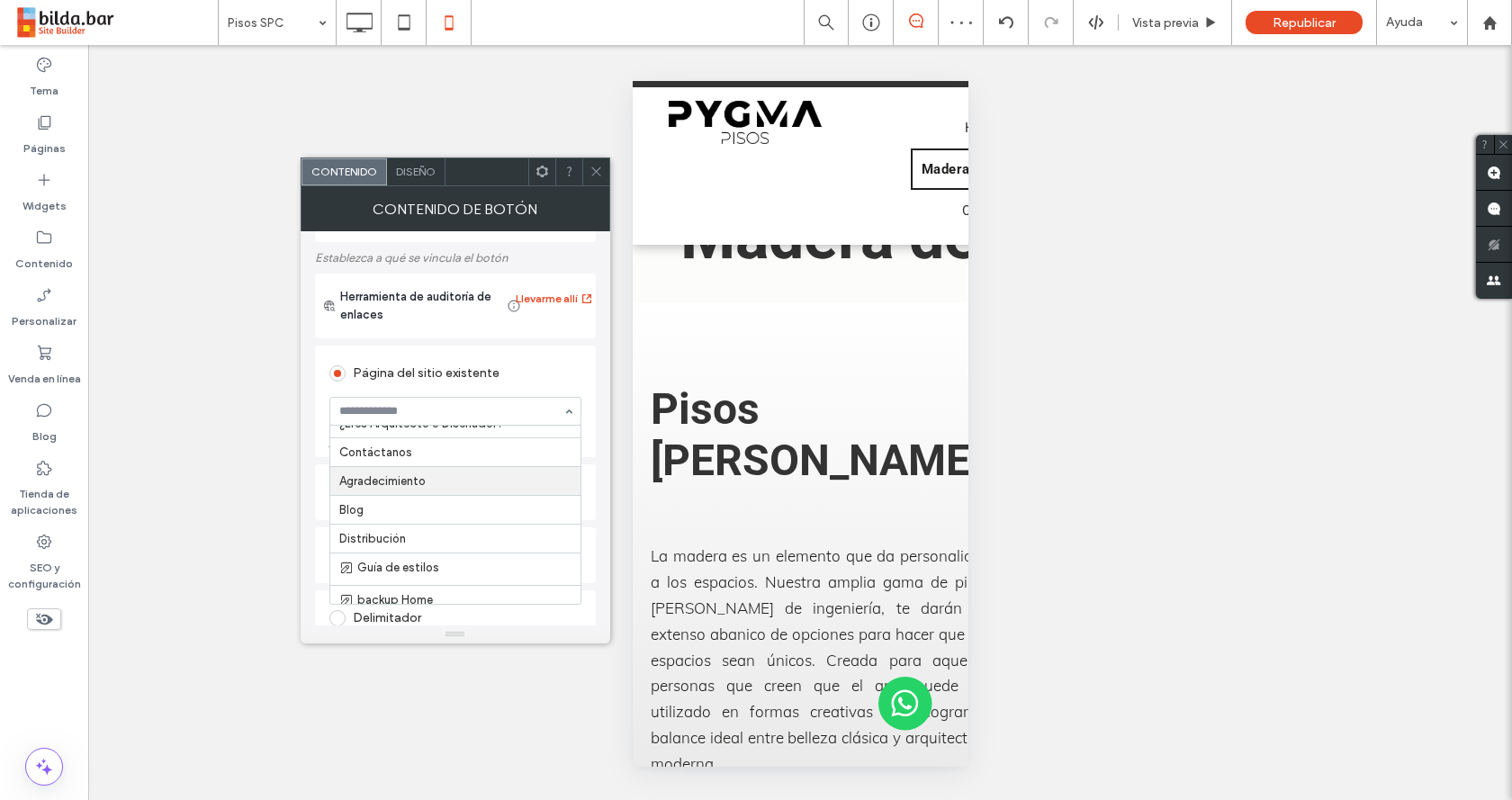
scroll to position [180, 0]
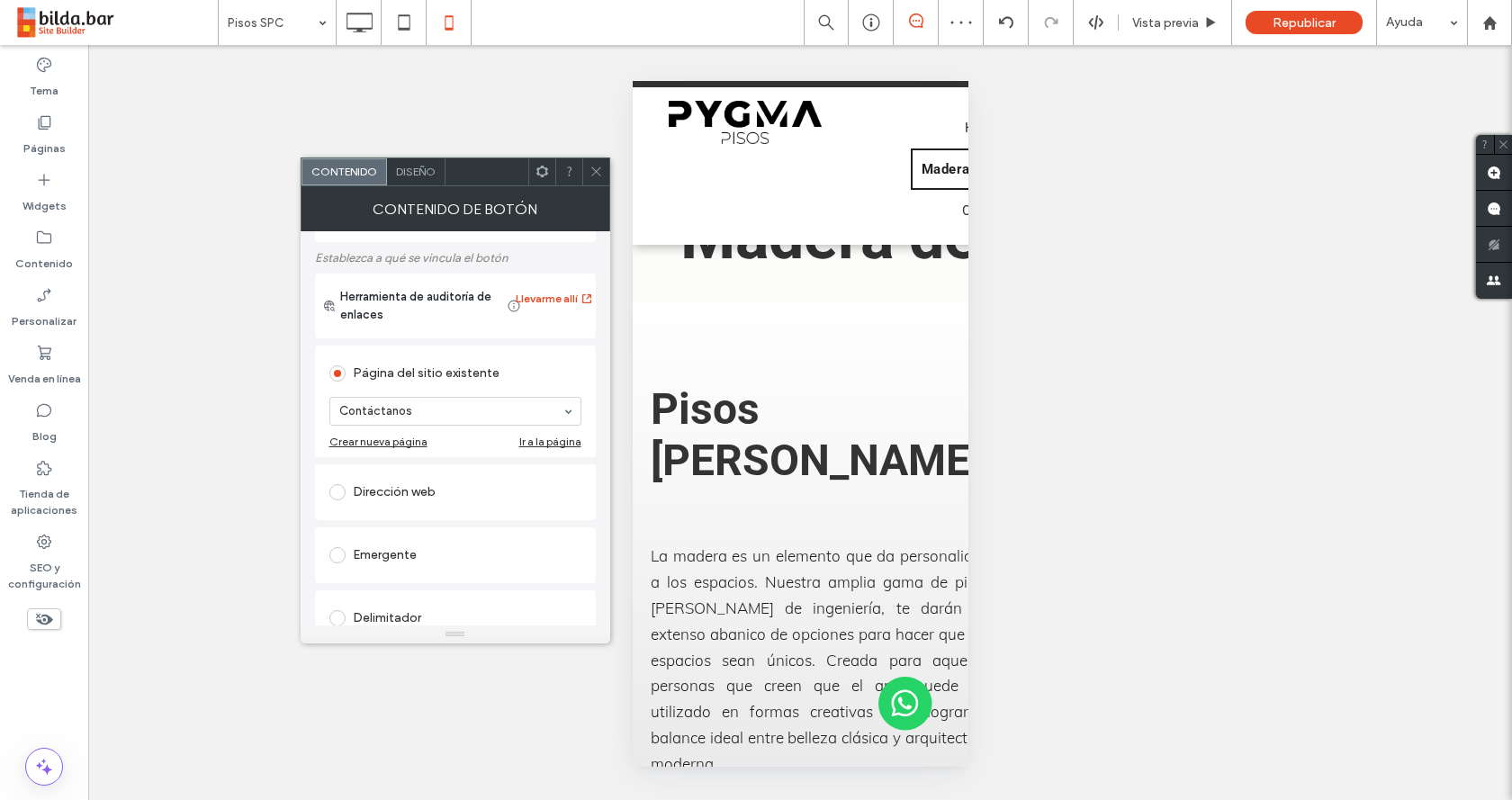
click at [601, 179] on span at bounding box center [596, 172] width 14 height 27
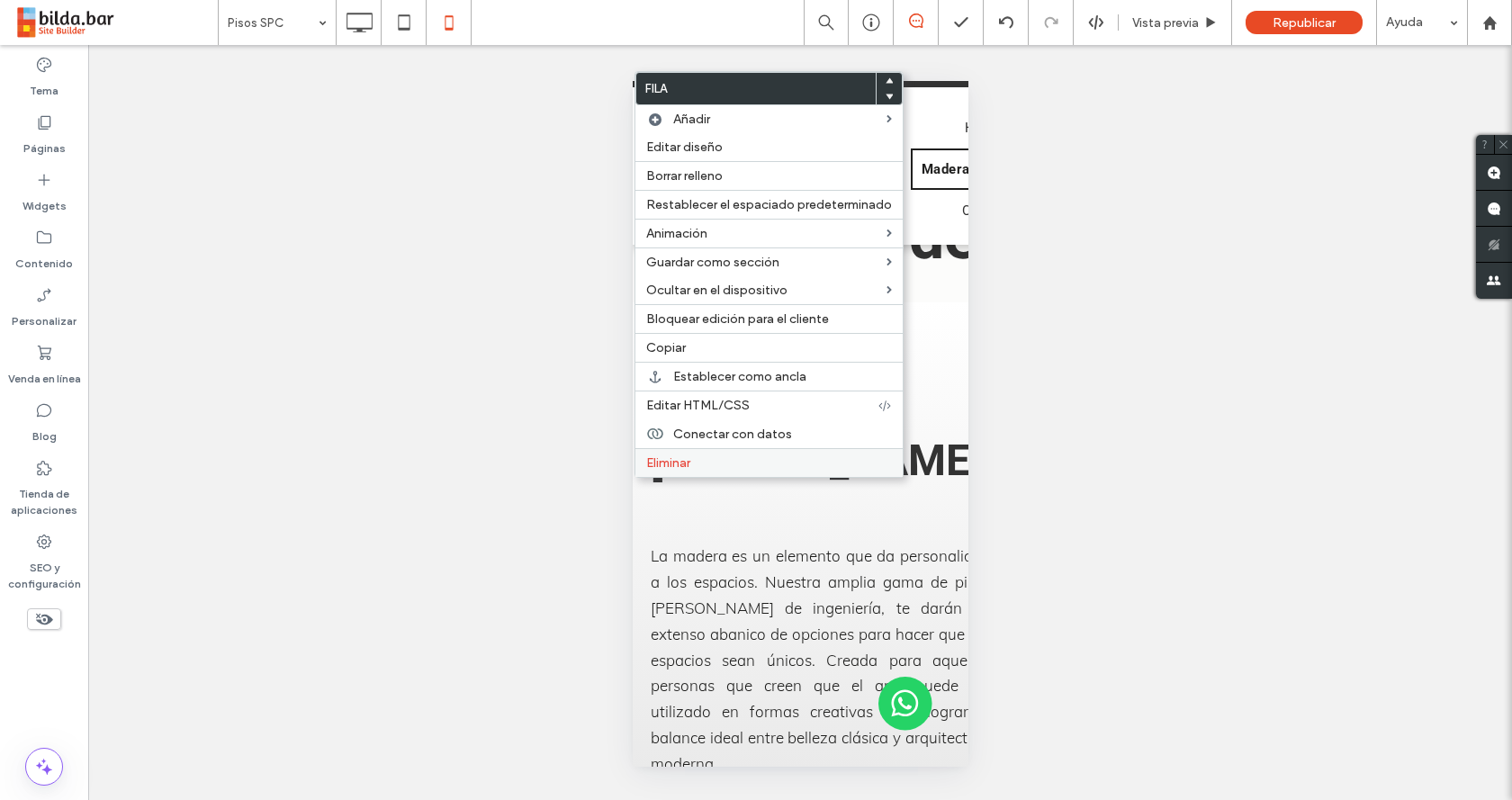
click at [701, 459] on label "Eliminar" at bounding box center [769, 463] width 246 height 15
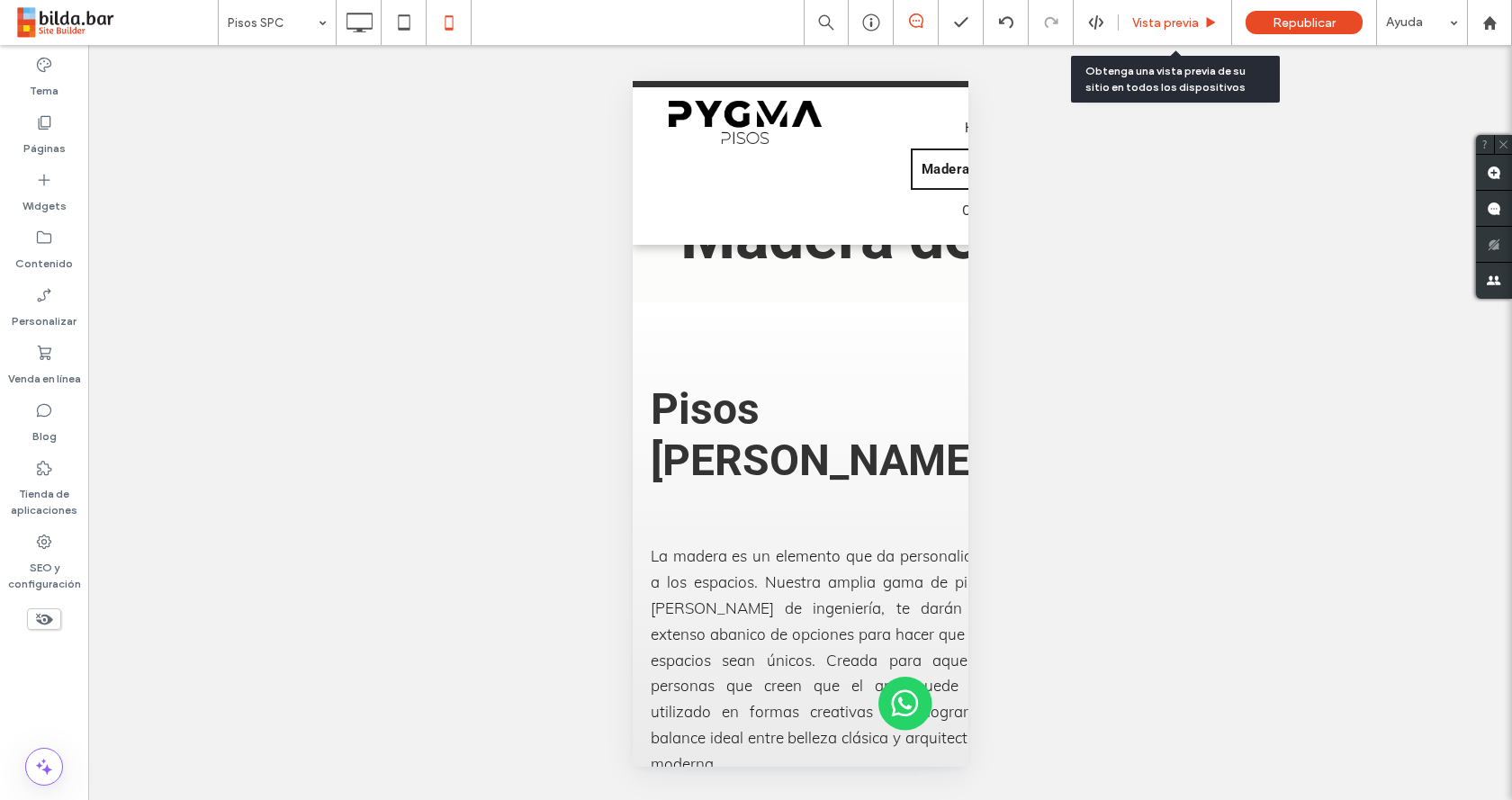
click at [1164, 20] on span "Vista previa" at bounding box center [1165, 23] width 67 height 15
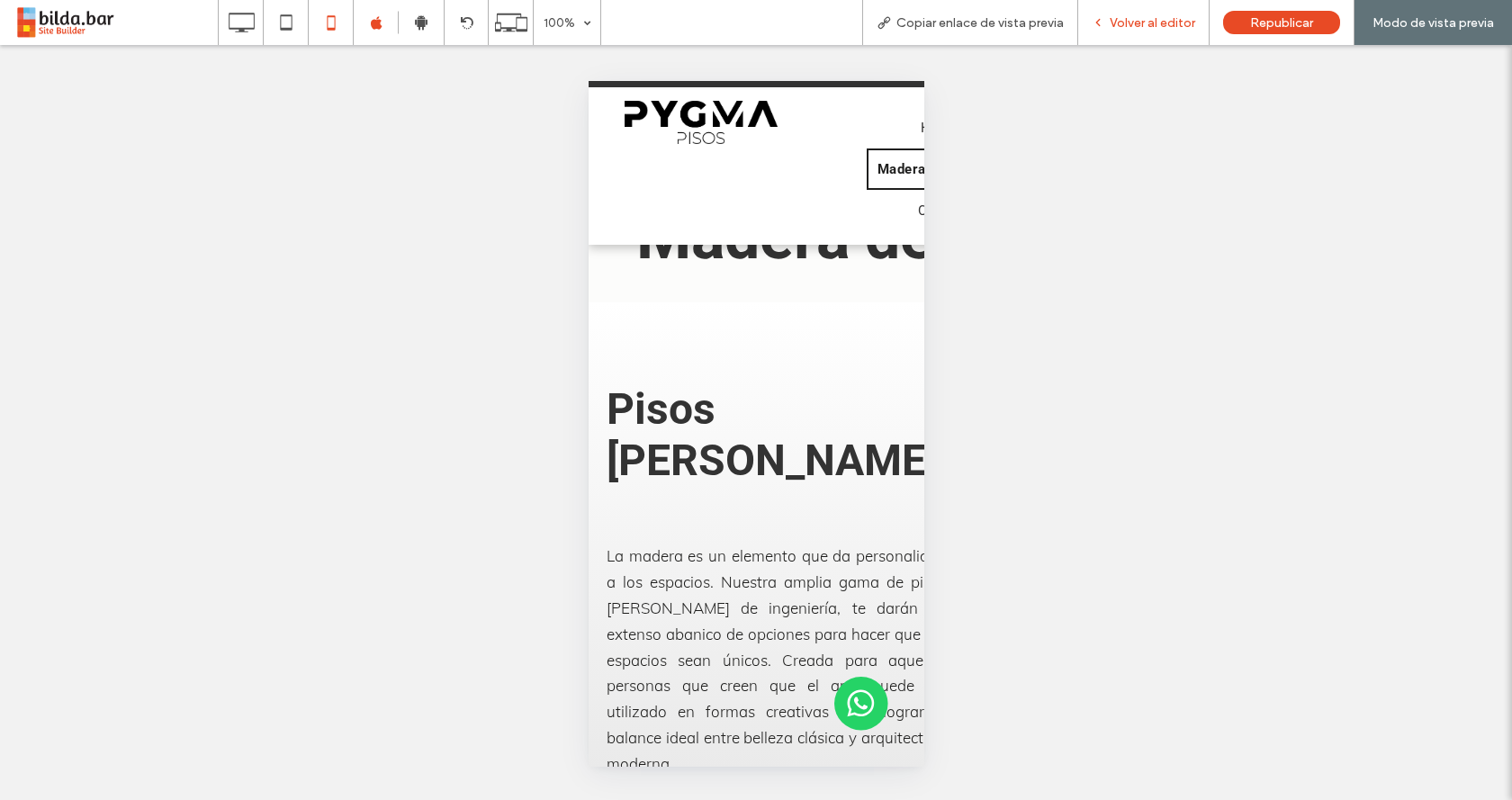
click at [1132, 19] on span "Volver al editor" at bounding box center [1153, 23] width 86 height 15
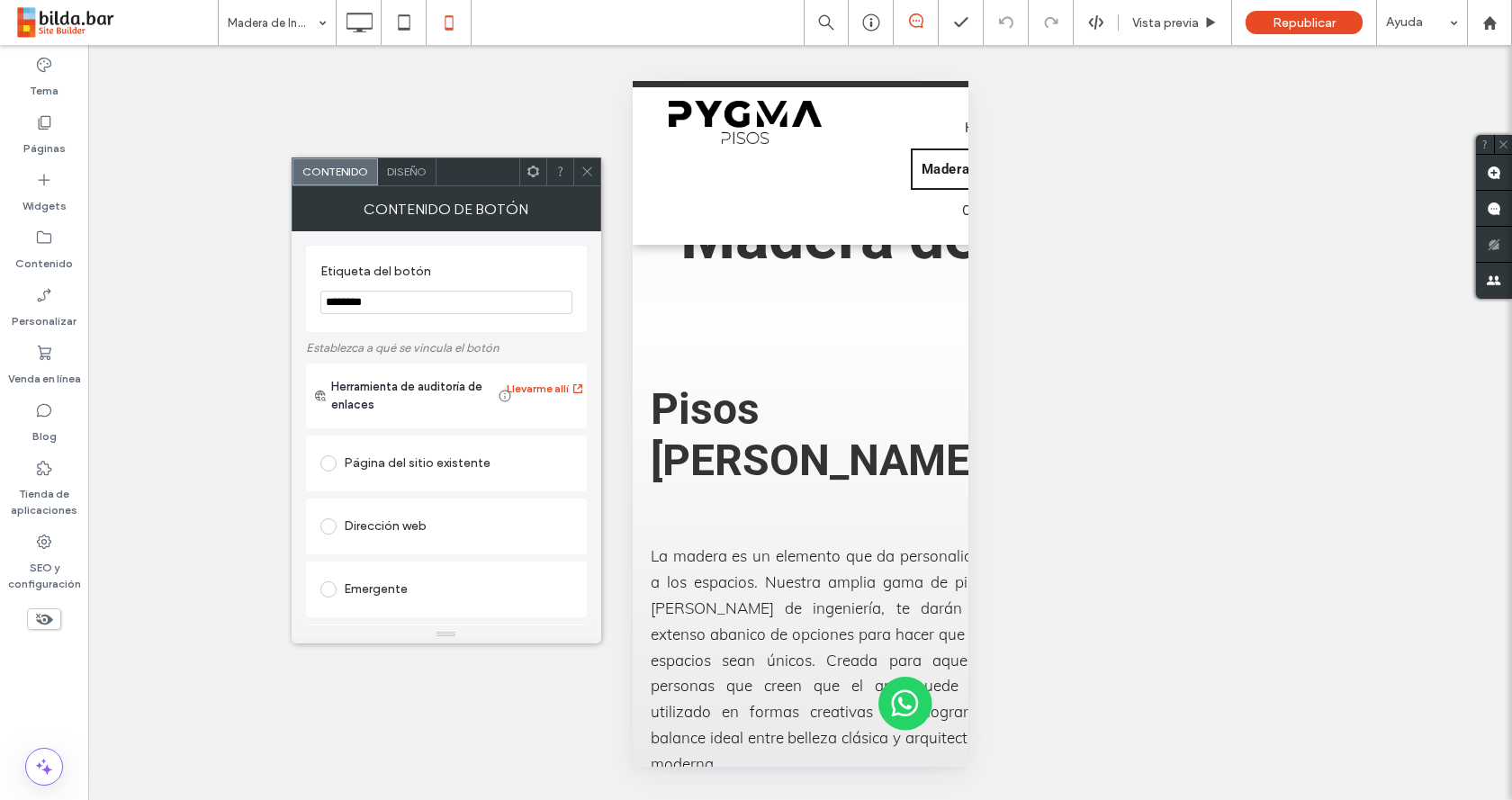
click at [398, 514] on div "Dirección web" at bounding box center [447, 527] width 252 height 29
click at [435, 468] on div "Página del sitio existente" at bounding box center [447, 464] width 252 height 29
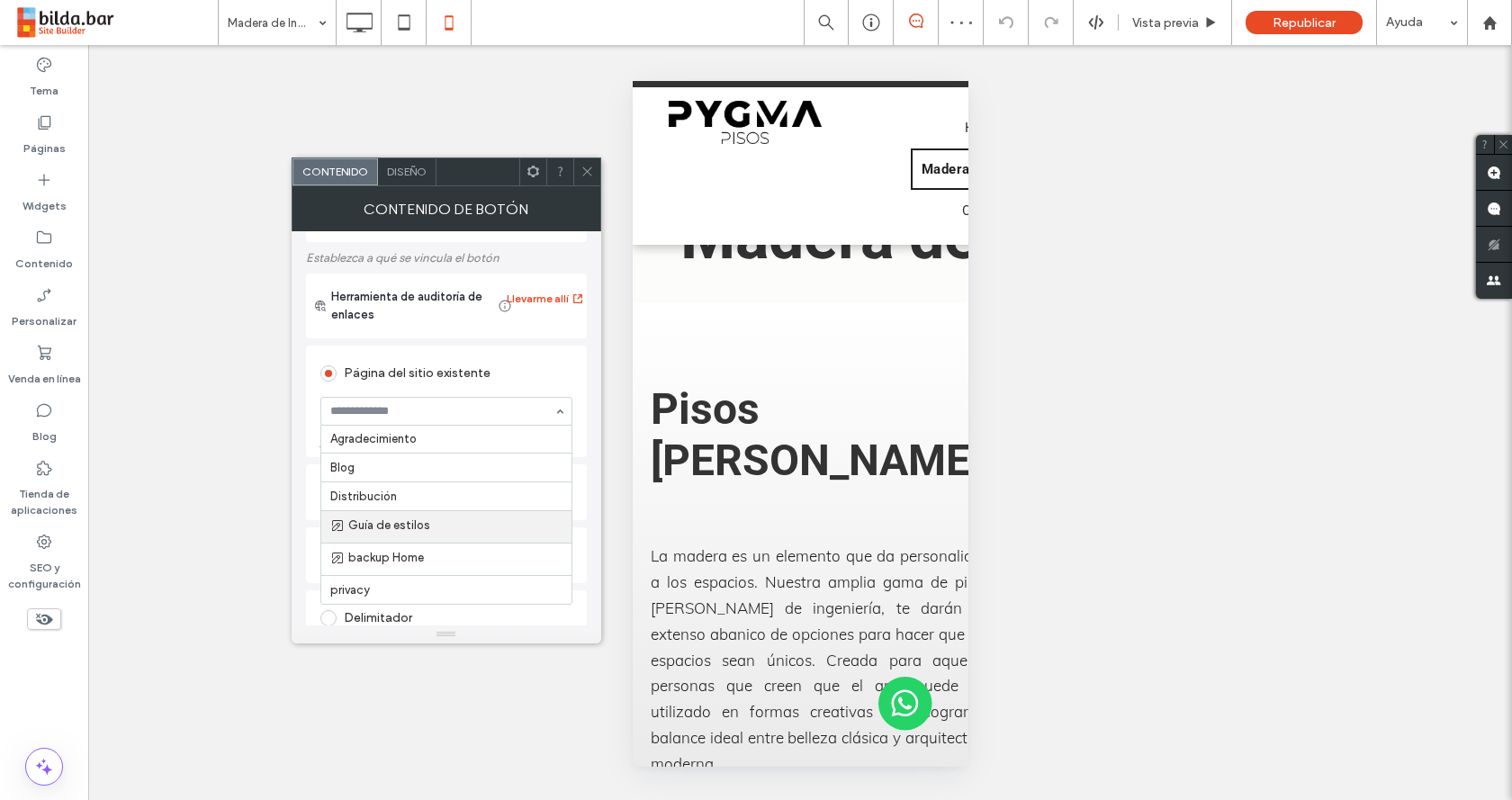
scroll to position [112, 0]
click at [582, 173] on icon at bounding box center [587, 171] width 14 height 14
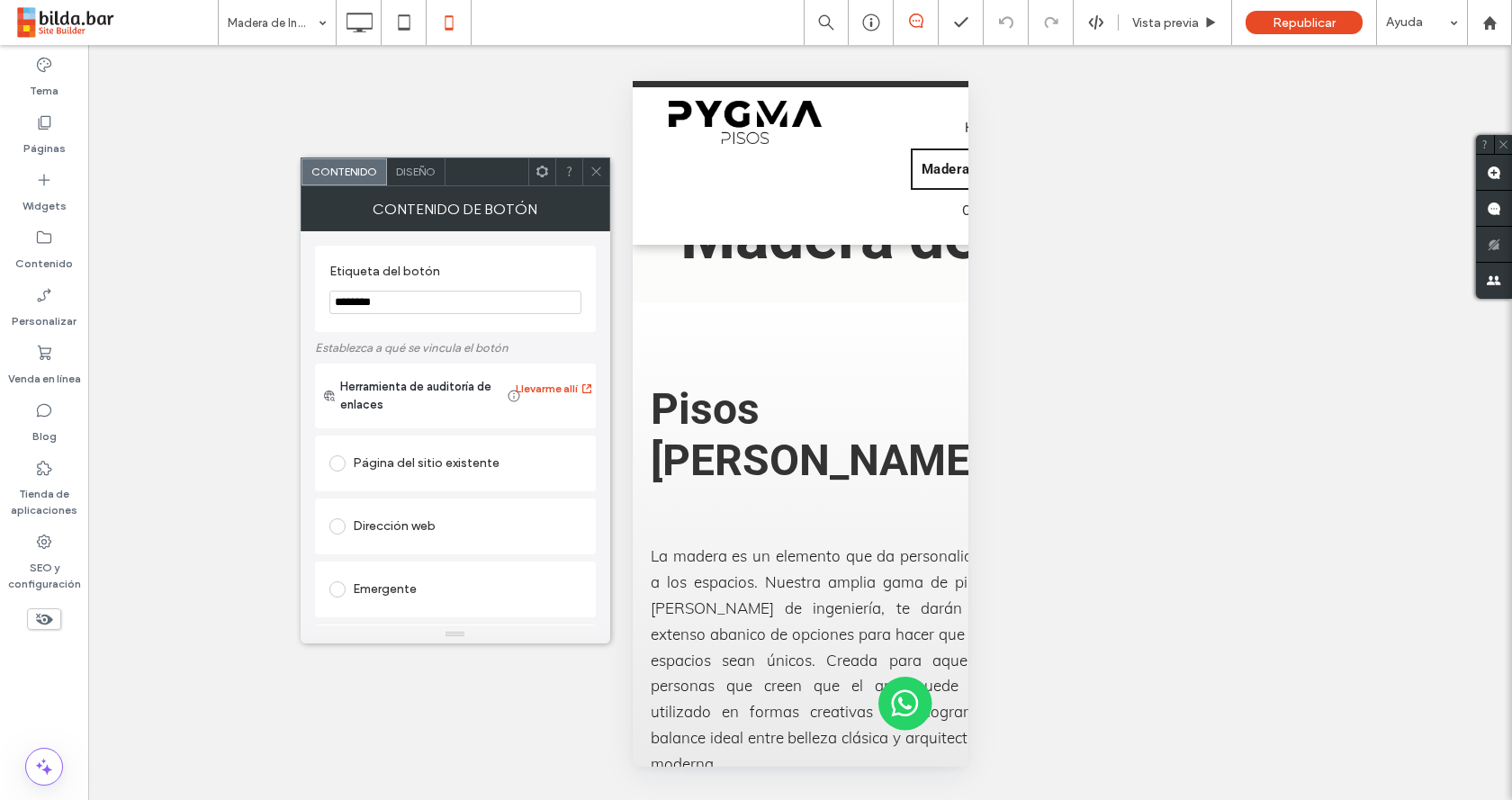
click at [422, 456] on div "Página del sitio existente" at bounding box center [455, 464] width 252 height 29
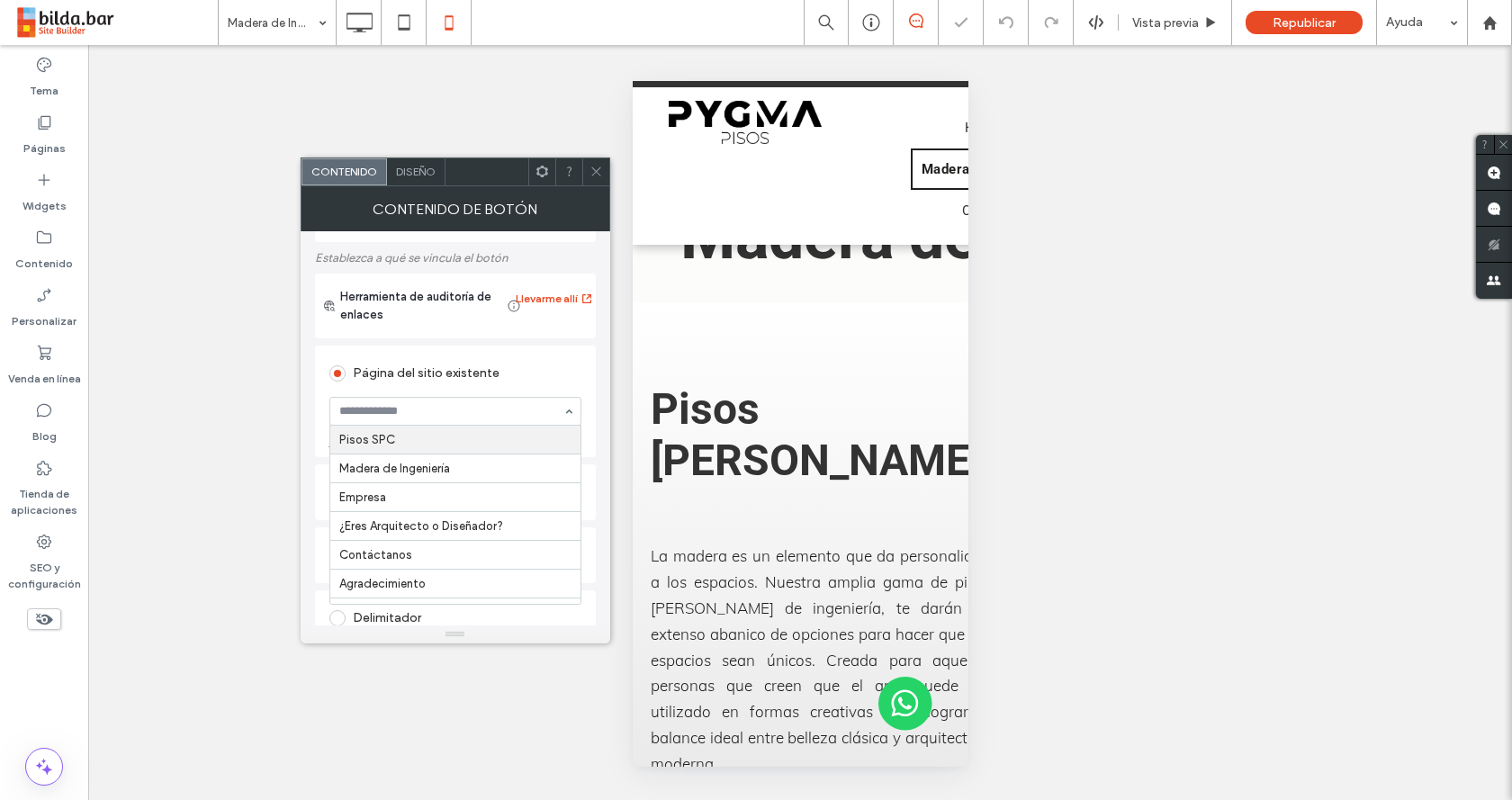
scroll to position [90, 0]
click at [594, 175] on icon at bounding box center [596, 171] width 14 height 14
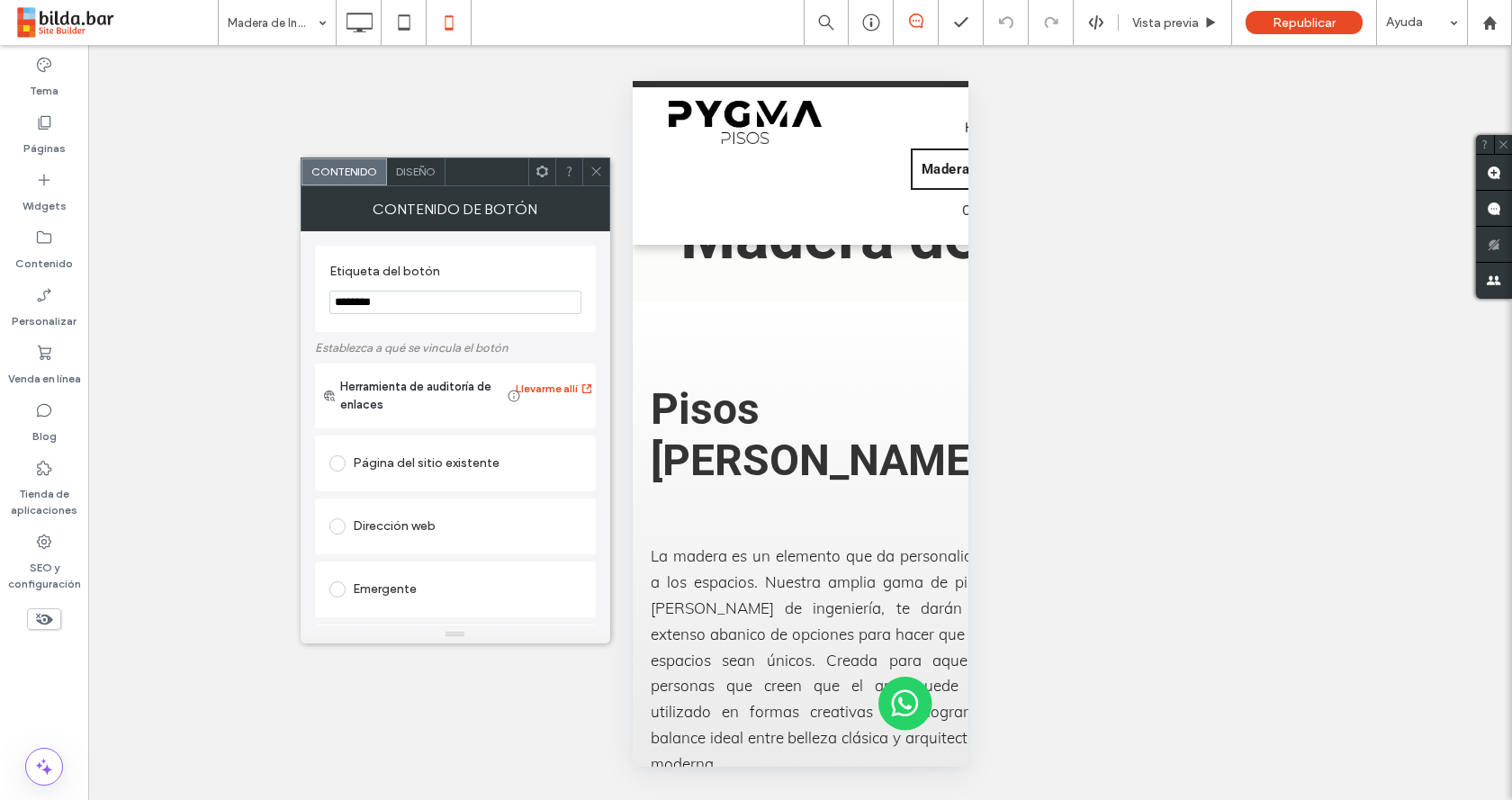
click at [411, 482] on div "Página del sitio existente" at bounding box center [455, 463] width 252 height 37
click at [445, 487] on div at bounding box center [455, 501] width 252 height 29
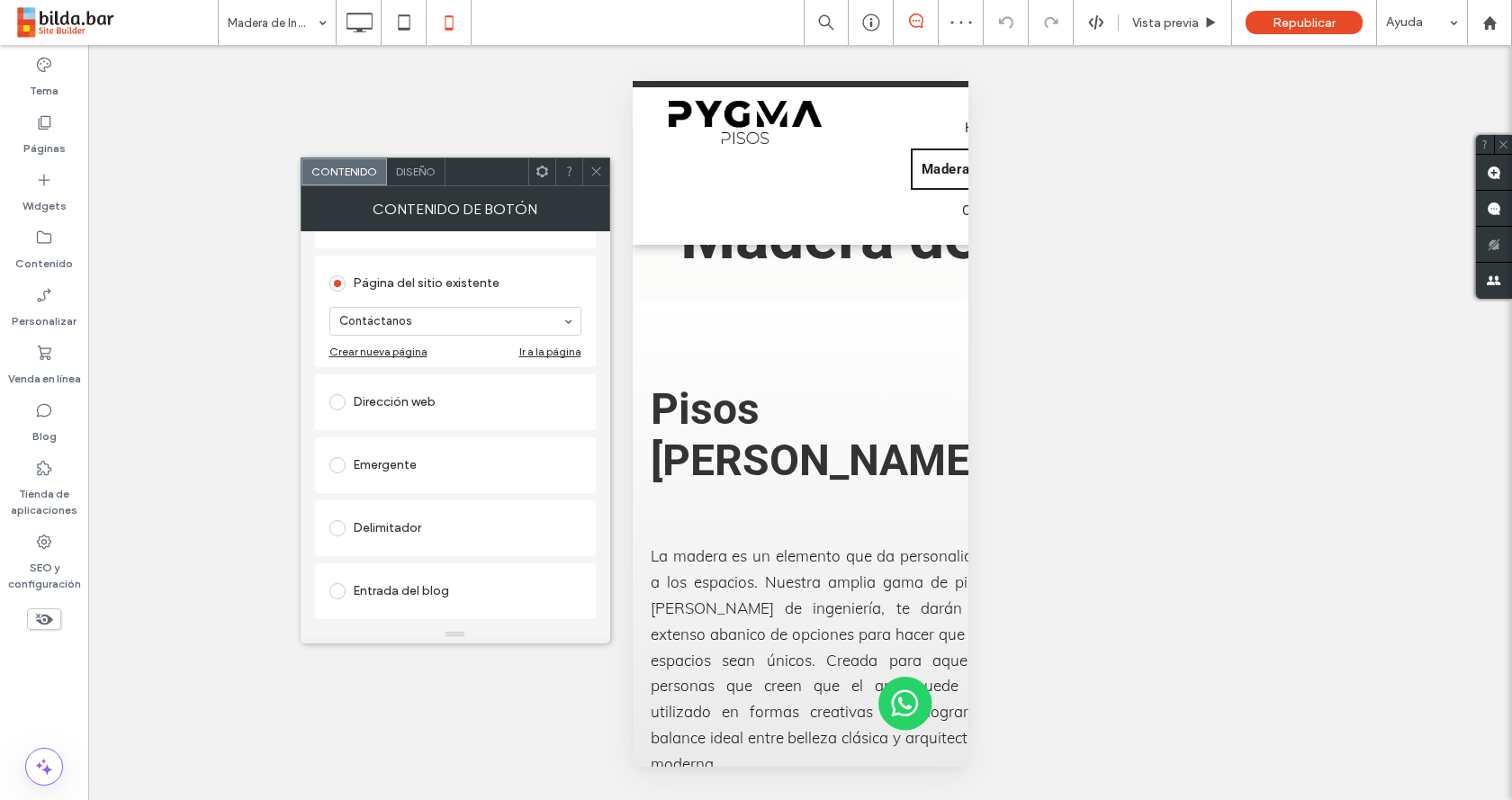
click at [598, 175] on icon at bounding box center [596, 171] width 14 height 14
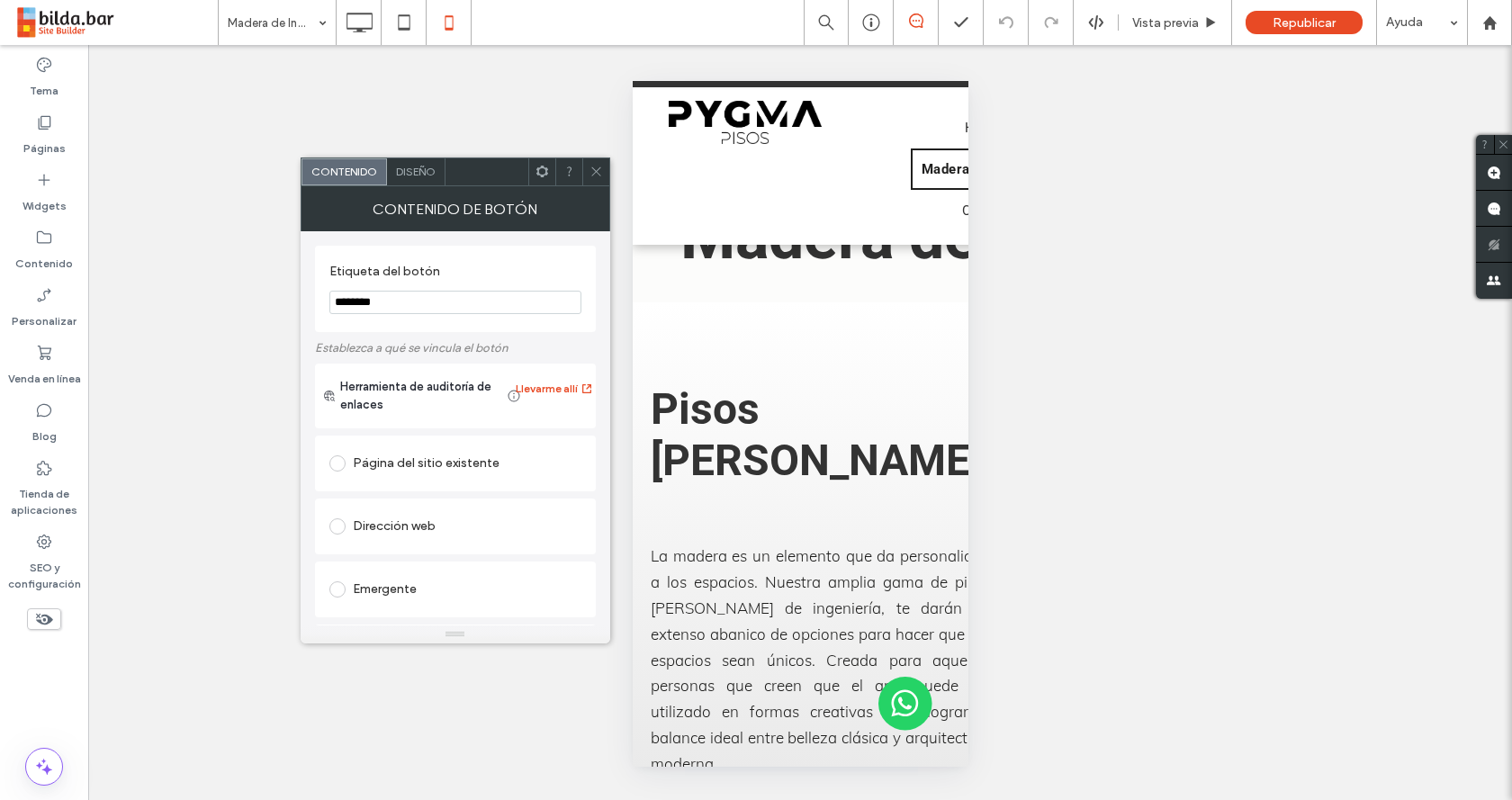
click at [419, 485] on div "Página del sitio existente" at bounding box center [456, 463] width 281 height 56
click at [423, 473] on div "Página del sitio existente" at bounding box center [455, 464] width 252 height 29
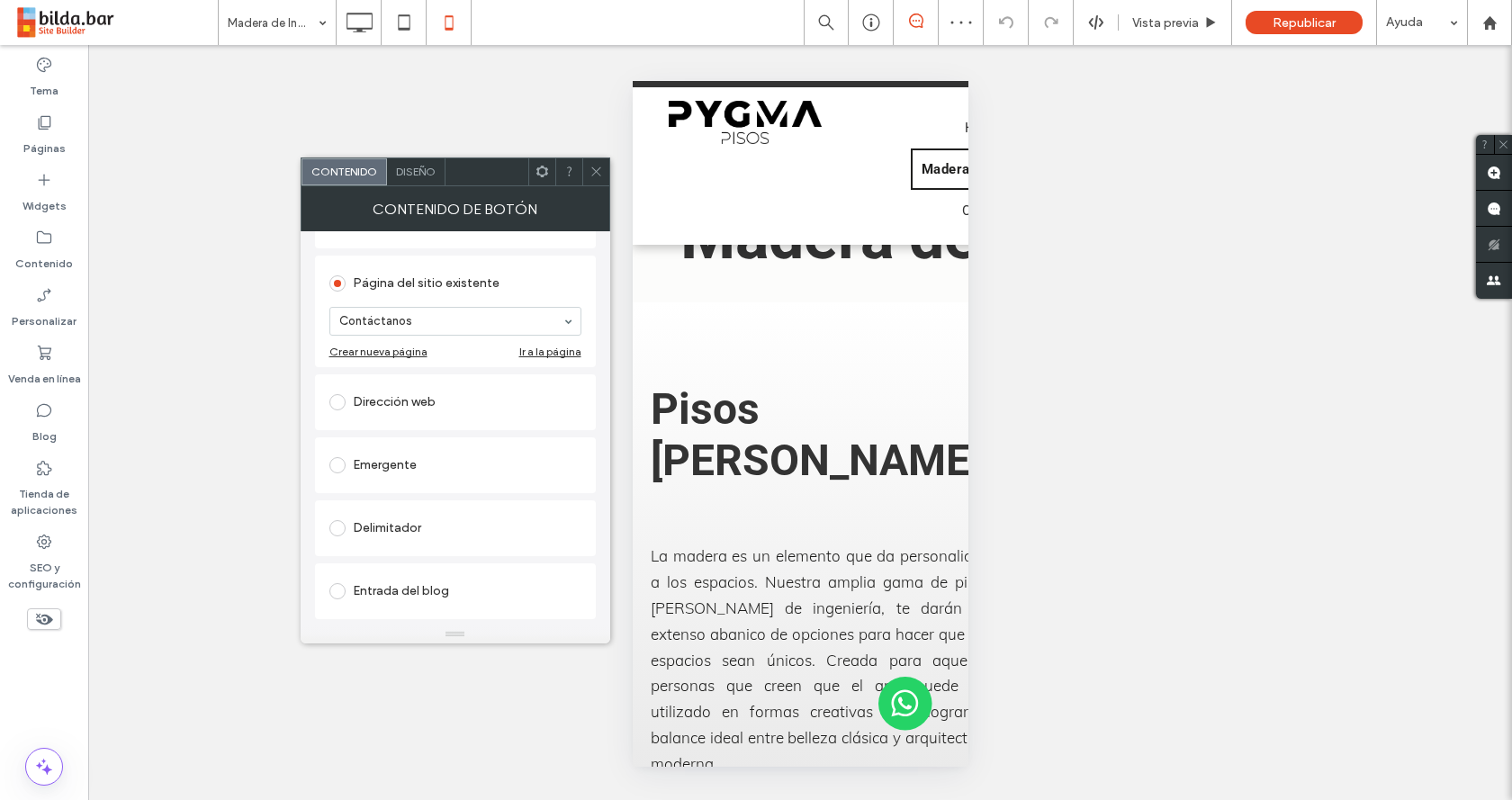
click at [598, 170] on icon at bounding box center [596, 171] width 14 height 14
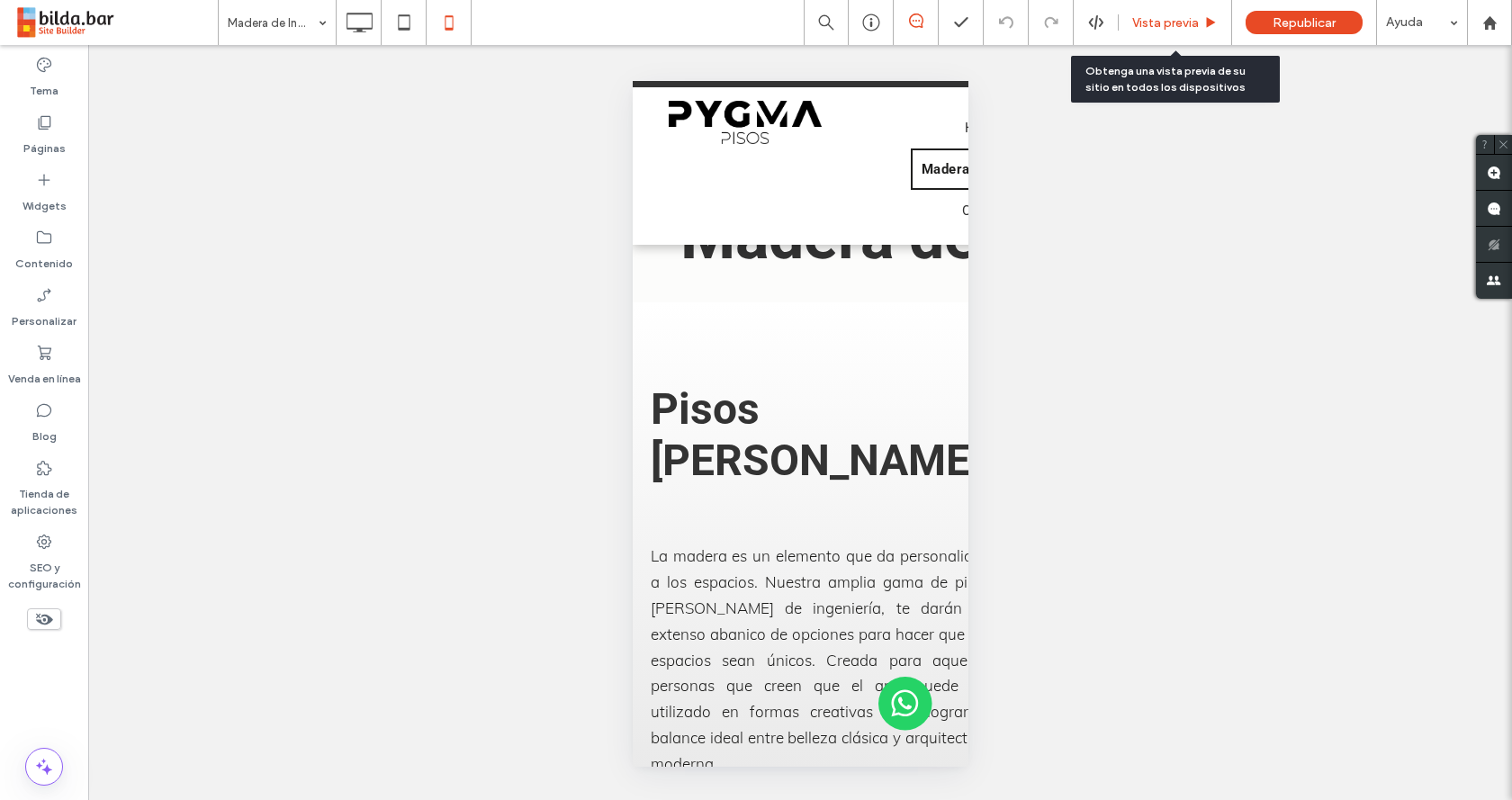
click at [1200, 32] on div "Vista previa" at bounding box center [1176, 22] width 113 height 45
click at [1183, 31] on div "Vista previa" at bounding box center [1176, 22] width 113 height 45
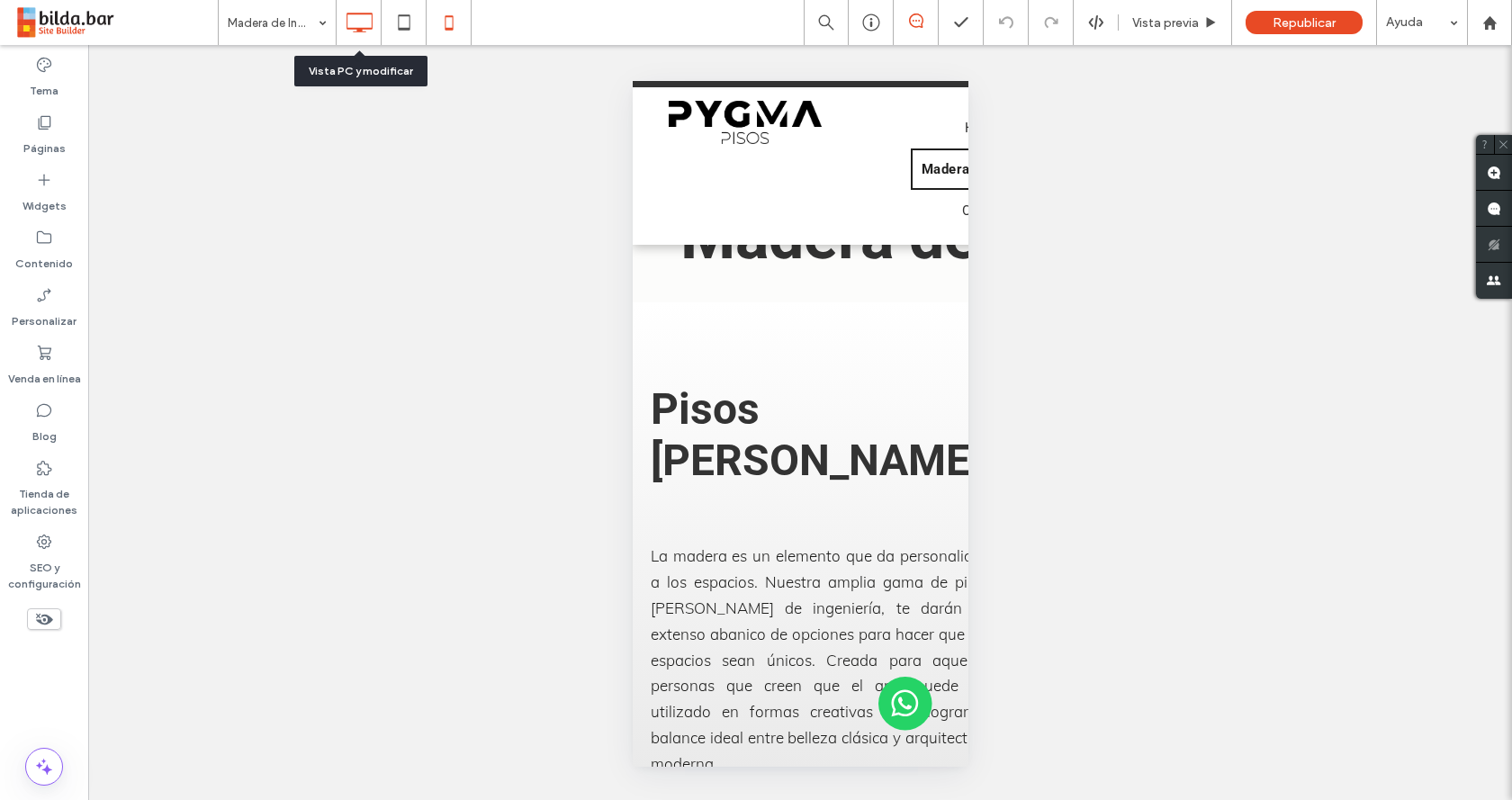
click at [369, 23] on icon at bounding box center [359, 23] width 36 height 36
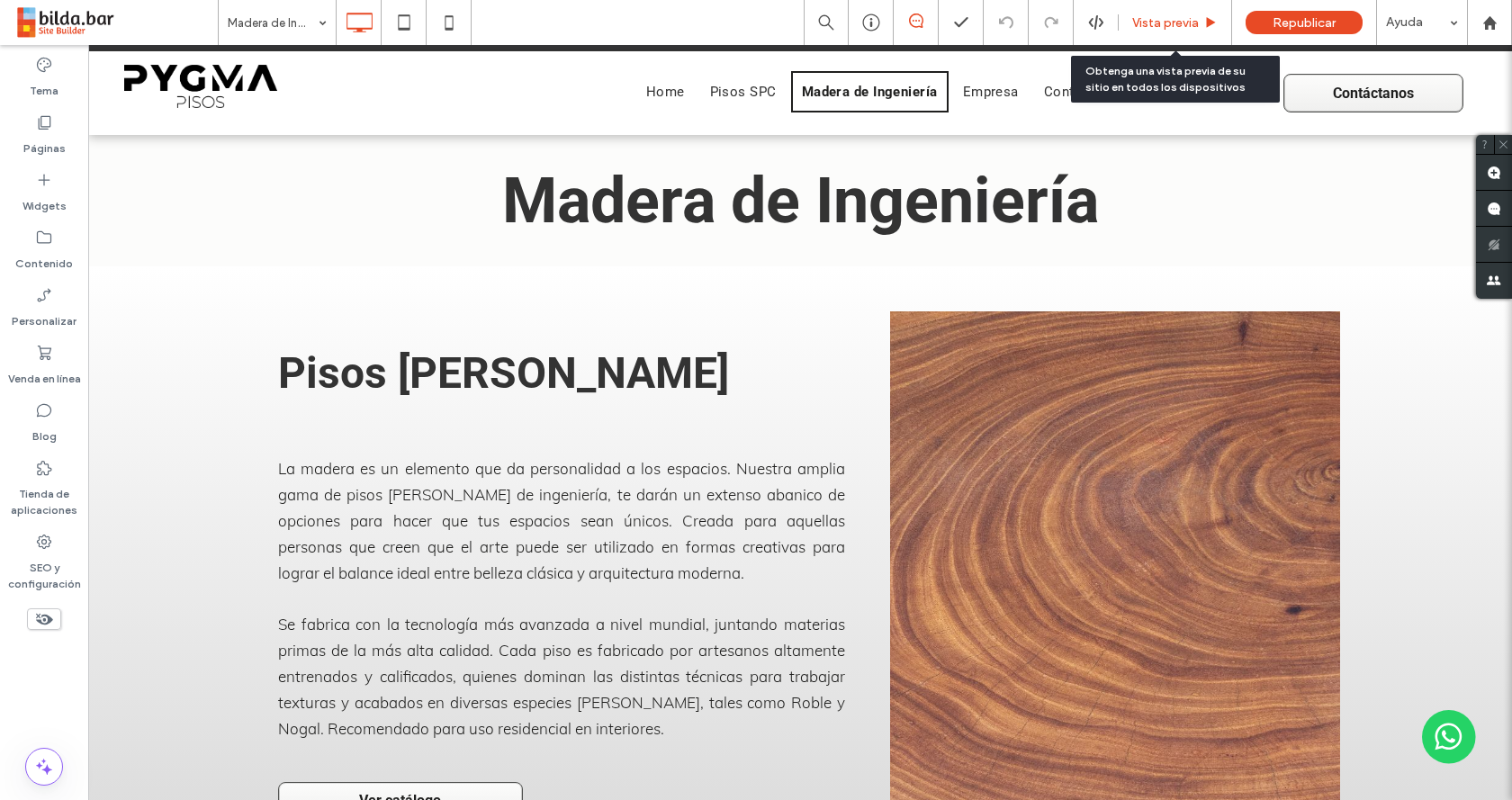
click at [1143, 24] on span "Vista previa" at bounding box center [1165, 23] width 67 height 15
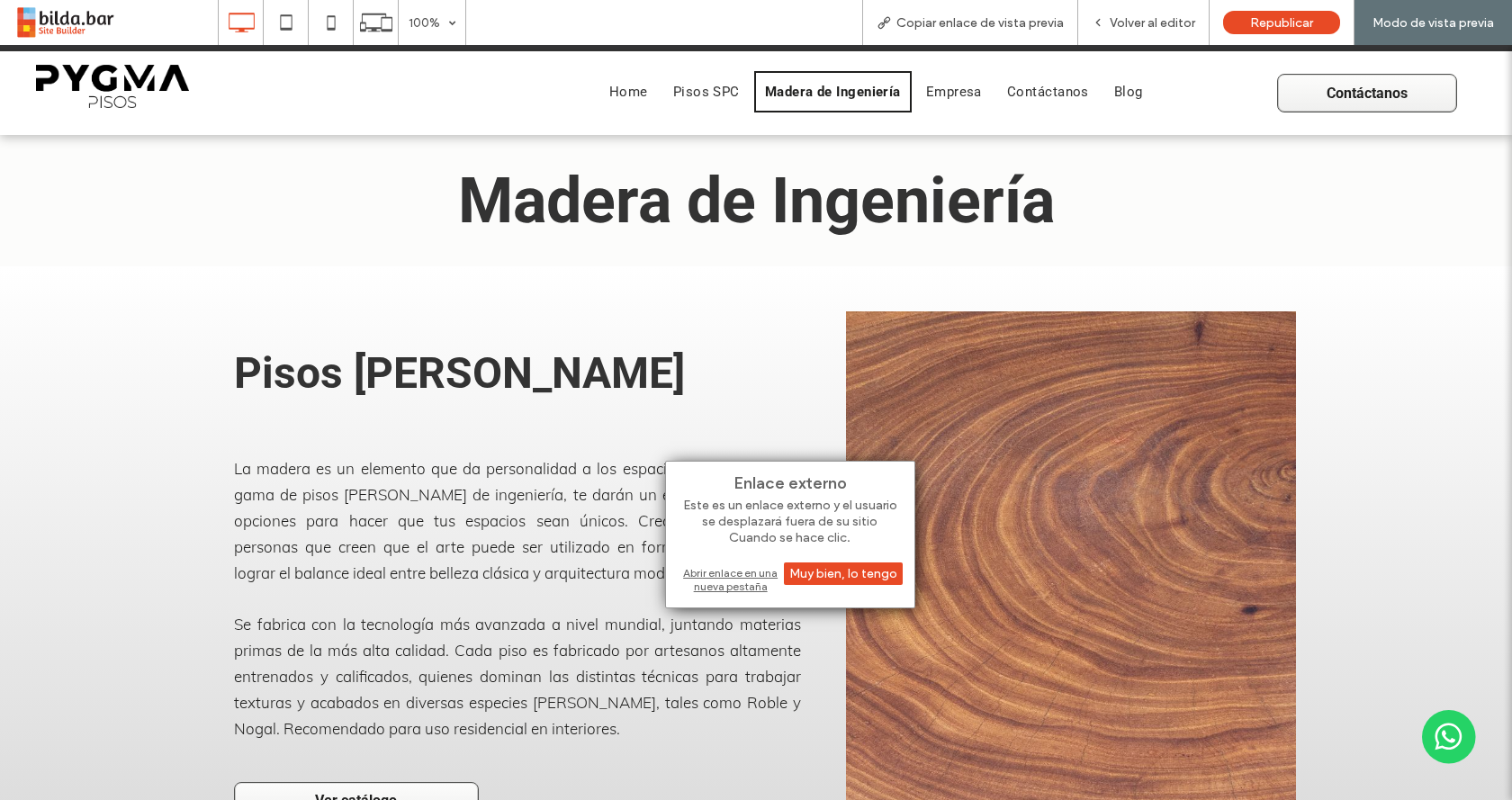
click at [719, 578] on div "Abrir enlace en una nueva pestaña" at bounding box center [790, 579] width 225 height 33
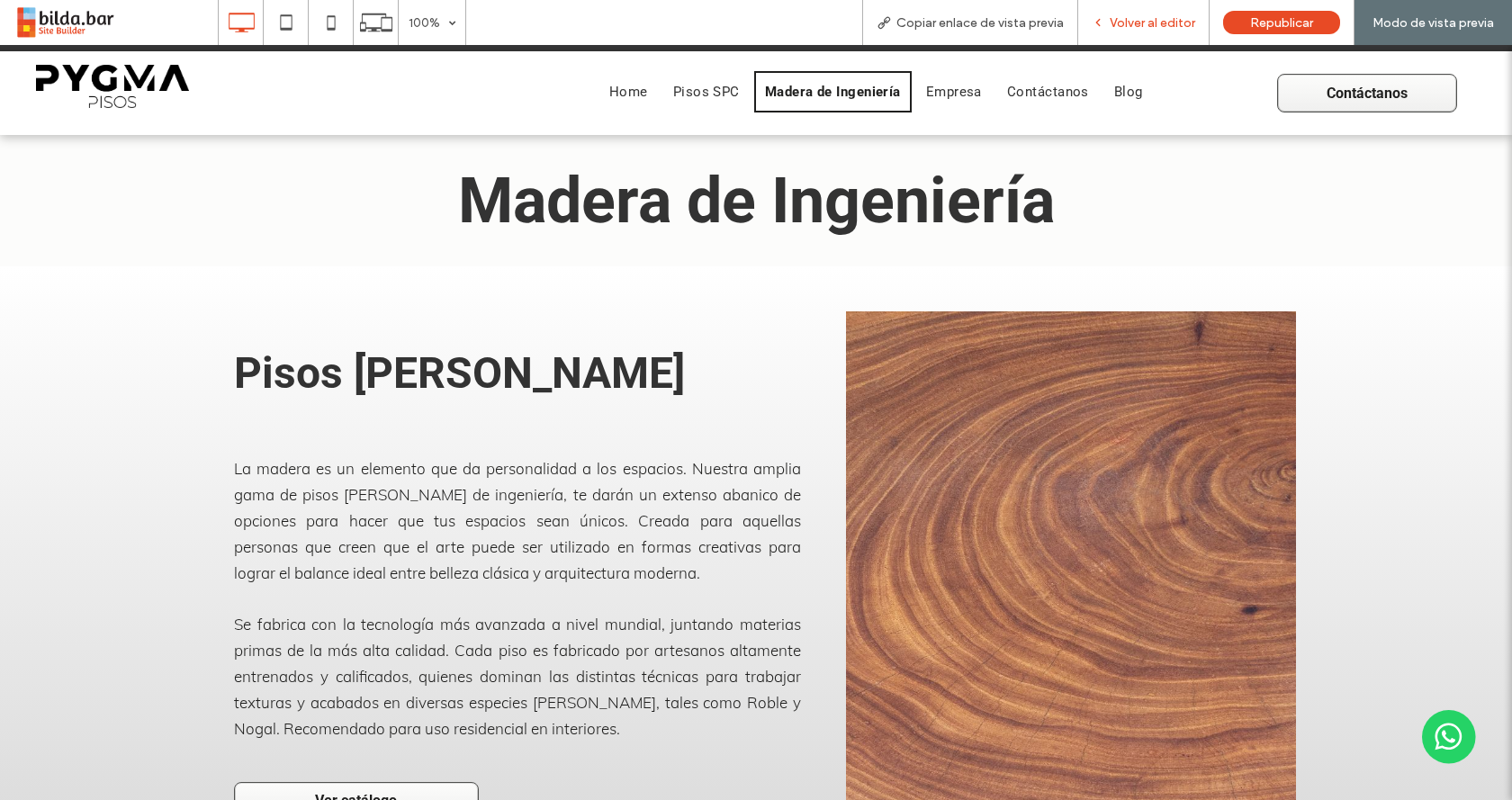
click at [1132, 25] on span "Volver al editor" at bounding box center [1153, 23] width 86 height 15
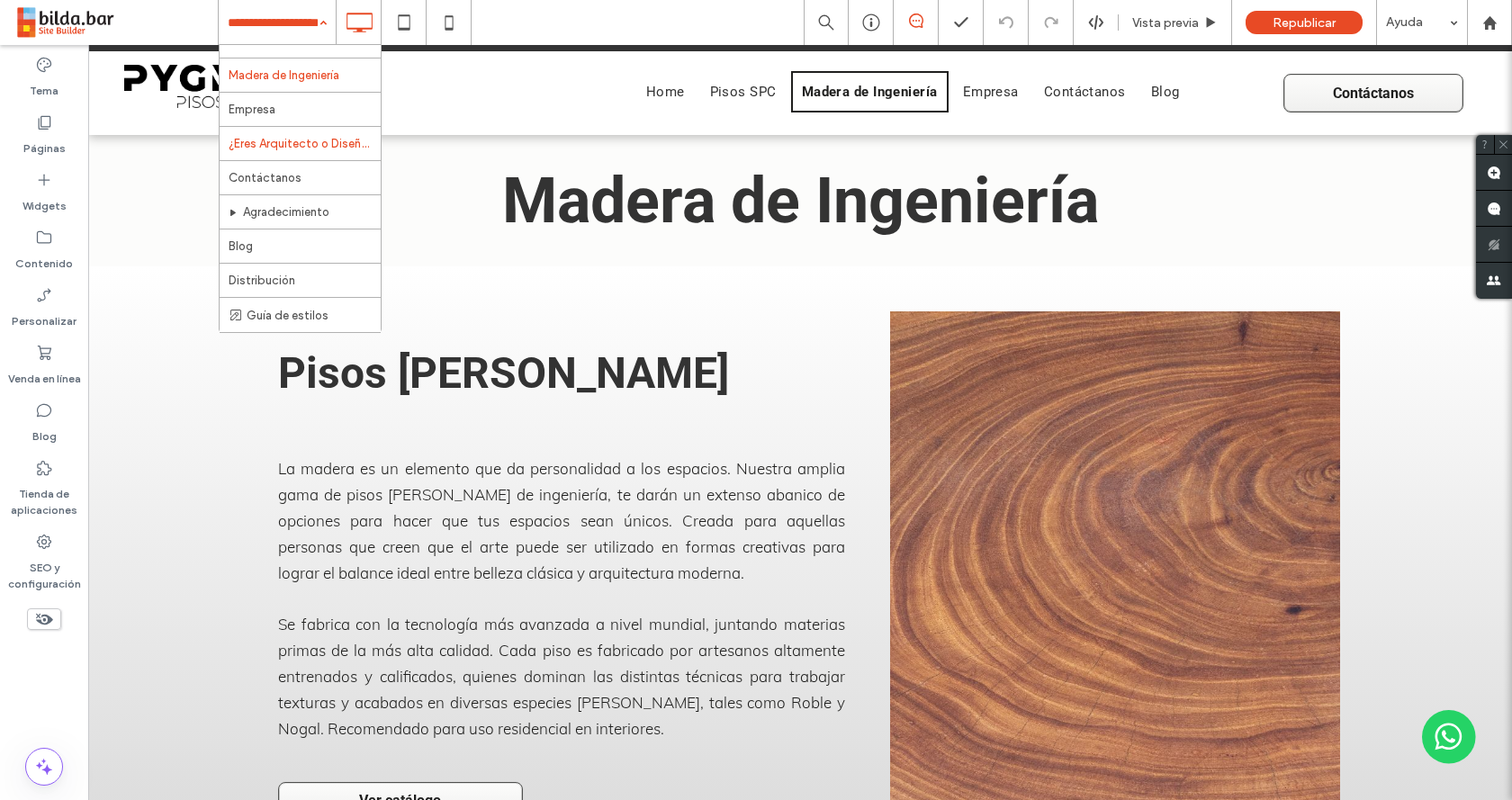
scroll to position [34, 0]
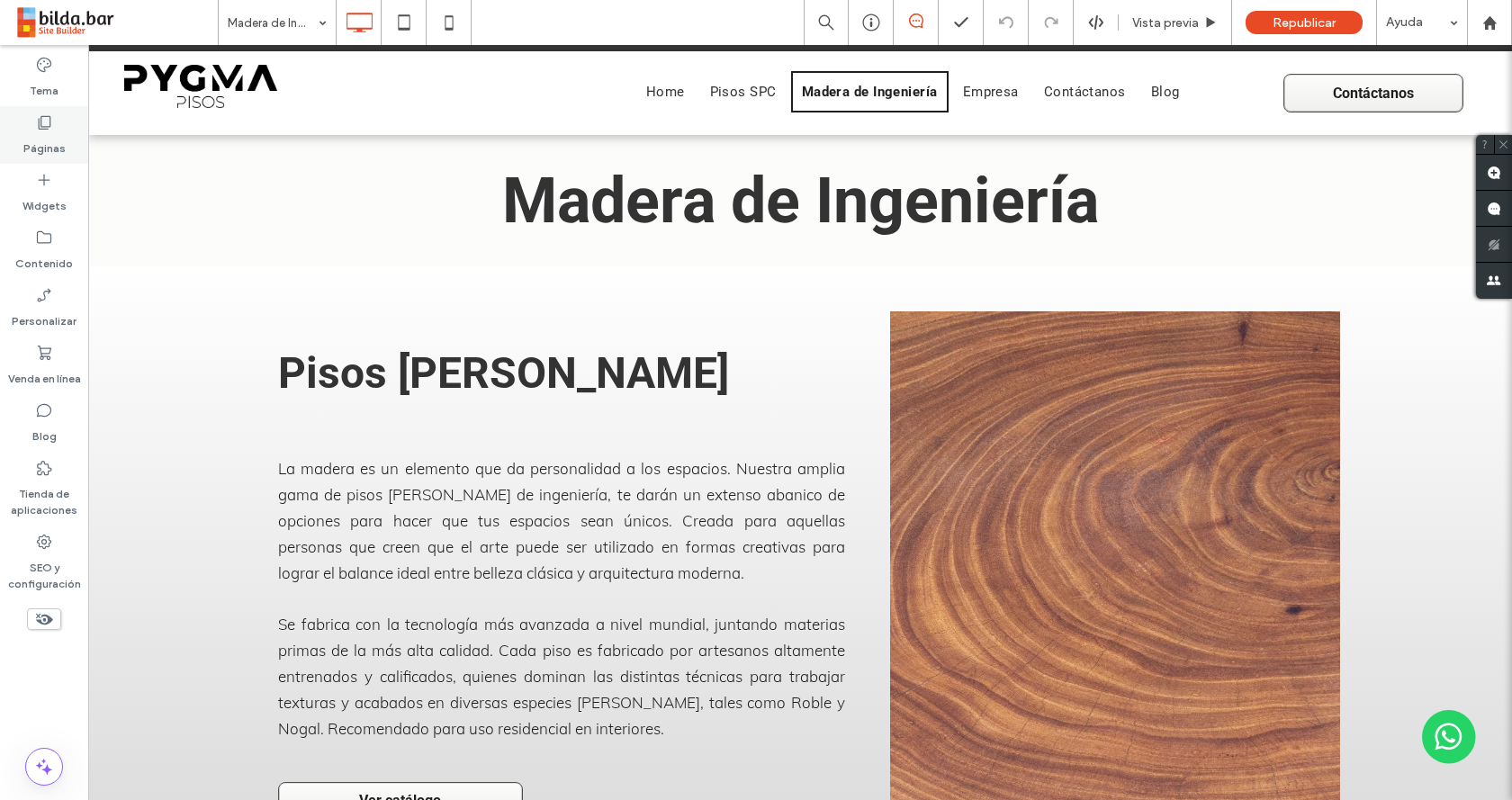
click at [51, 146] on label "Páginas" at bounding box center [45, 144] width 42 height 26
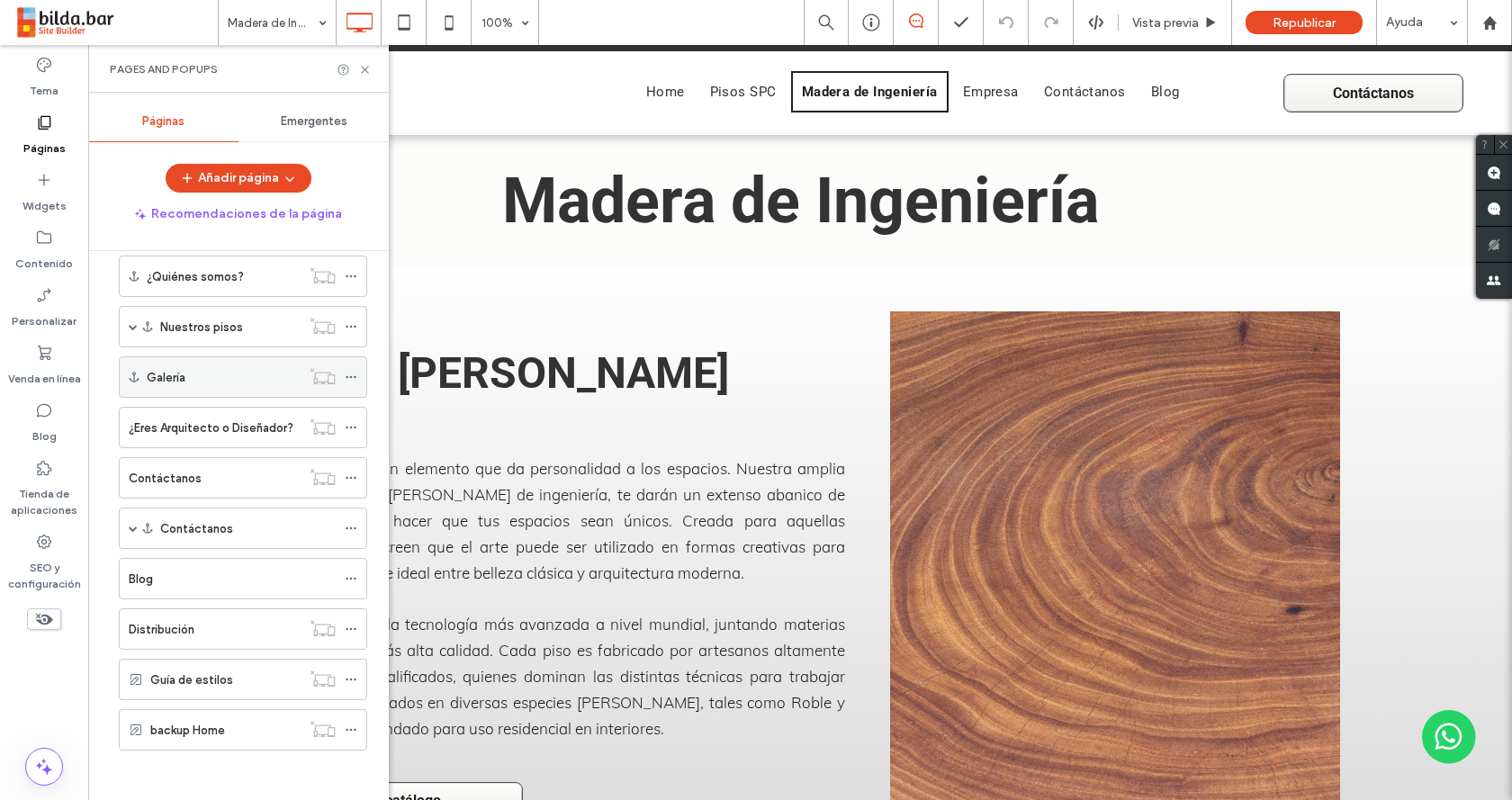
scroll to position [282, 0]
click at [233, 482] on div "Contáctanos" at bounding box center [214, 473] width 172 height 39
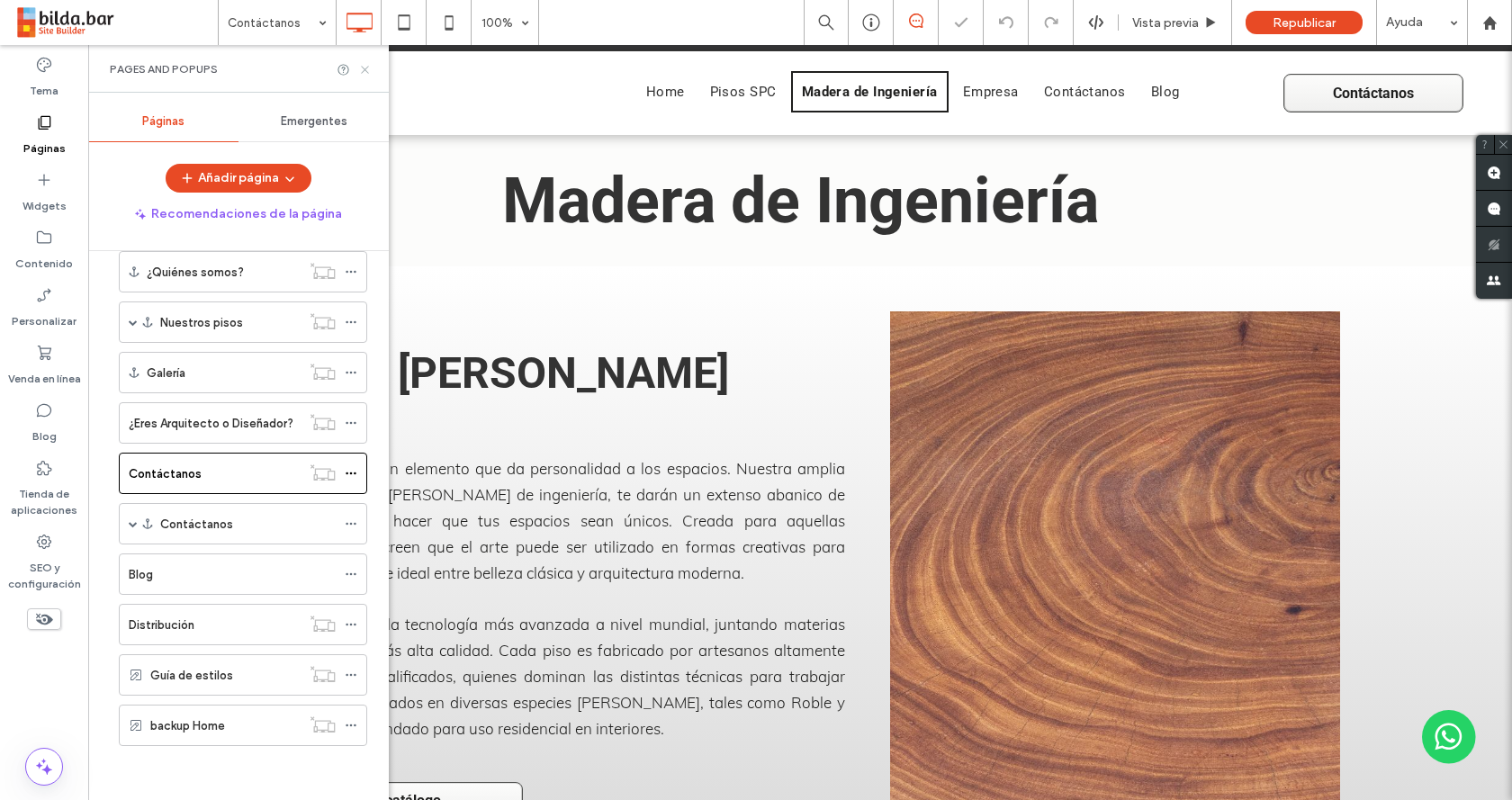
click at [367, 66] on icon at bounding box center [365, 69] width 14 height 14
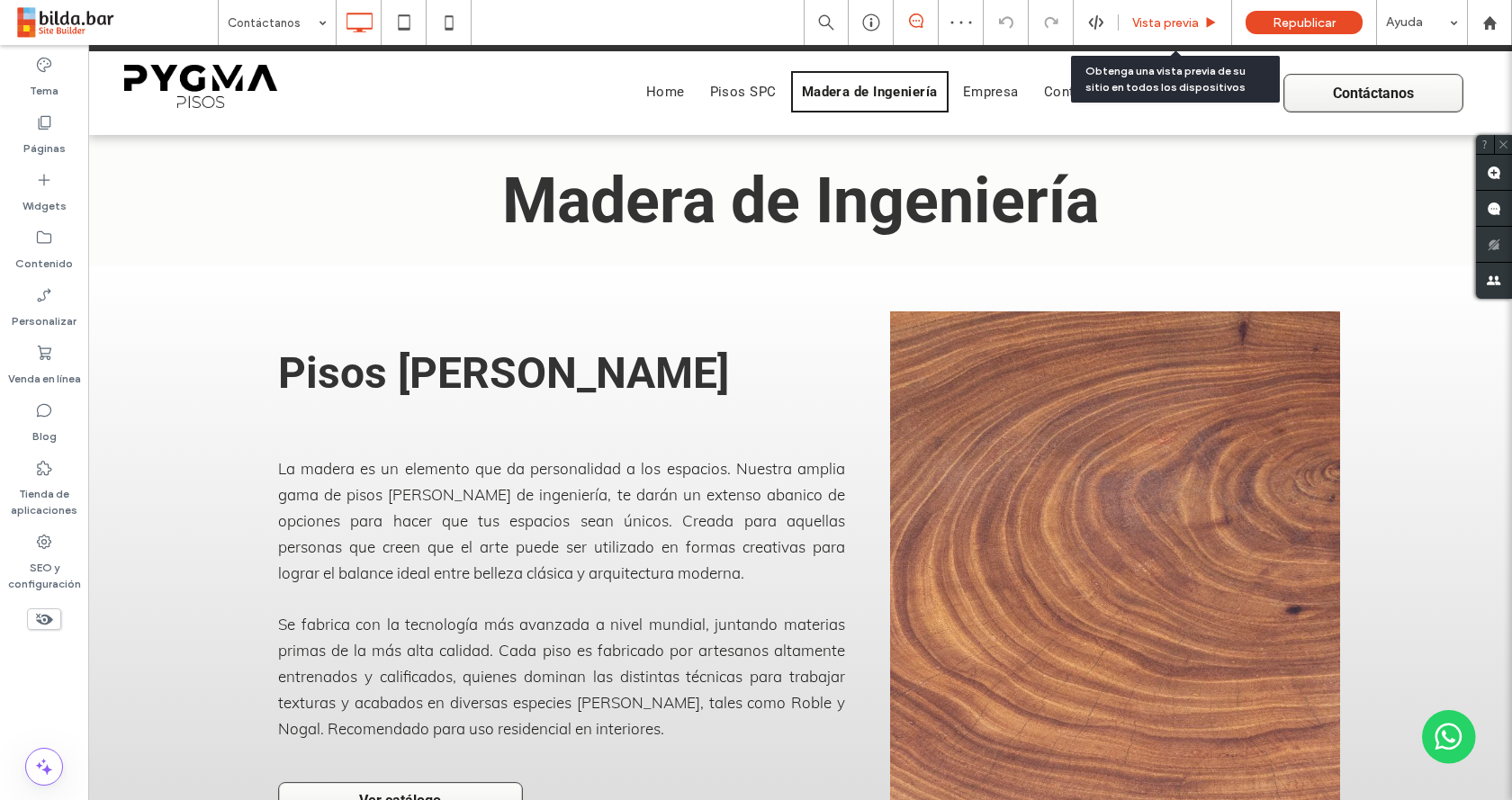
click at [1128, 20] on div "Vista previa" at bounding box center [1175, 23] width 112 height 15
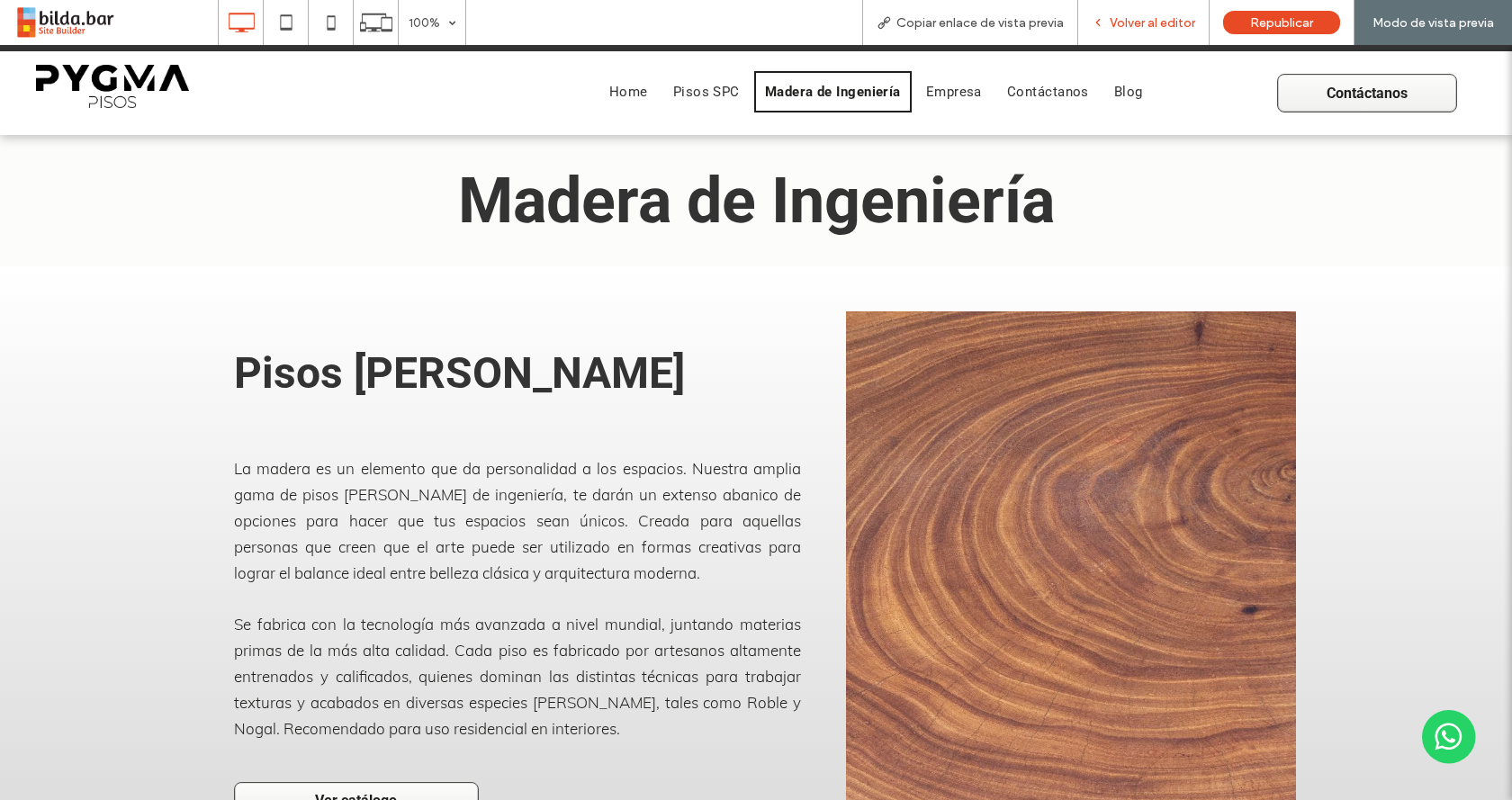
click at [1145, 15] on span "Volver al editor" at bounding box center [1153, 23] width 86 height 15
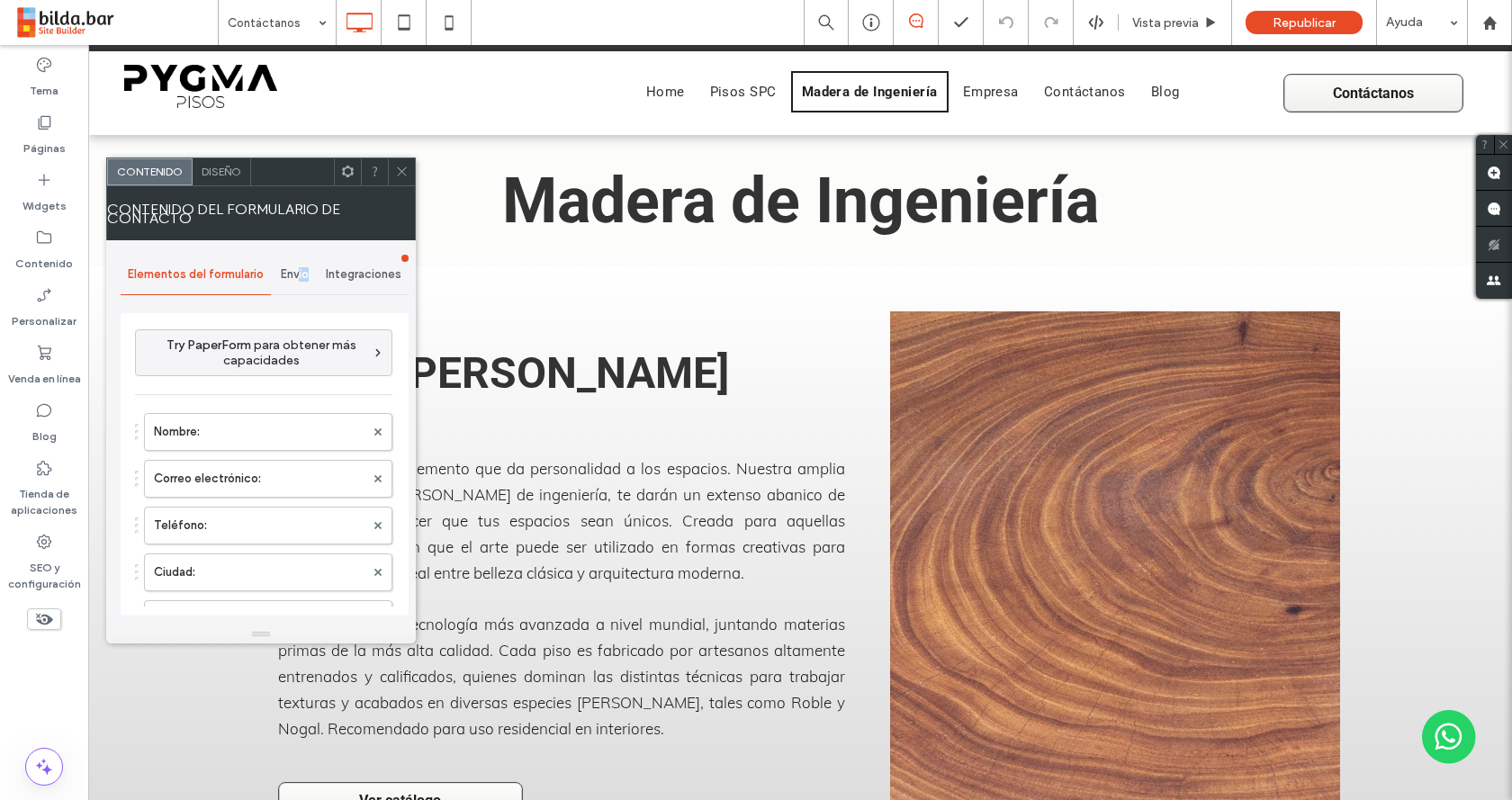
click at [308, 277] on div "Envío" at bounding box center [294, 273] width 47 height 39
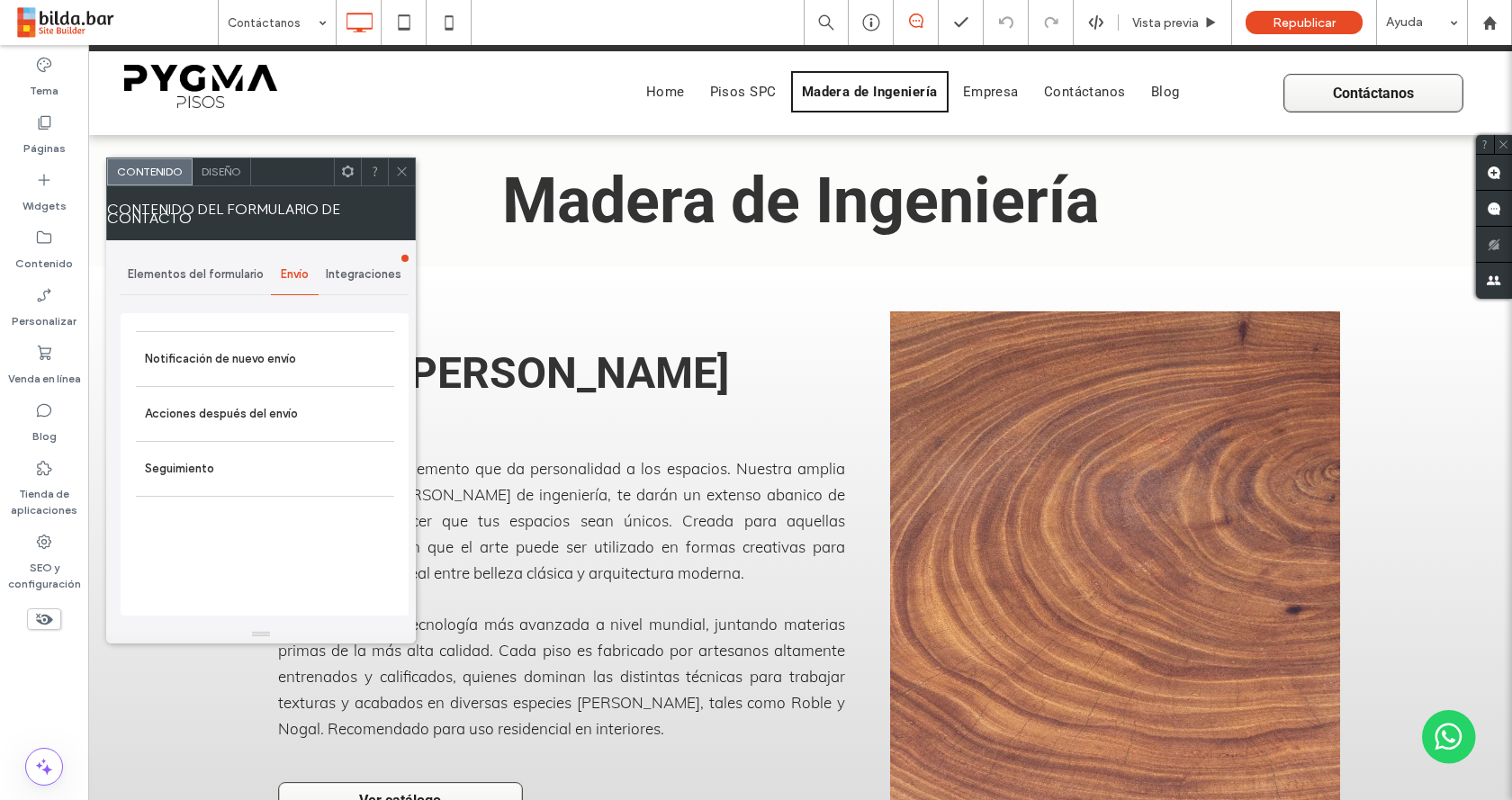
click at [296, 313] on div "Notificación de nuevo envío Acciones después del envío Seguimiento" at bounding box center [264, 465] width 288 height 303
click at [284, 336] on div "Notificación de nuevo envío" at bounding box center [264, 358] width 258 height 55
click at [283, 352] on label "Notificación de nuevo envío" at bounding box center [265, 359] width 241 height 36
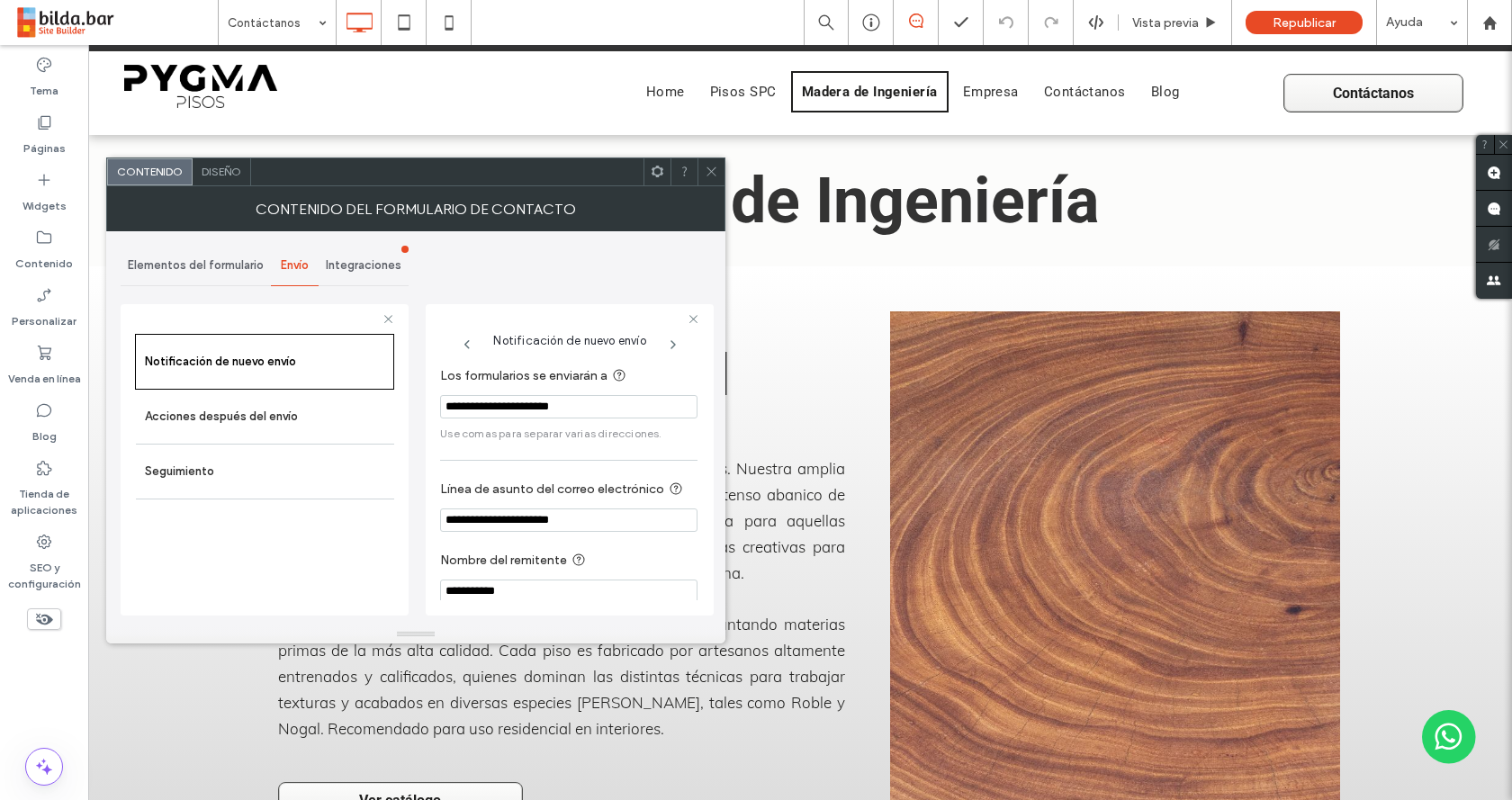
click at [375, 272] on span "Integraciones" at bounding box center [363, 265] width 76 height 15
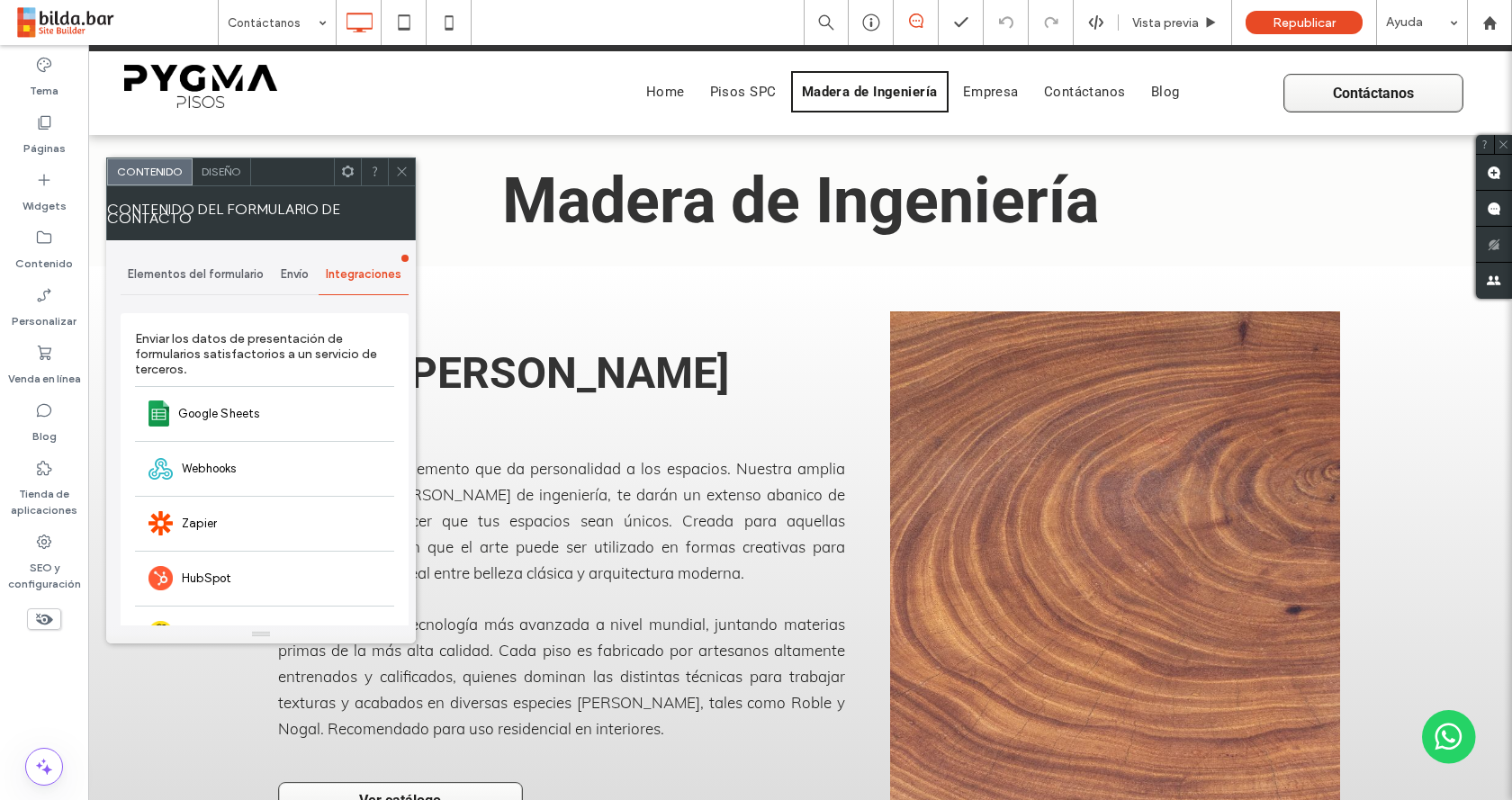
click at [301, 278] on span "Envío" at bounding box center [294, 274] width 28 height 15
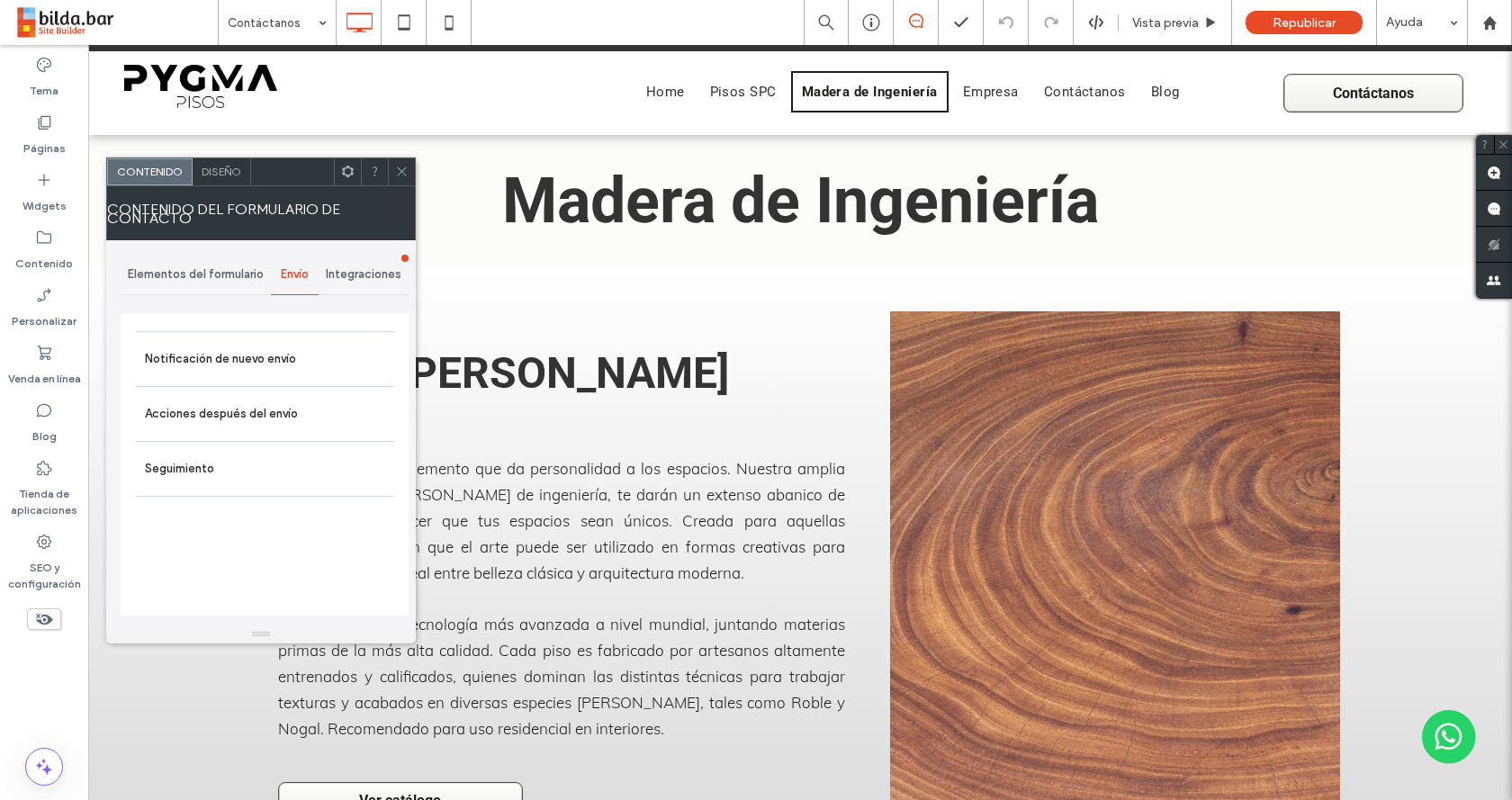
click at [233, 286] on div "Elementos del formulario" at bounding box center [195, 273] width 150 height 39
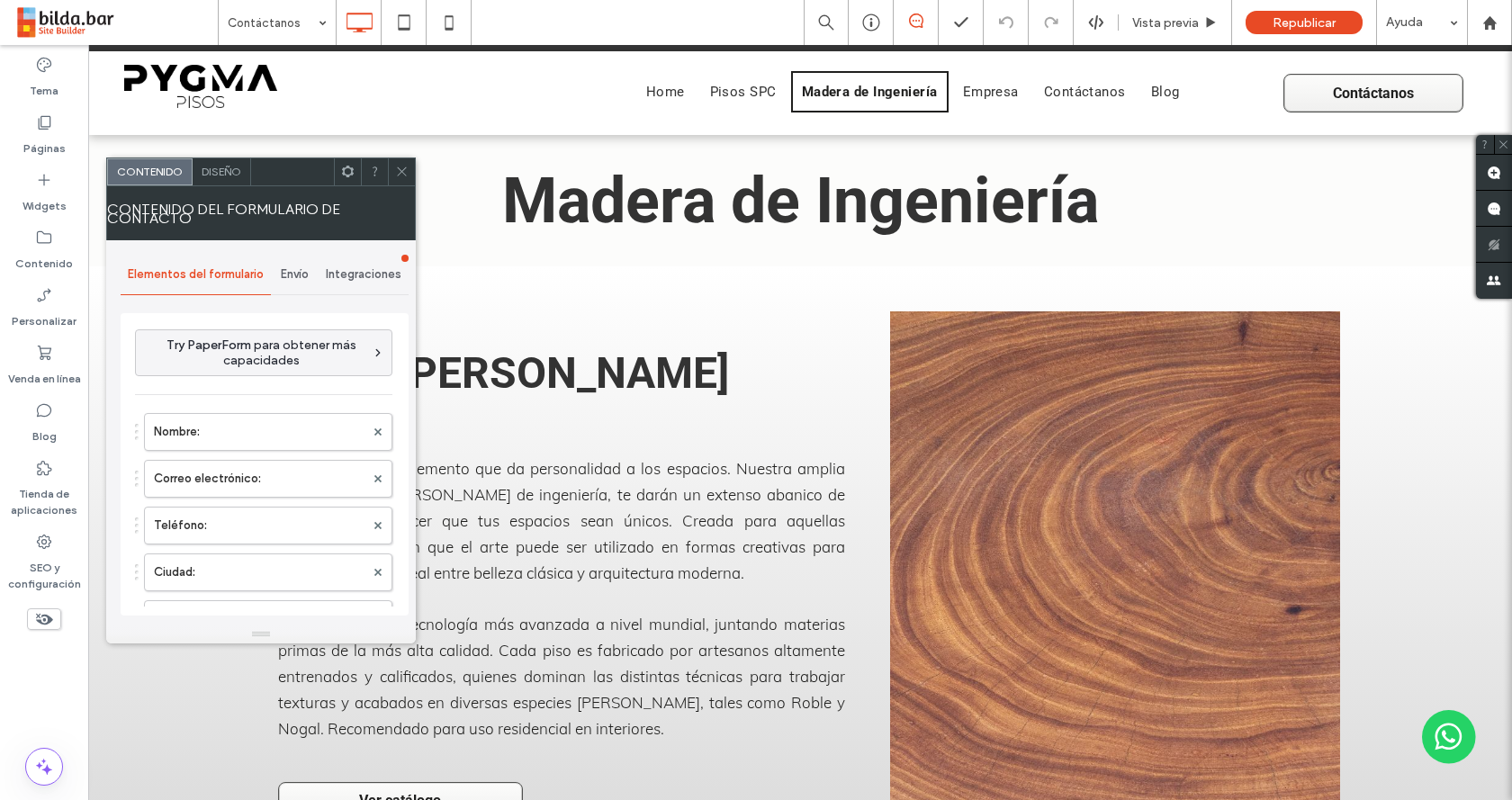
click at [404, 172] on icon at bounding box center [402, 171] width 14 height 14
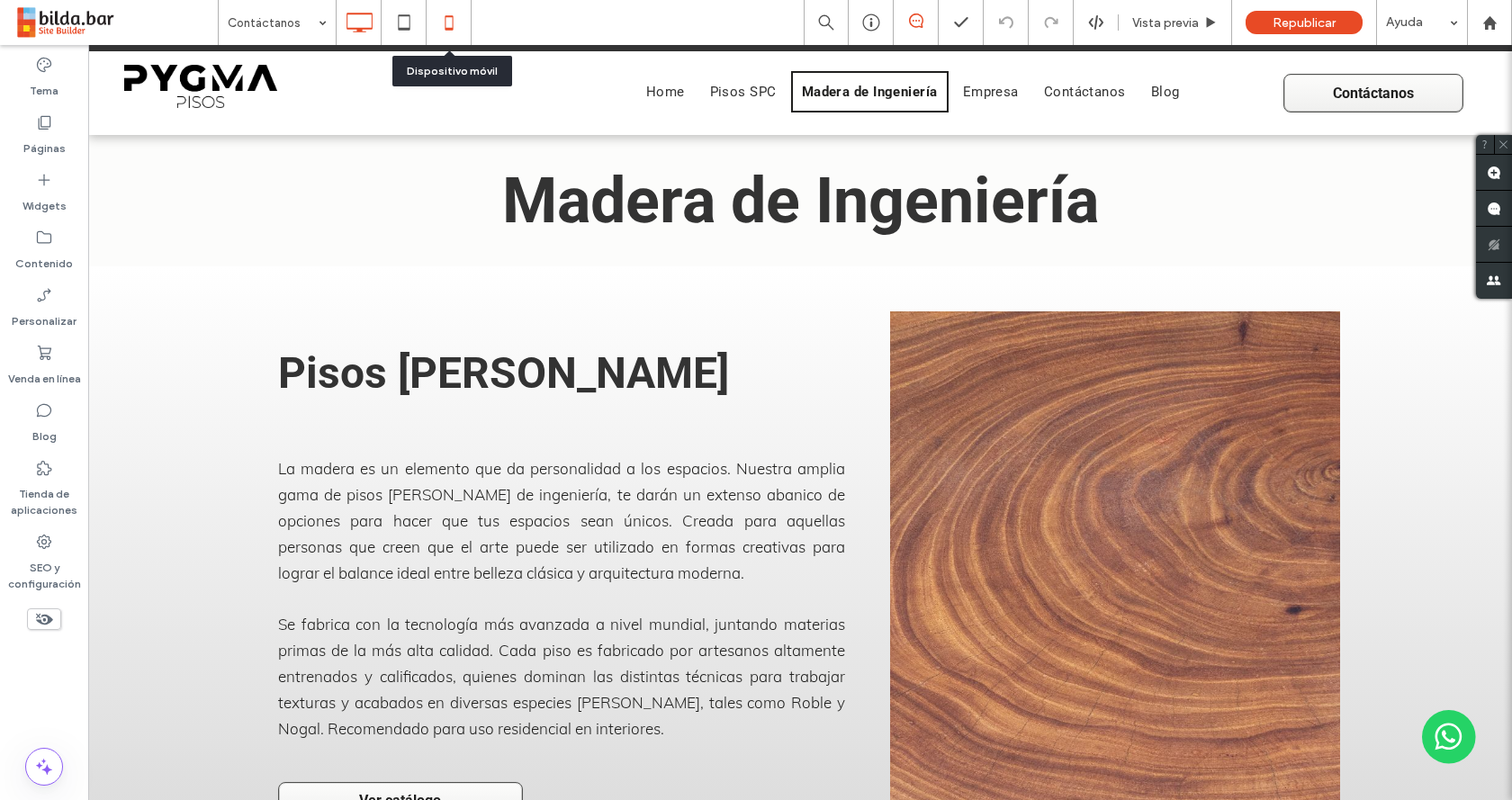
click at [433, 28] on icon at bounding box center [449, 23] width 36 height 36
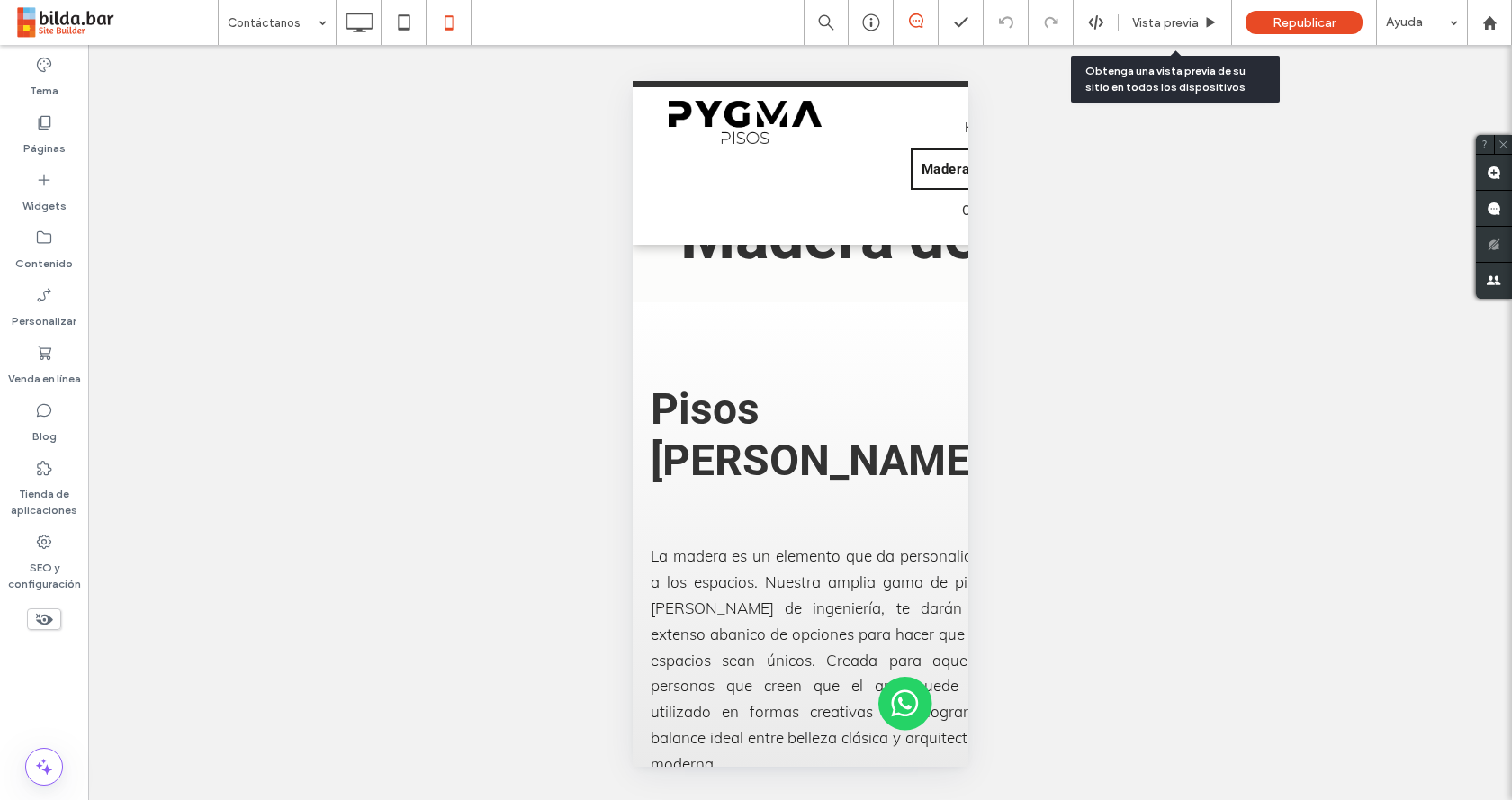
drag, startPoint x: 1172, startPoint y: 30, endPoint x: 1124, endPoint y: 185, distance: 162.3
click at [1172, 30] on span "Vista previa" at bounding box center [1165, 23] width 67 height 15
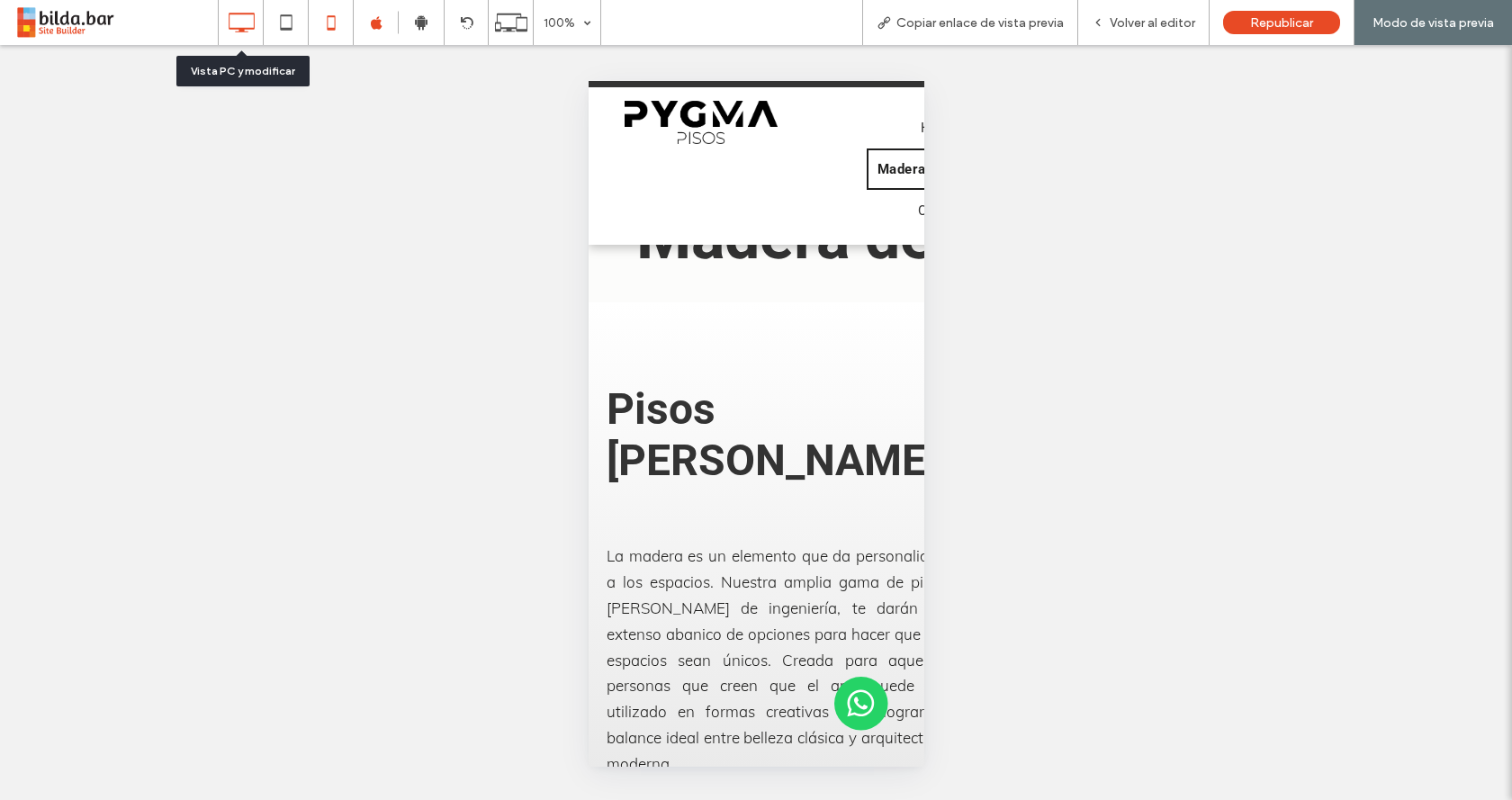
click at [242, 26] on icon at bounding box center [242, 23] width 36 height 36
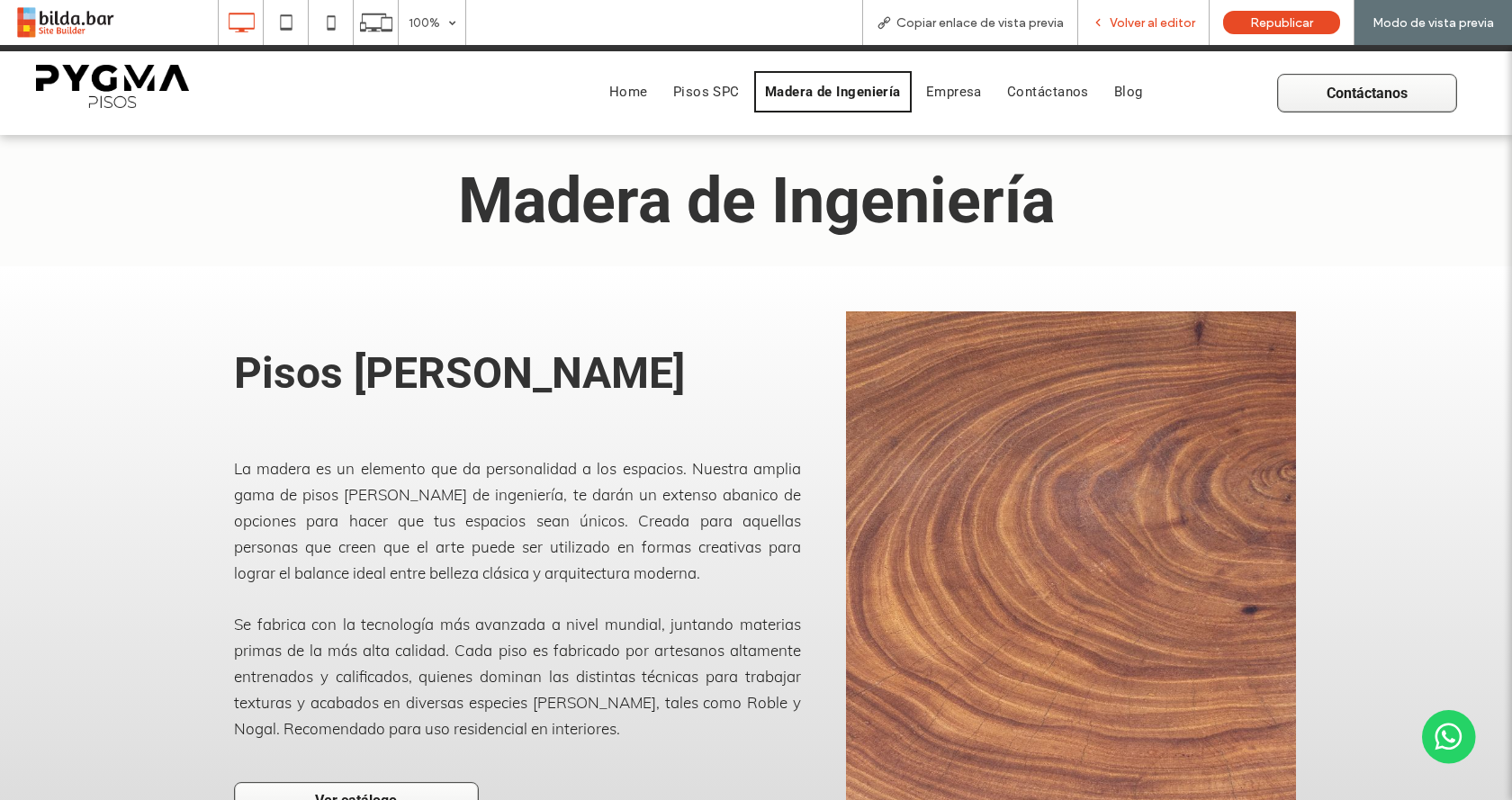
click at [1209, 9] on div "Volver al editor" at bounding box center [1144, 22] width 131 height 45
click at [1093, 36] on div "Volver al editor" at bounding box center [1144, 22] width 131 height 45
